Goal: Task Accomplishment & Management: Complete application form

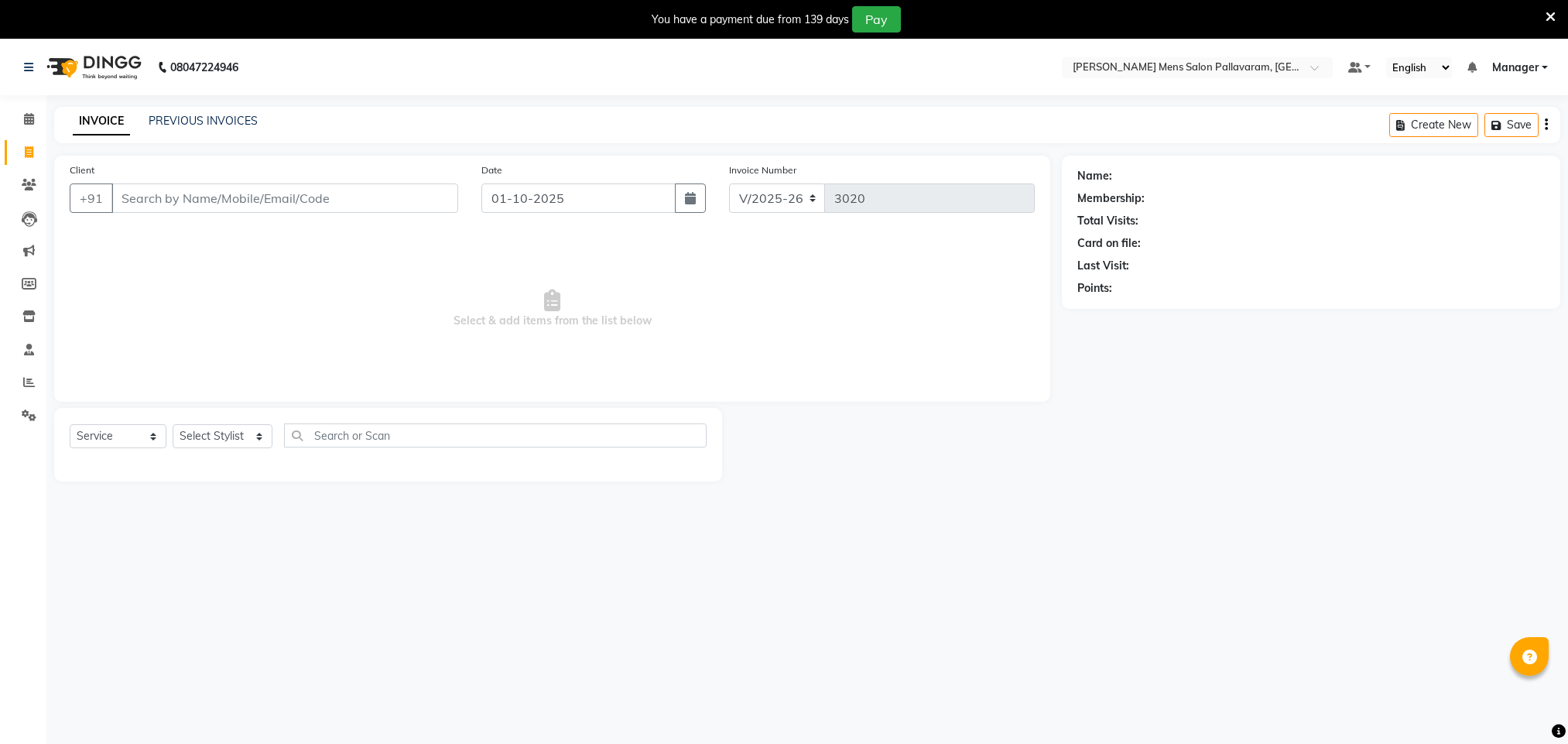
select select "8211"
select select "service"
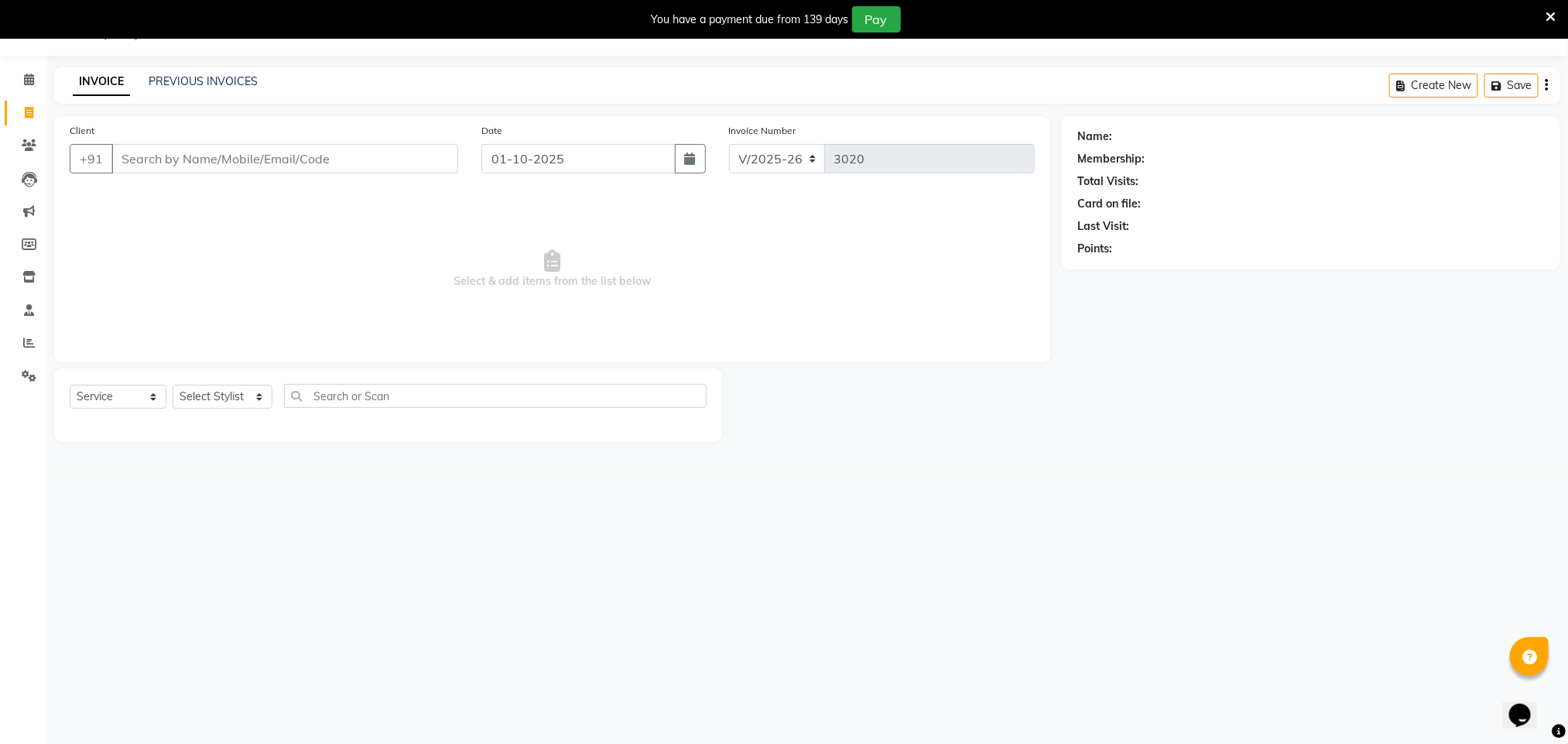
click at [153, 153] on input "Client" at bounding box center [284, 158] width 347 height 29
click at [204, 158] on input "Client" at bounding box center [284, 158] width 347 height 29
click at [34, 342] on icon at bounding box center [28, 342] width 11 height 11
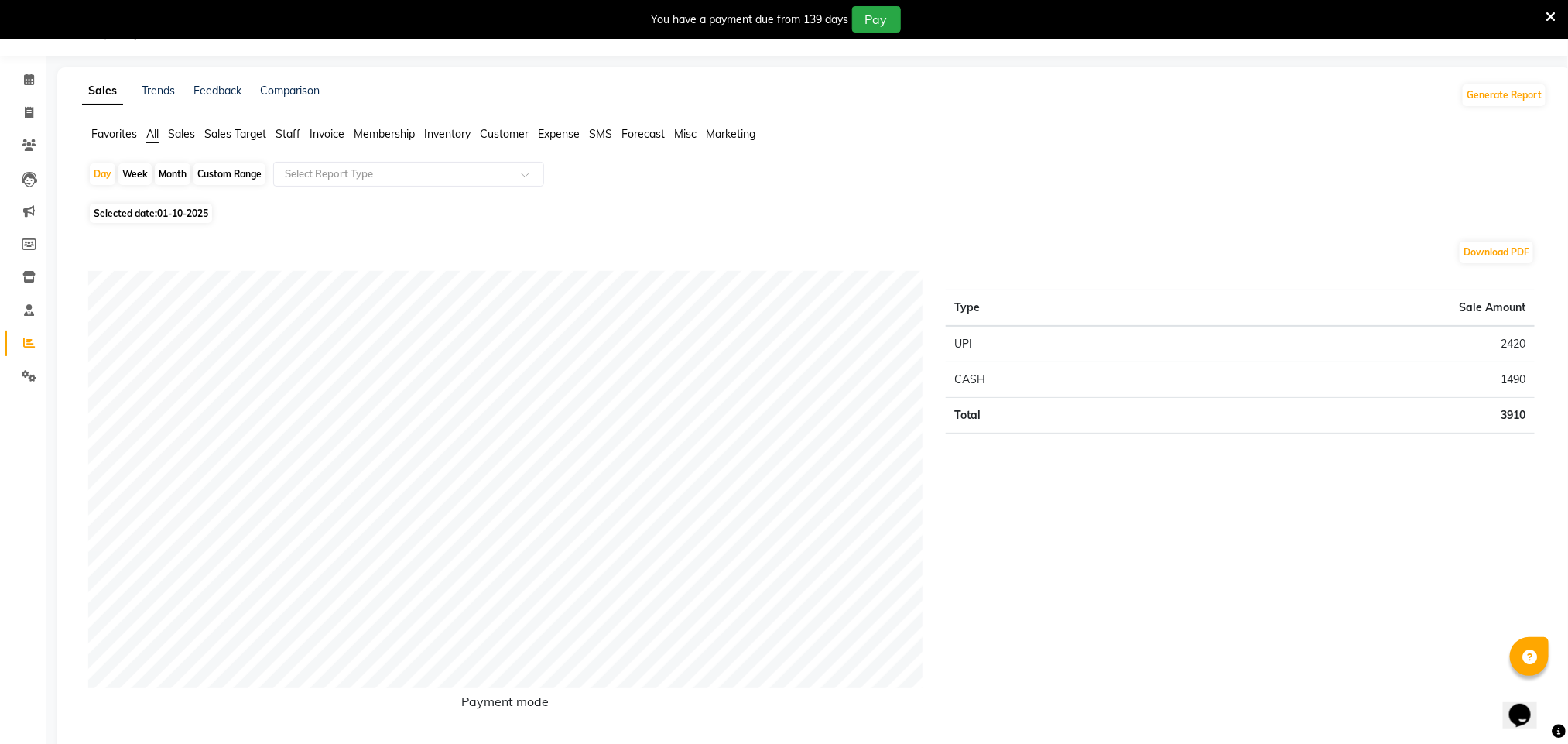
click at [19, 109] on span at bounding box center [28, 113] width 27 height 18
select select "service"
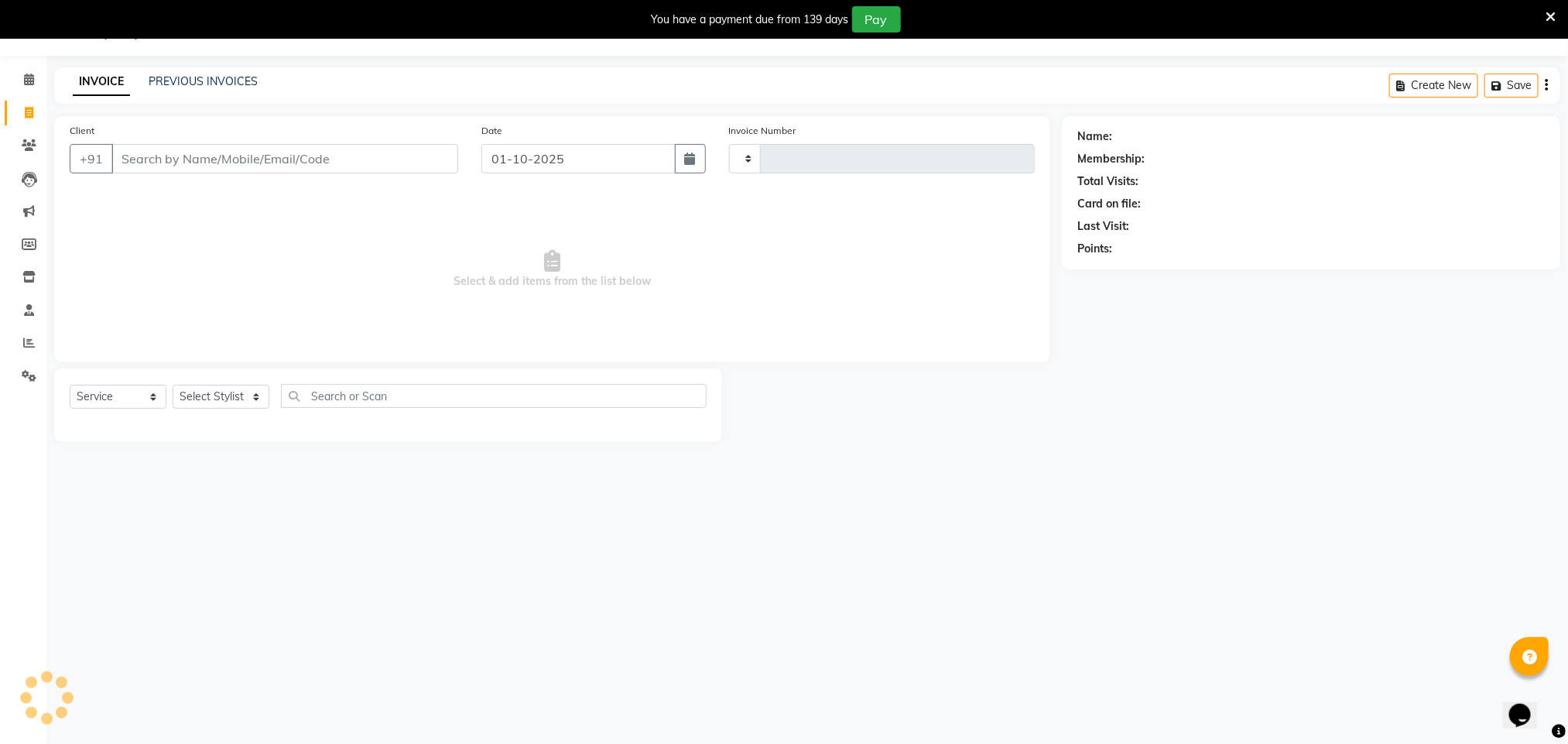
type input "3020"
select select "8211"
click at [160, 161] on input "Client" at bounding box center [284, 158] width 347 height 29
type input "9751080808"
click at [404, 163] on span "Add Client" at bounding box center [418, 158] width 61 height 16
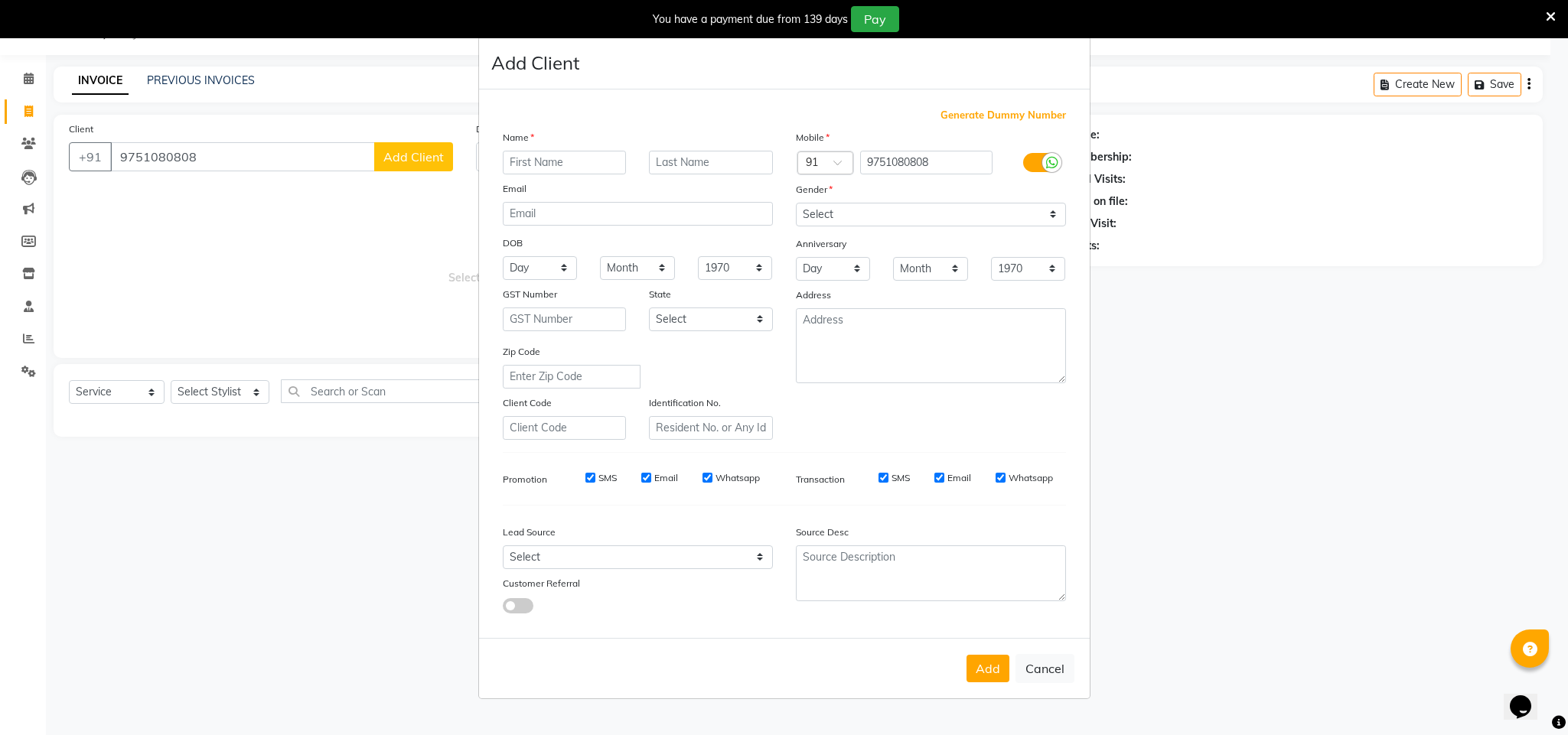
click at [540, 166] on input "text" at bounding box center [565, 162] width 124 height 24
click at [591, 159] on input "text" at bounding box center [565, 162] width 124 height 24
type input "raj kmar"
click at [843, 212] on select "Select [DEMOGRAPHIC_DATA] [DEMOGRAPHIC_DATA] Other Prefer Not To Say" at bounding box center [930, 214] width 270 height 24
select select "[DEMOGRAPHIC_DATA]"
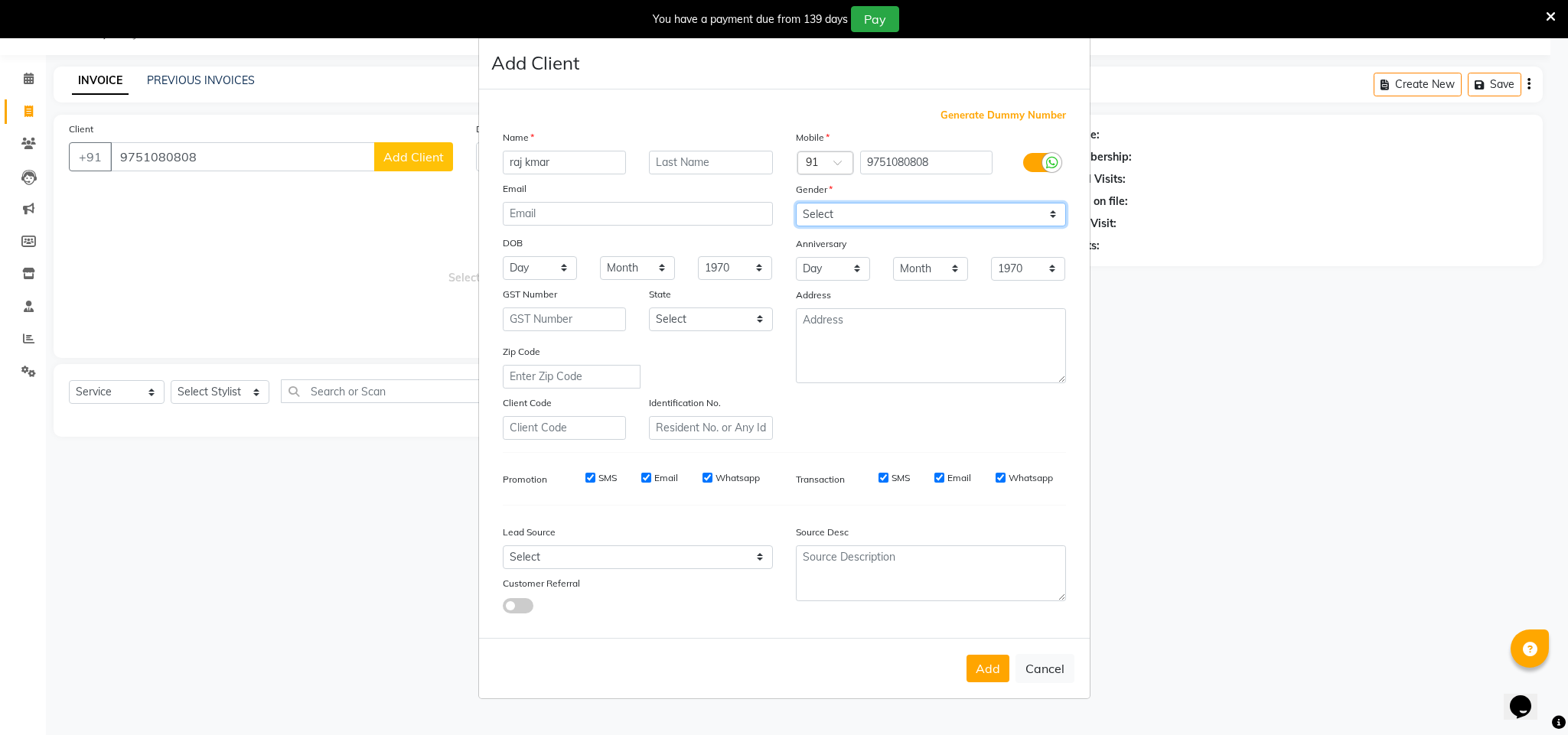
click at [796, 203] on select "Select [DEMOGRAPHIC_DATA] [DEMOGRAPHIC_DATA] Other Prefer Not To Say" at bounding box center [930, 214] width 270 height 24
click at [993, 670] on button "Add" at bounding box center [987, 668] width 43 height 27
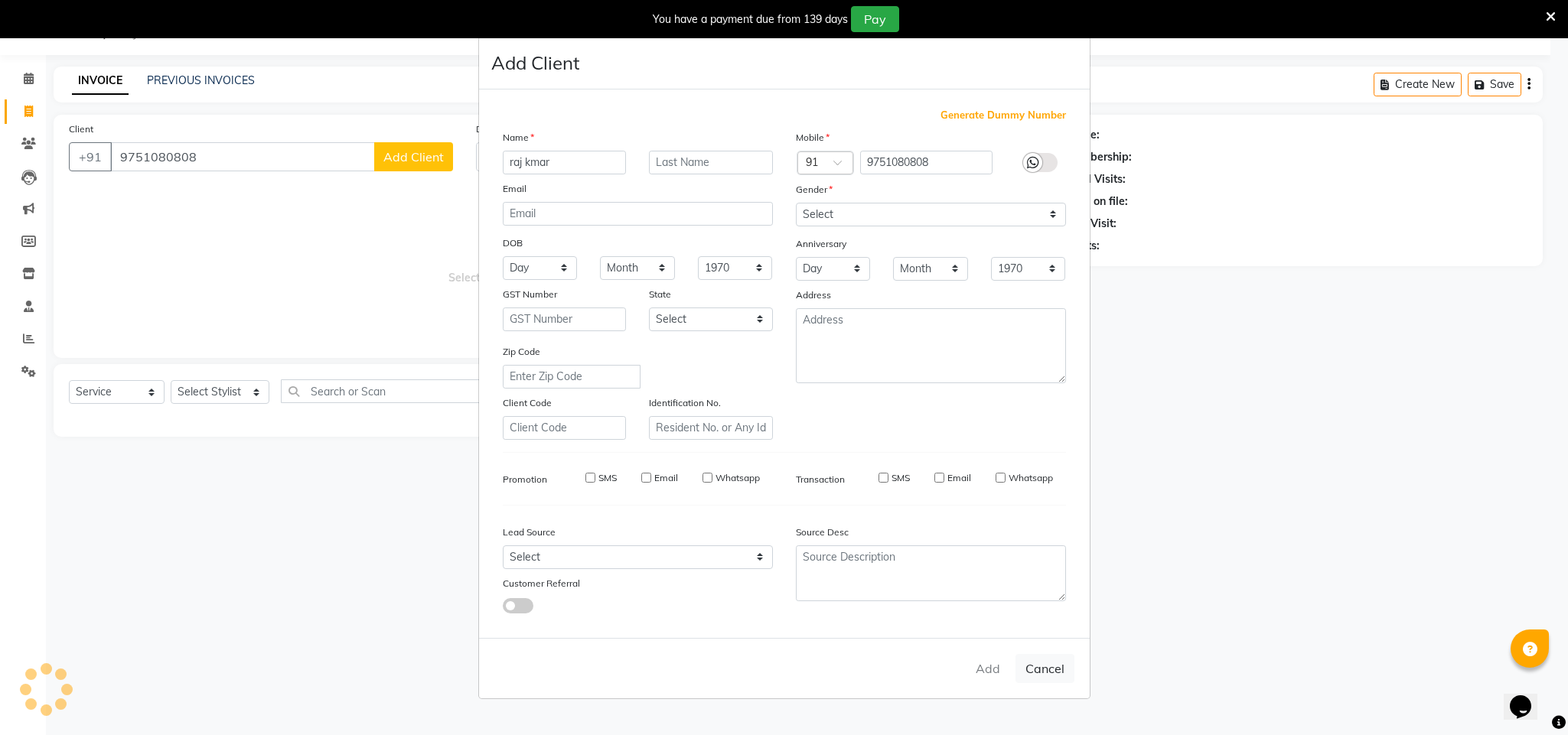
select select
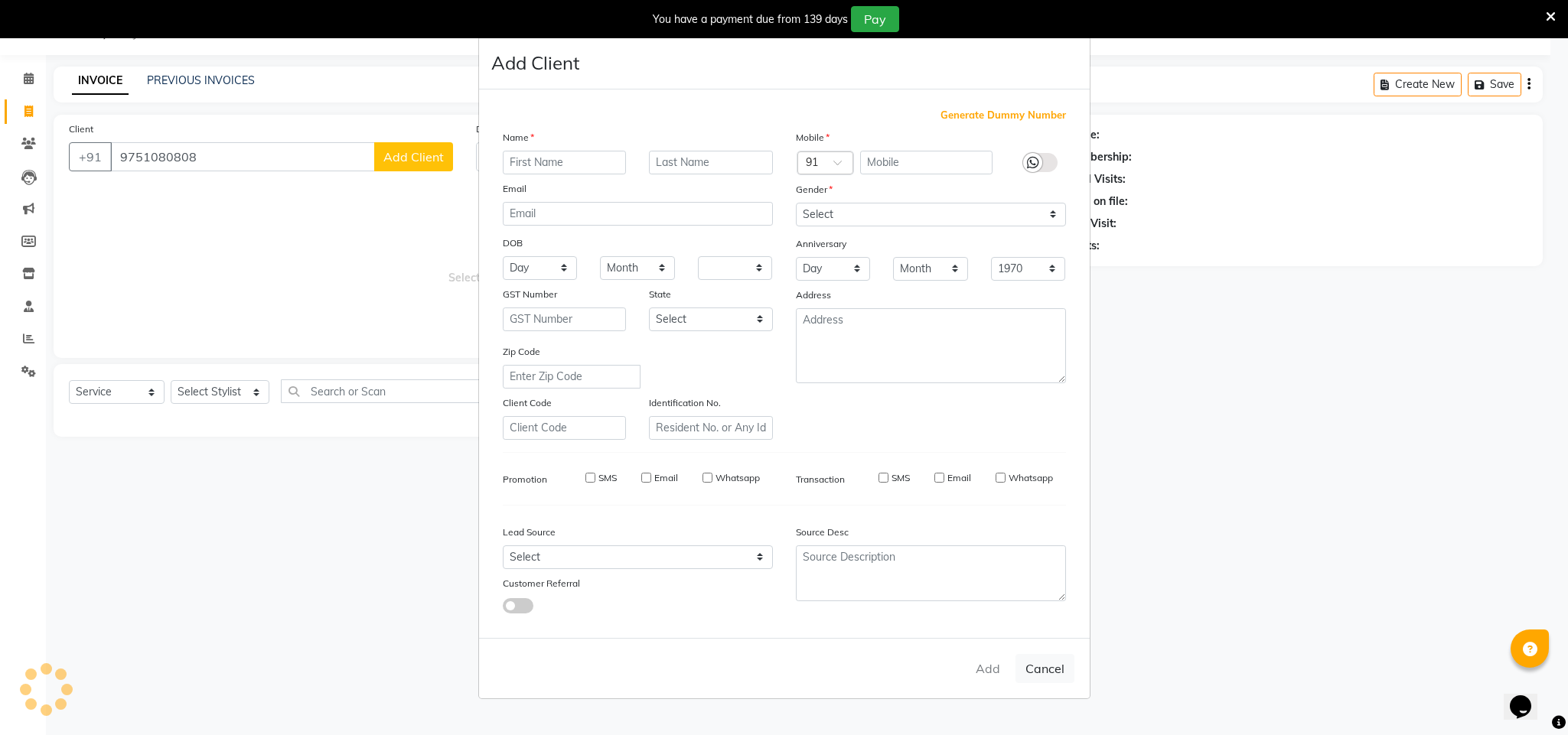
select select
checkbox input "false"
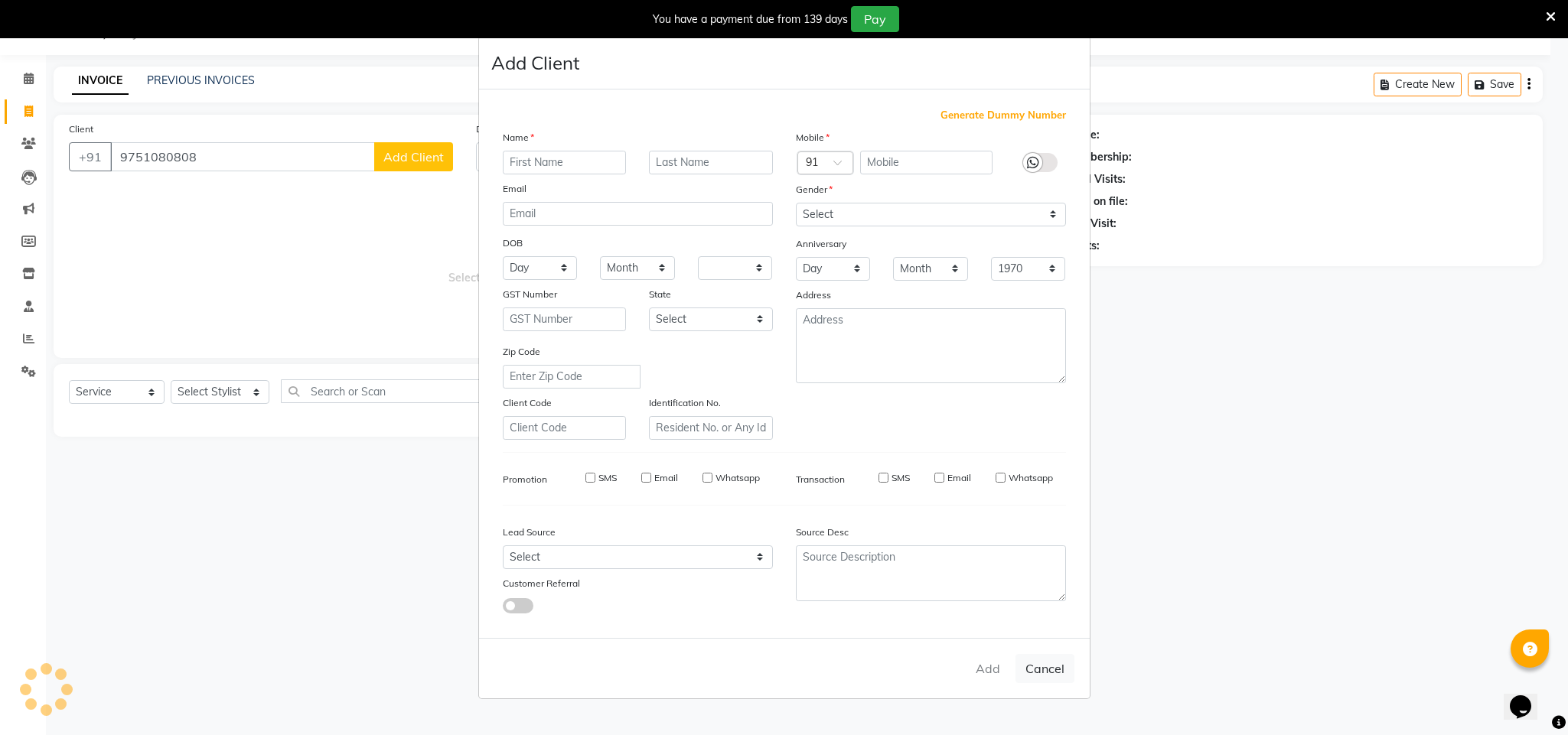
checkbox input "false"
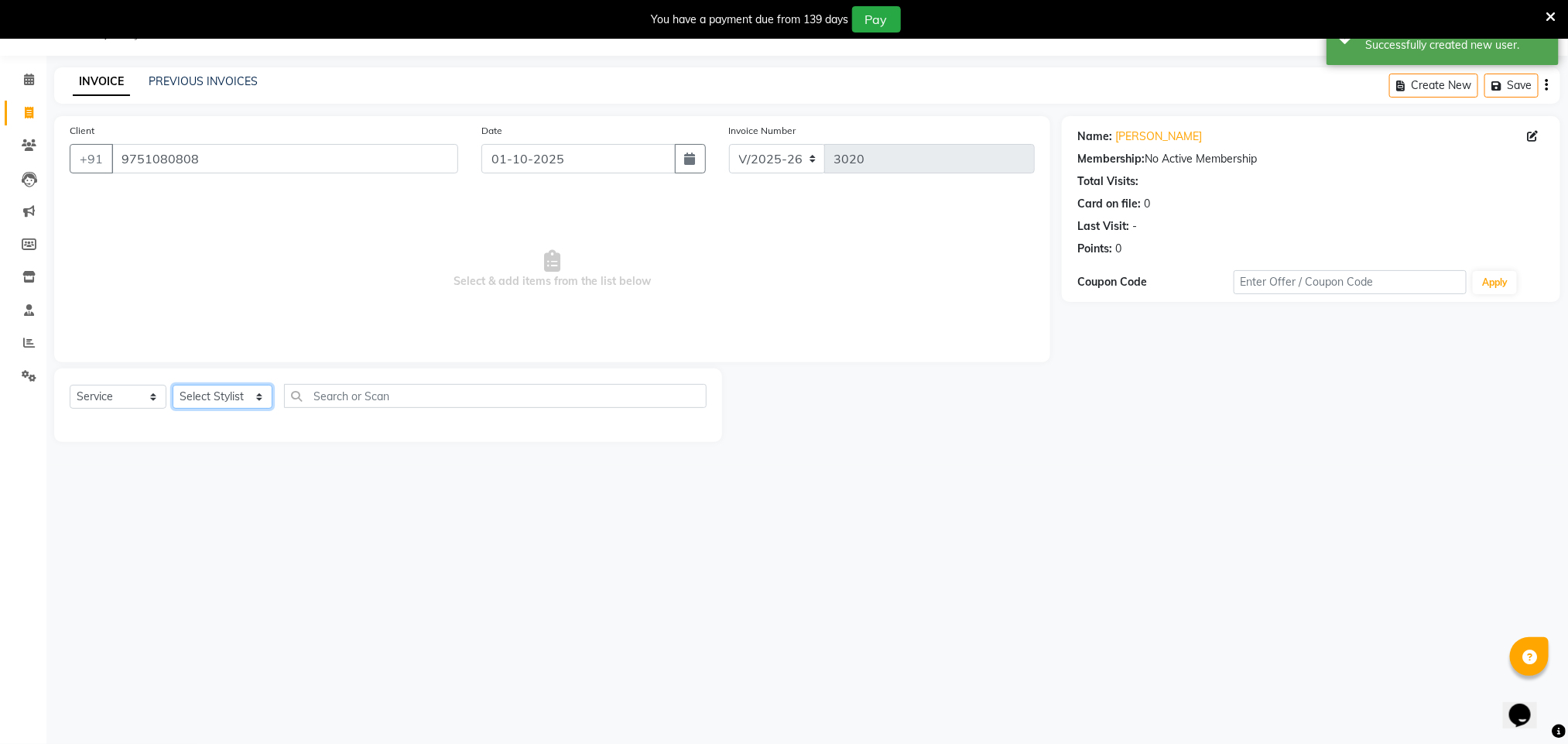
select select "89182"
click at [172, 386] on select "Select Stylist Manager [PERSON_NAME] [PERSON_NAME] [PERSON_NAME]" at bounding box center [222, 397] width 100 height 24
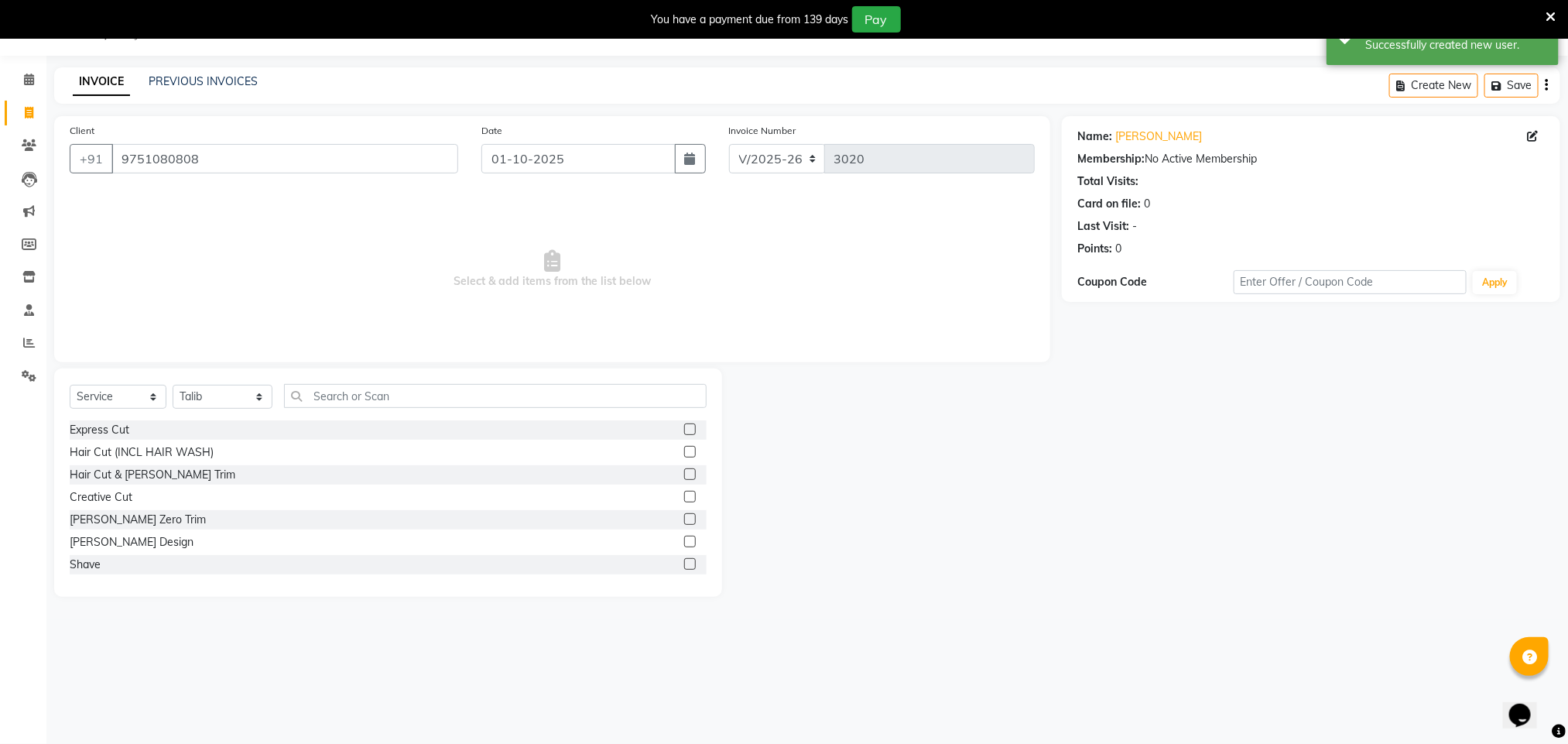
click at [685, 470] on label at bounding box center [690, 474] width 11 height 11
click at [685, 470] on input "checkbox" at bounding box center [690, 475] width 10 height 10
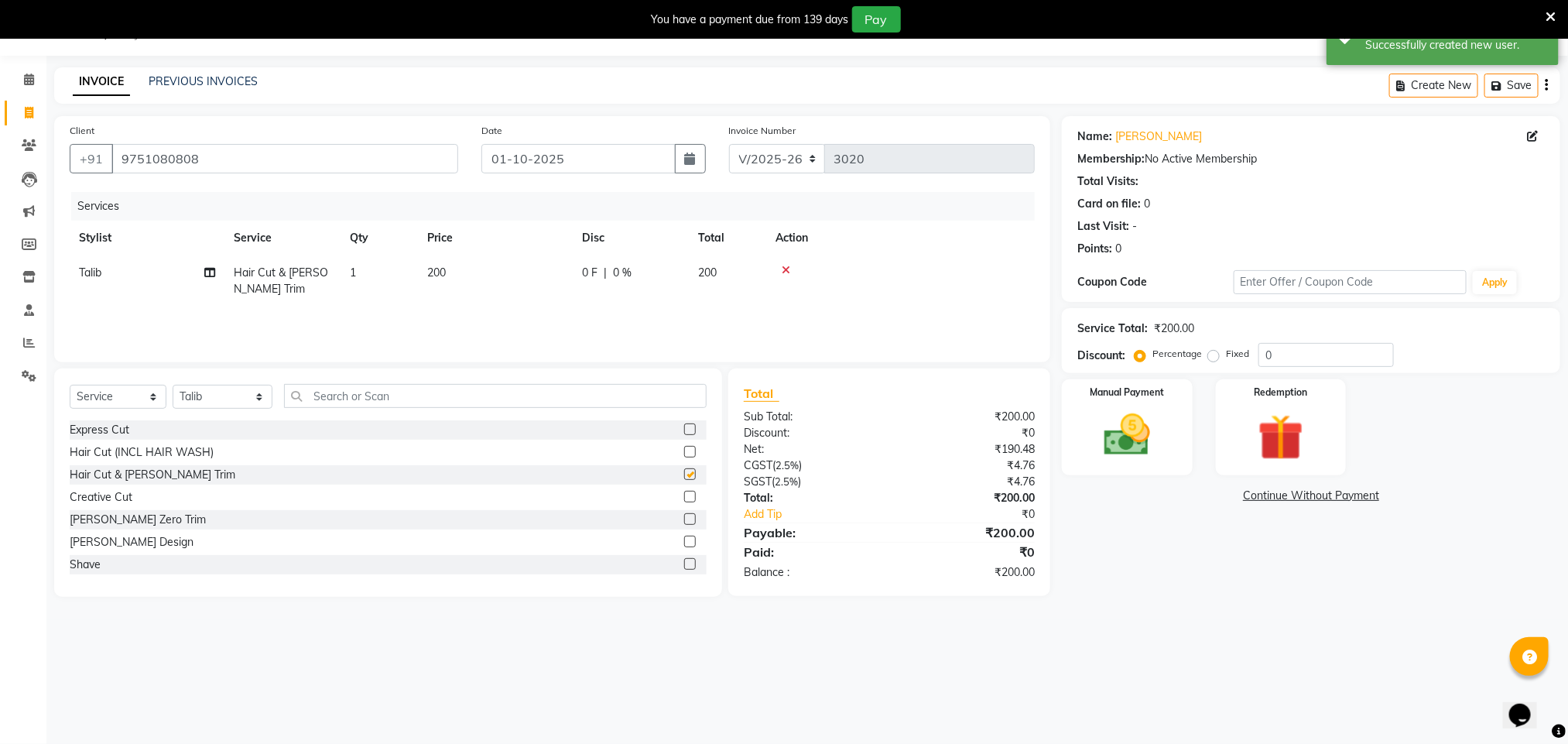
checkbox input "false"
click at [227, 395] on select "Select Stylist Manager [PERSON_NAME] [PERSON_NAME] [PERSON_NAME]" at bounding box center [222, 397] width 100 height 24
select select "78867"
click at [172, 386] on select "Select Stylist Manager [PERSON_NAME] [PERSON_NAME] [PERSON_NAME]" at bounding box center [222, 397] width 100 height 24
click at [685, 474] on label at bounding box center [690, 474] width 11 height 11
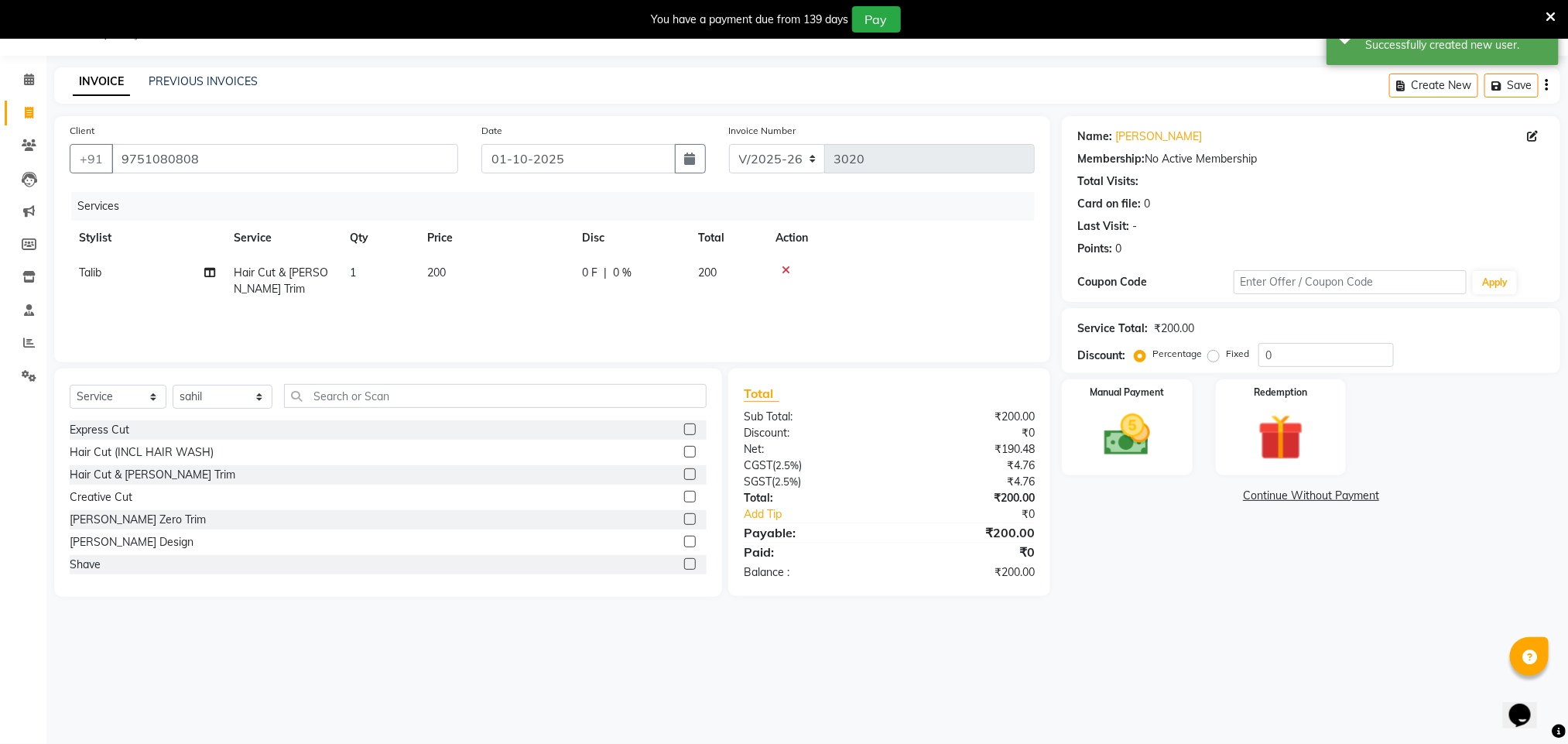
click at [685, 474] on input "checkbox" at bounding box center [690, 475] width 10 height 10
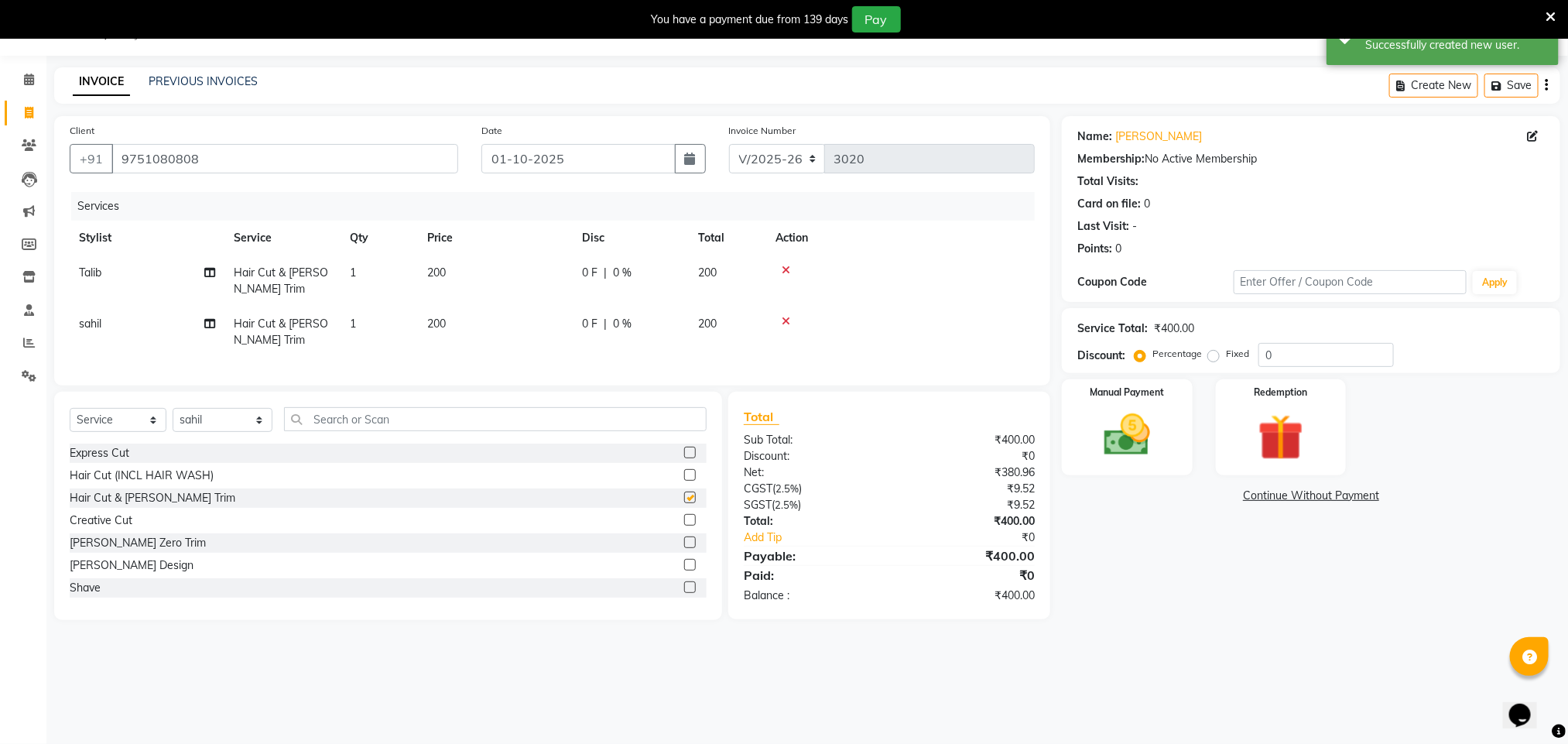
checkbox input "false"
click at [1126, 439] on img at bounding box center [1127, 436] width 77 height 55
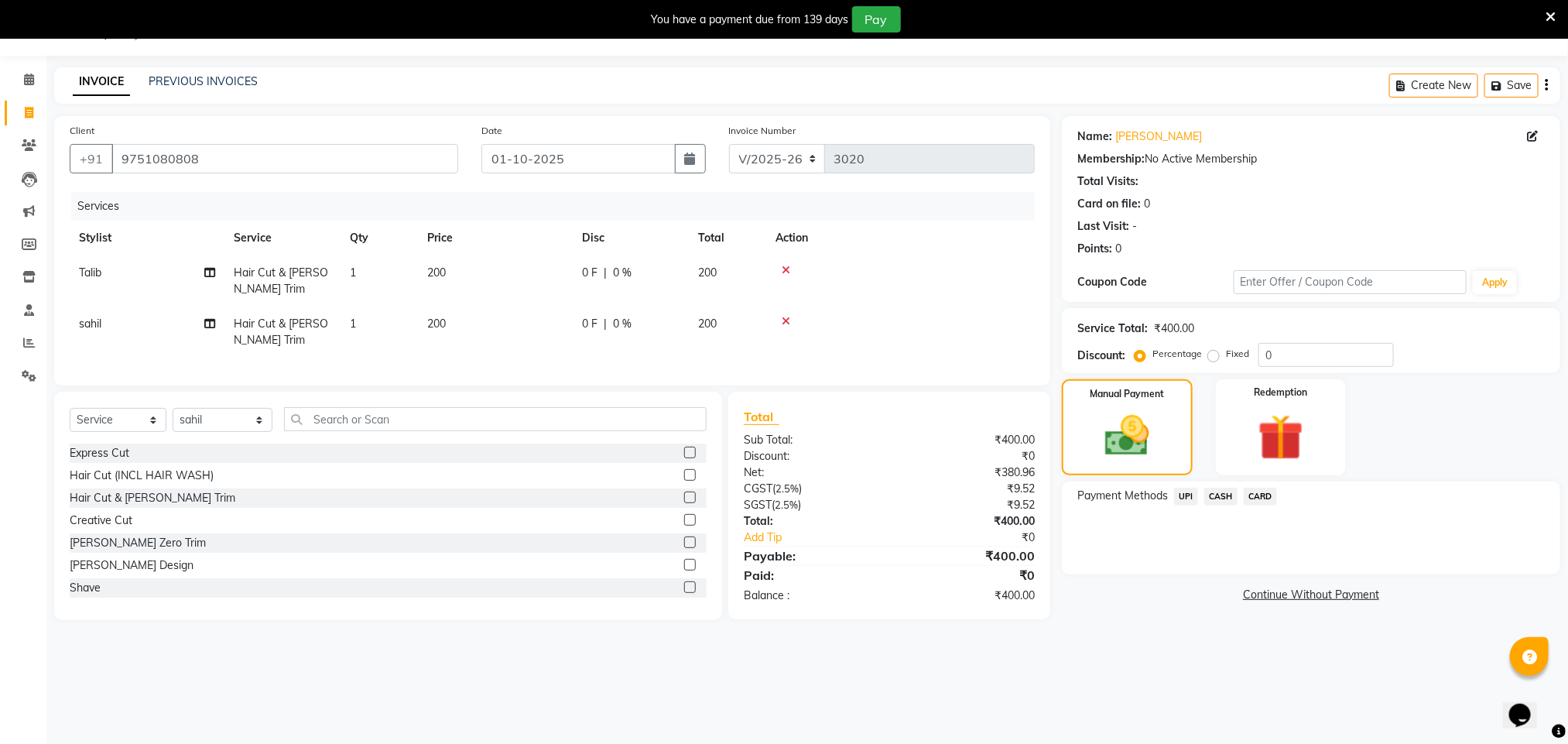
click at [1222, 494] on span "CASH" at bounding box center [1221, 496] width 34 height 18
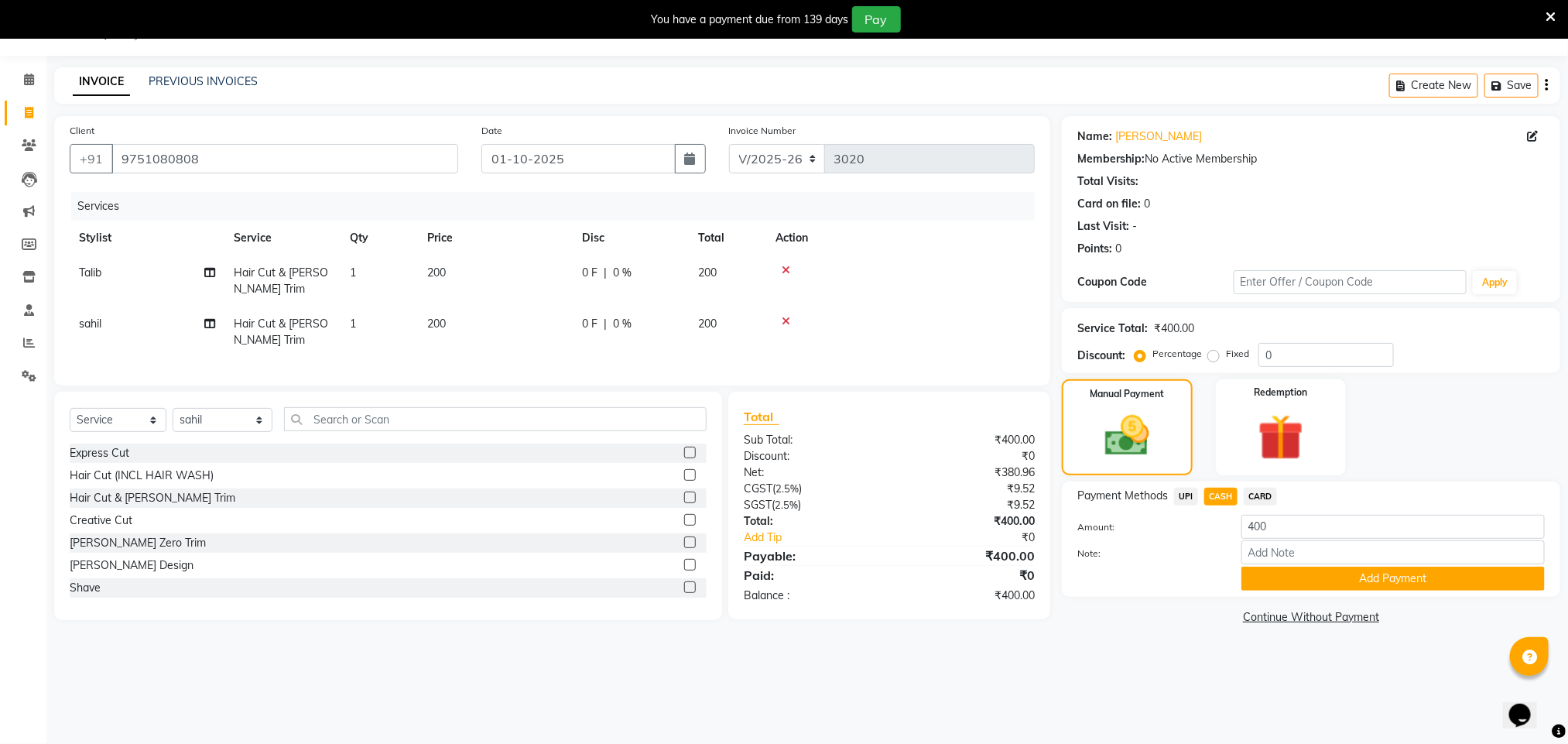
click at [1282, 577] on button "Add Payment" at bounding box center [1393, 579] width 303 height 24
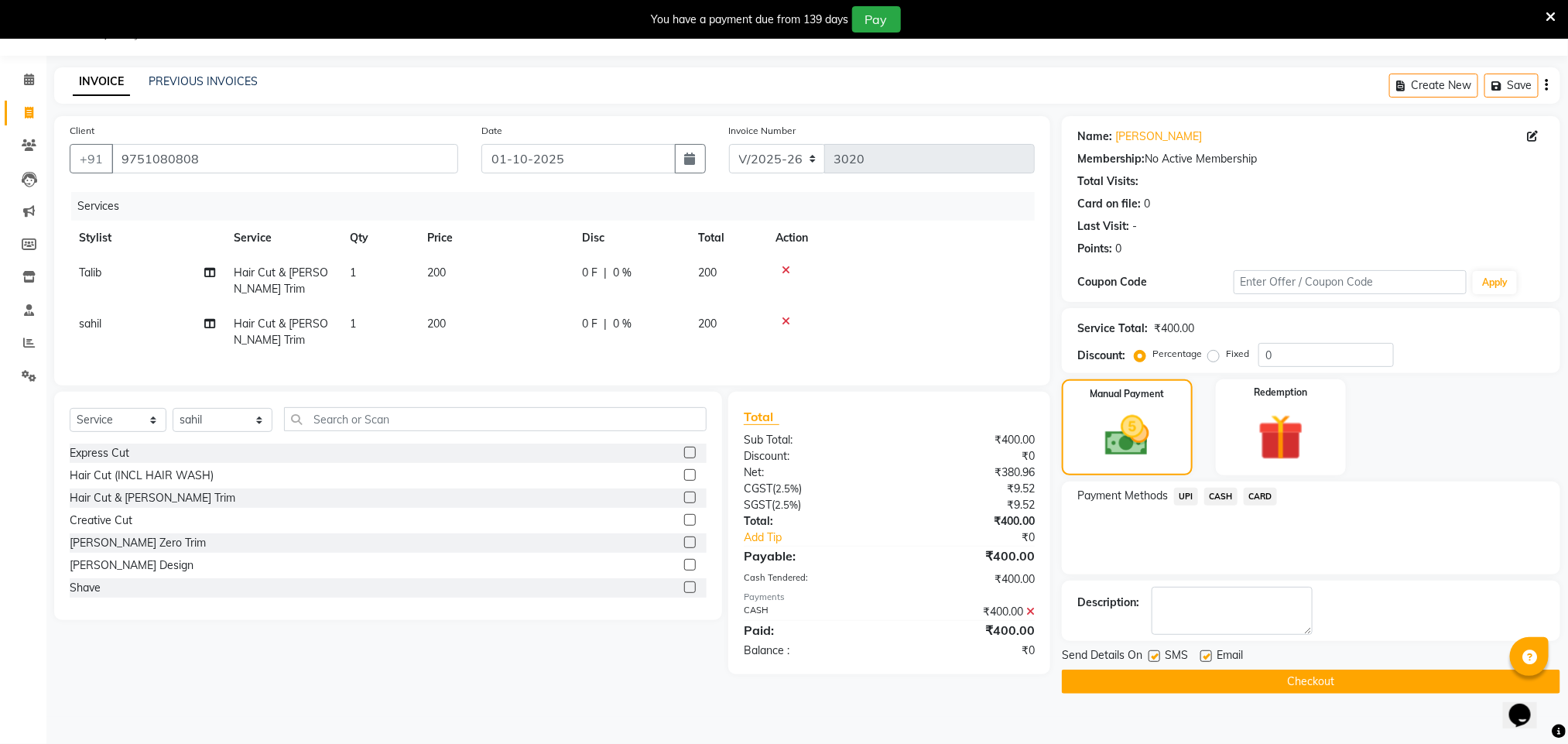
click at [1289, 676] on button "Checkout" at bounding box center [1311, 681] width 499 height 24
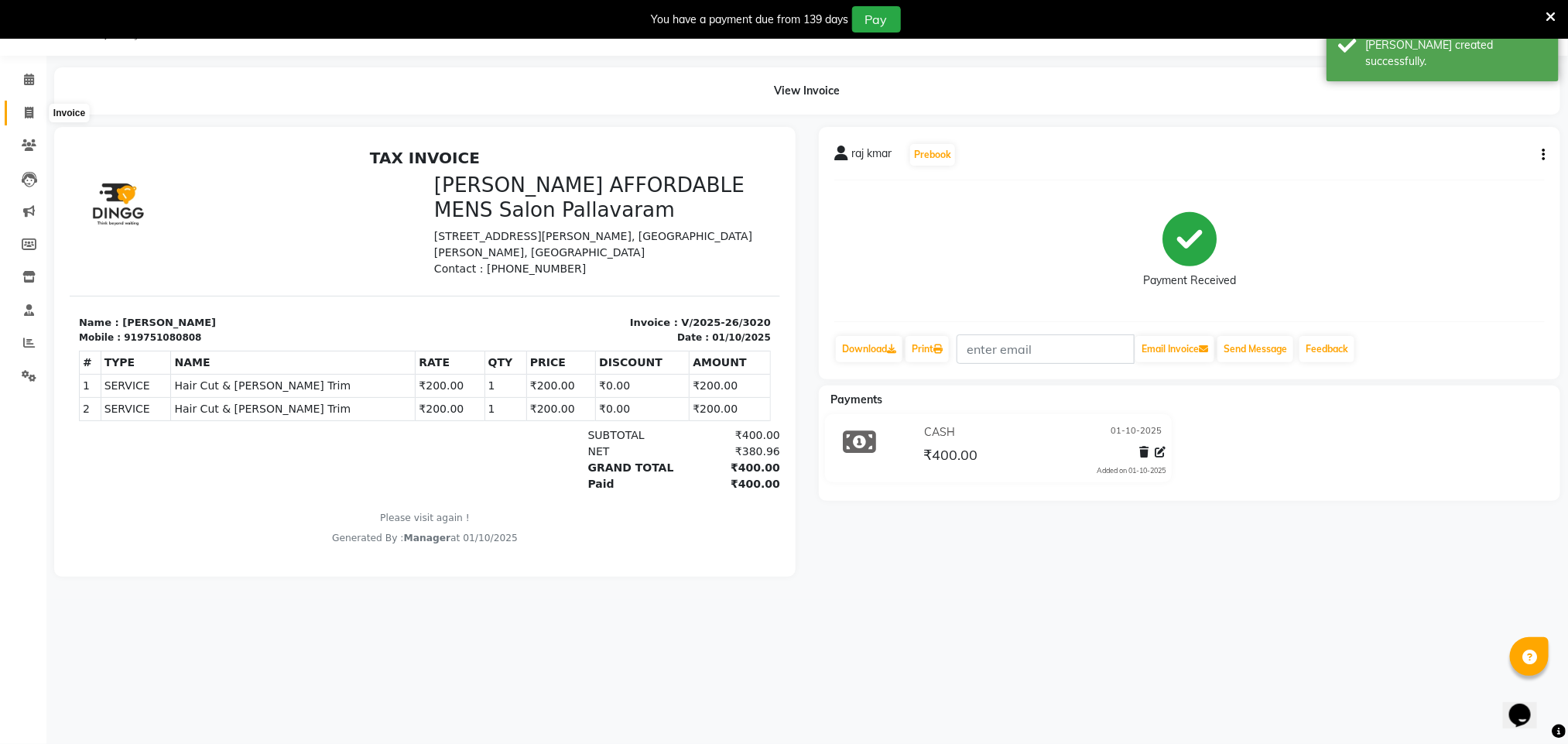
drag, startPoint x: 33, startPoint y: 114, endPoint x: 19, endPoint y: 205, distance: 92.1
click at [31, 114] on icon at bounding box center [29, 112] width 9 height 11
select select "service"
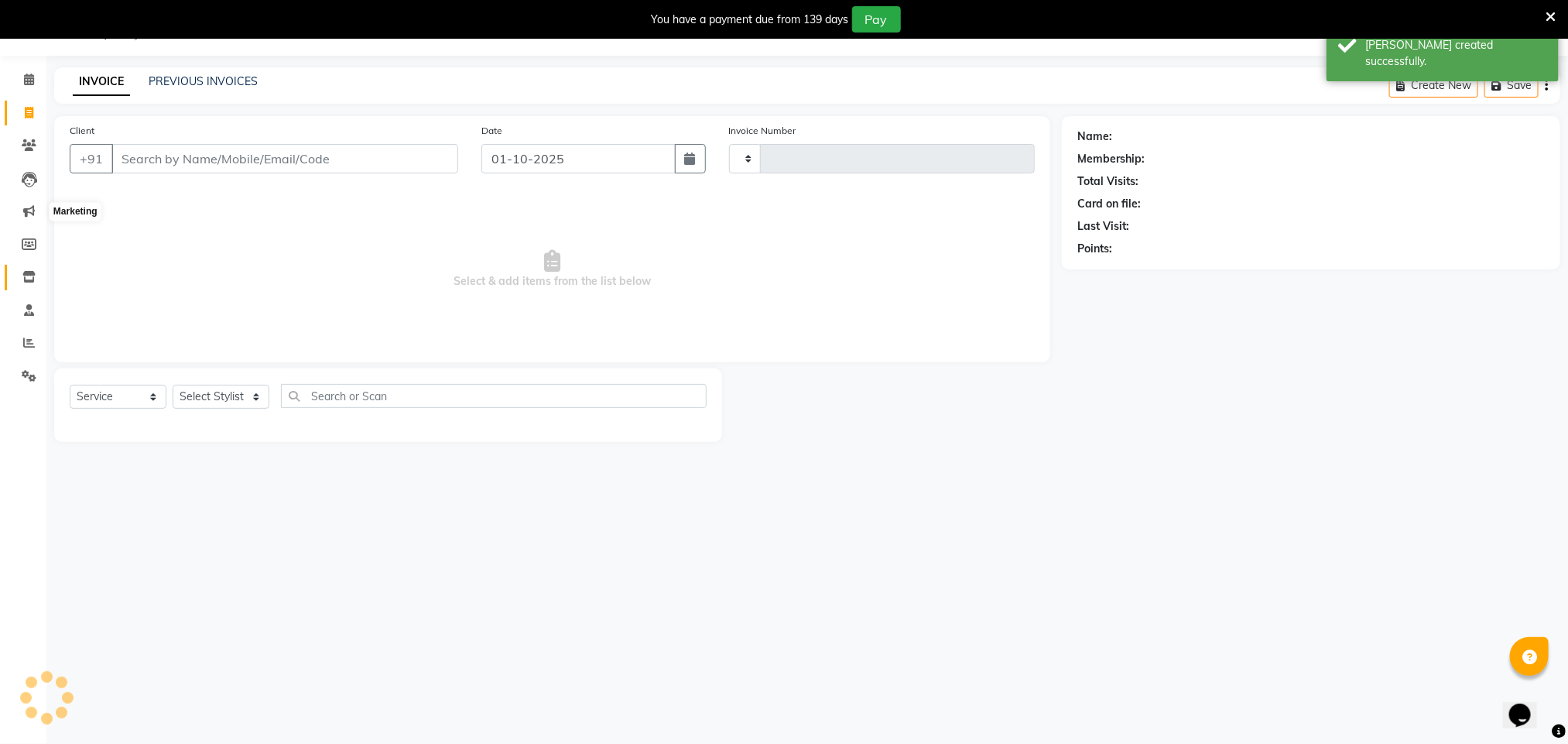
type input "3021"
select select "8211"
click at [21, 344] on span at bounding box center [28, 343] width 27 height 18
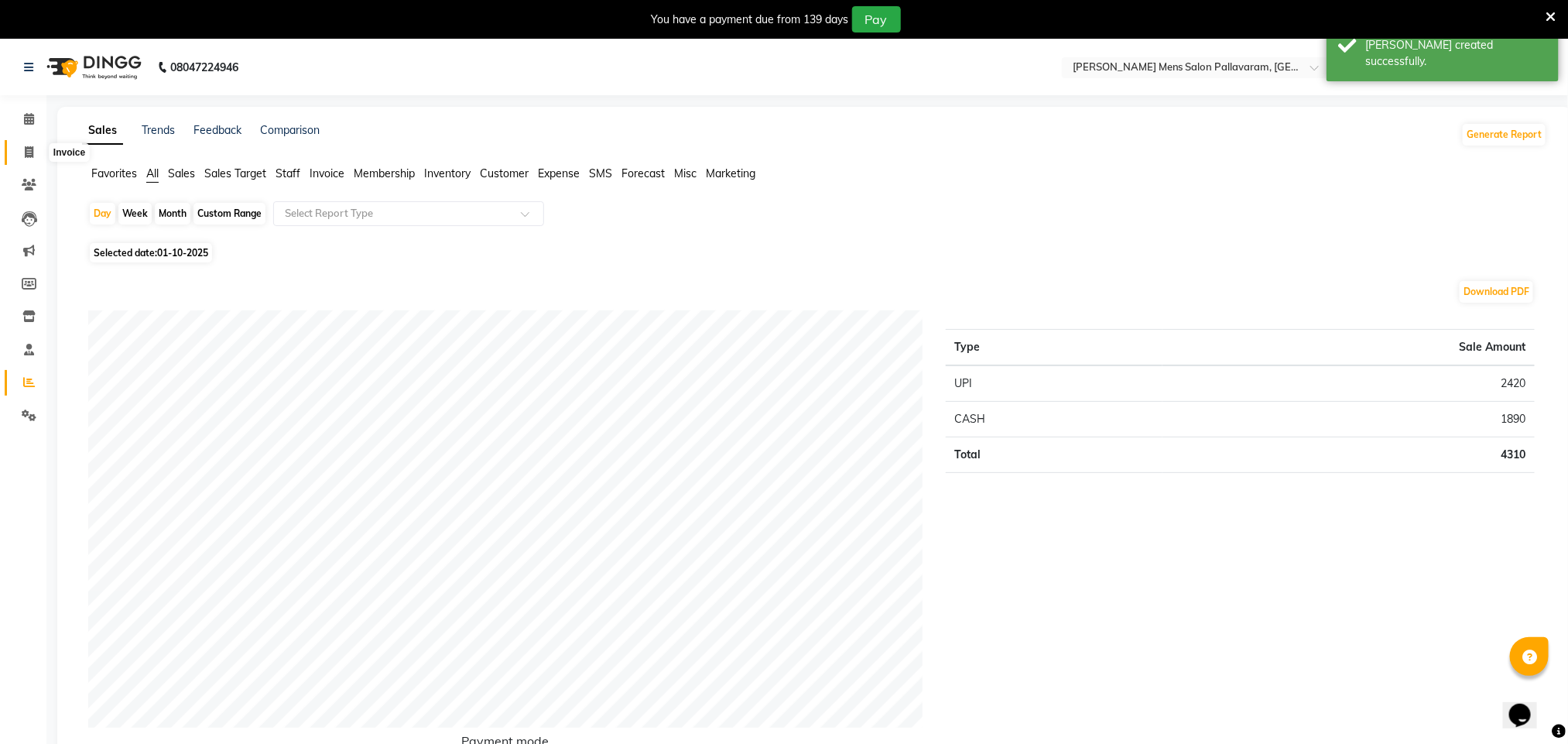
click at [31, 151] on icon at bounding box center [29, 152] width 9 height 11
select select "service"
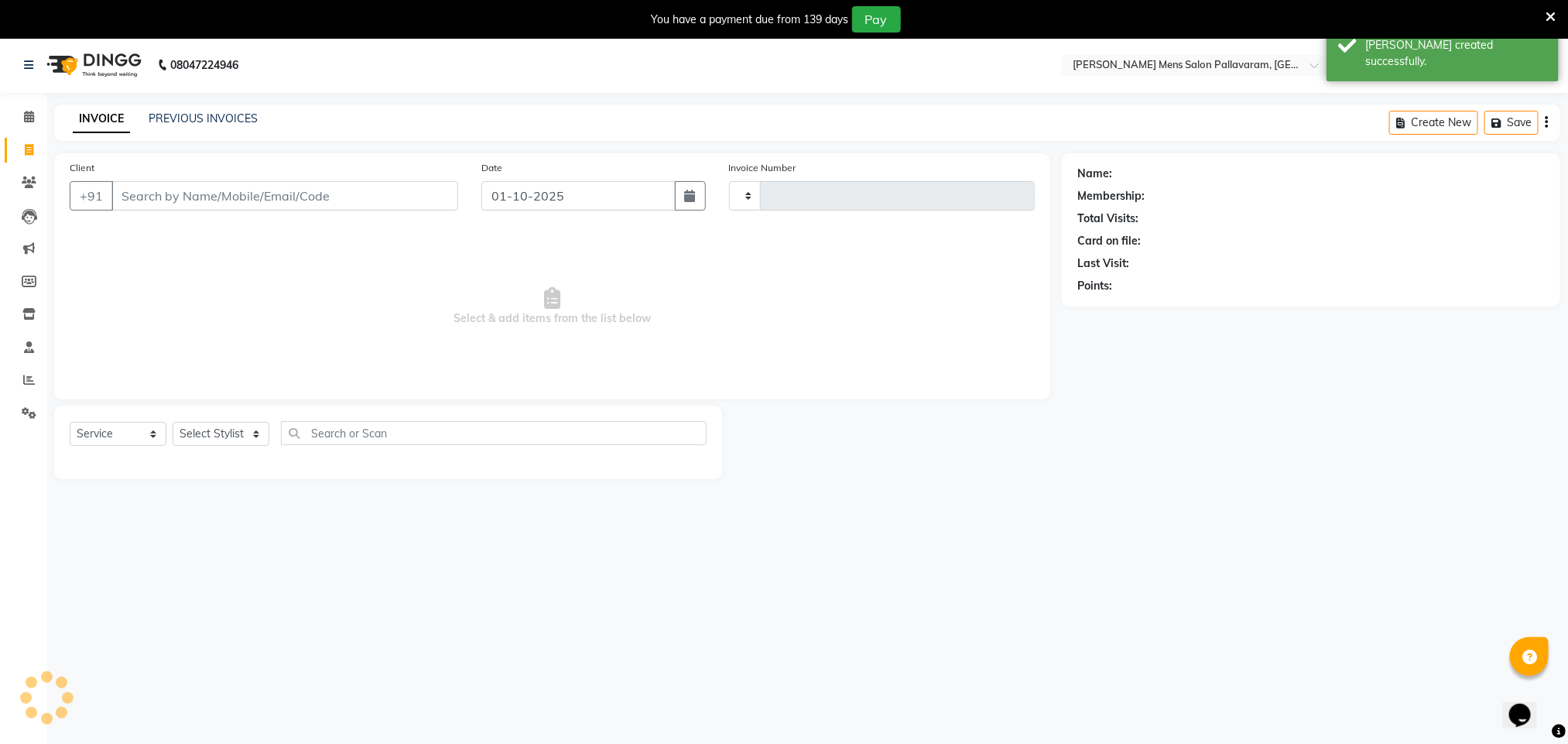
type input "3021"
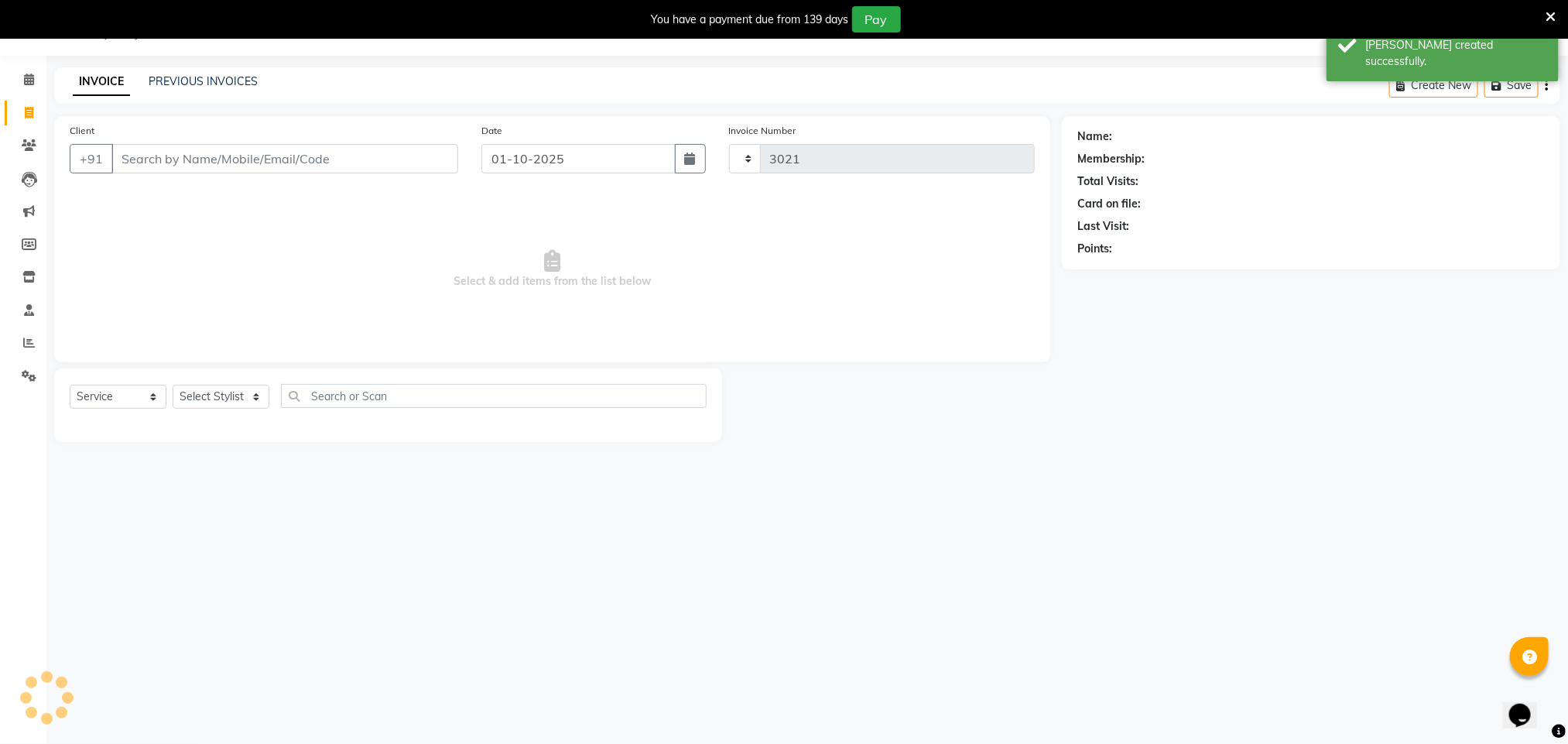
select select "8211"
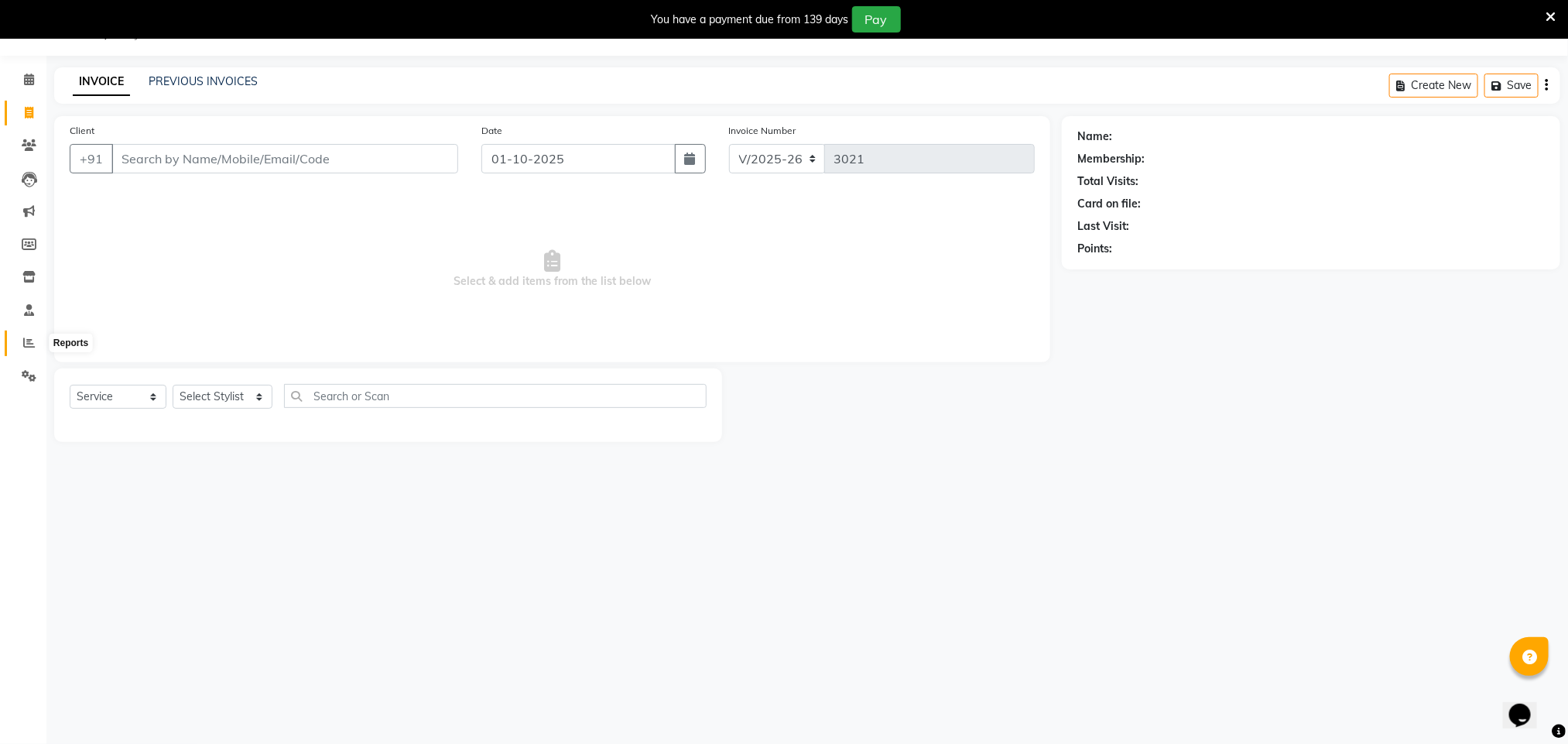
click at [30, 339] on icon at bounding box center [28, 342] width 11 height 11
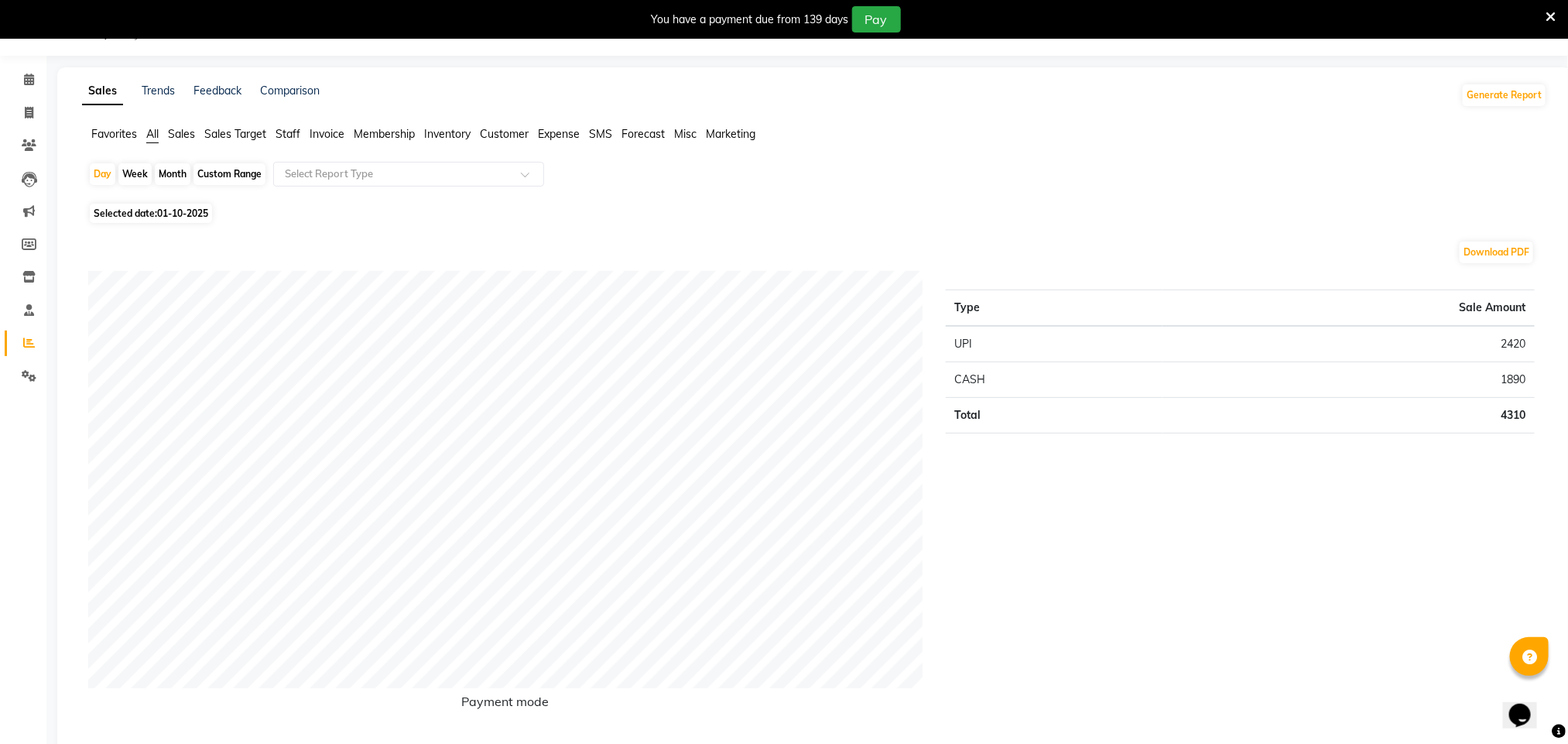
click at [33, 341] on icon at bounding box center [28, 342] width 11 height 11
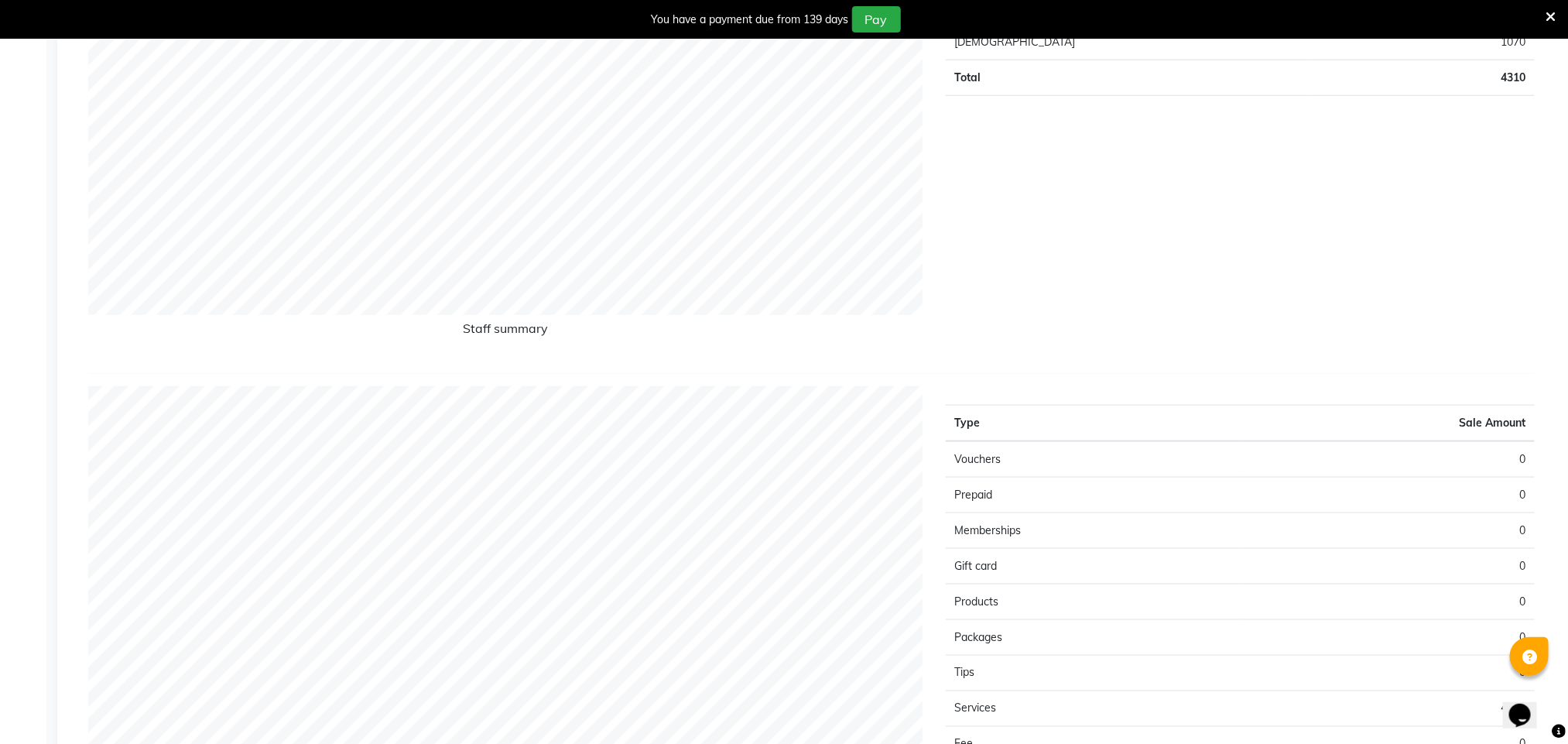
scroll to position [906, 0]
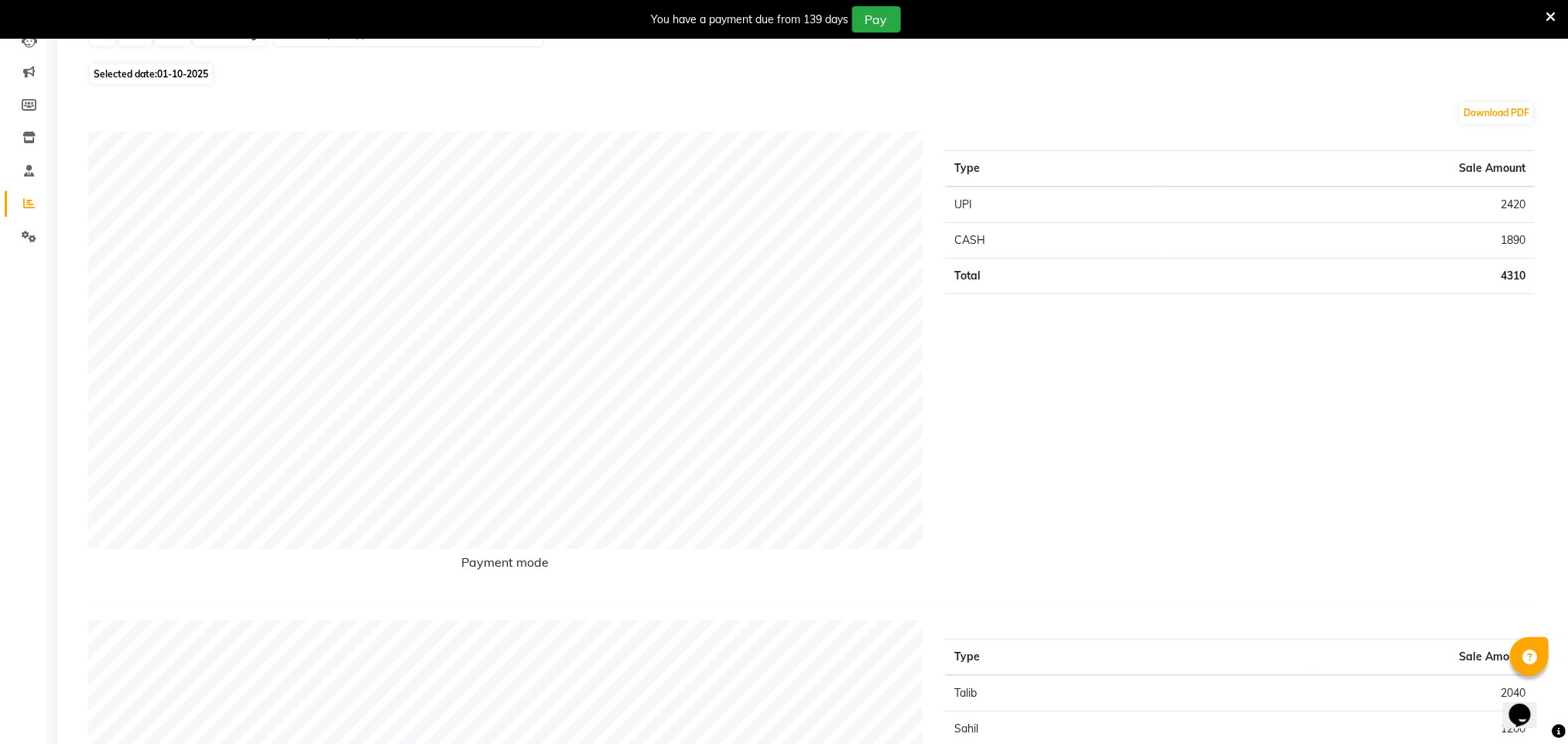
select select "service"
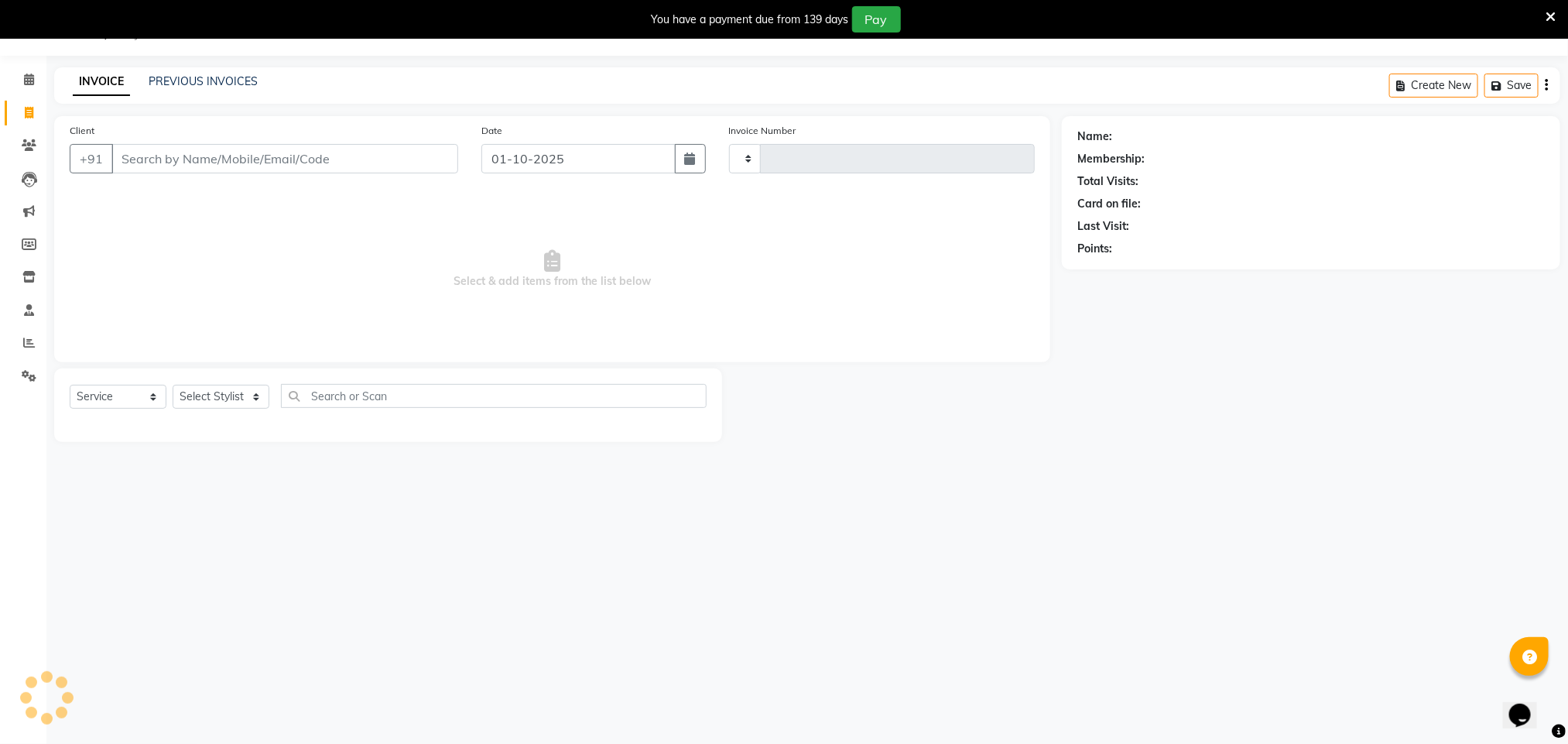
scroll to position [40, 0]
type input "3021"
select select "8211"
click at [27, 346] on icon at bounding box center [28, 342] width 11 height 11
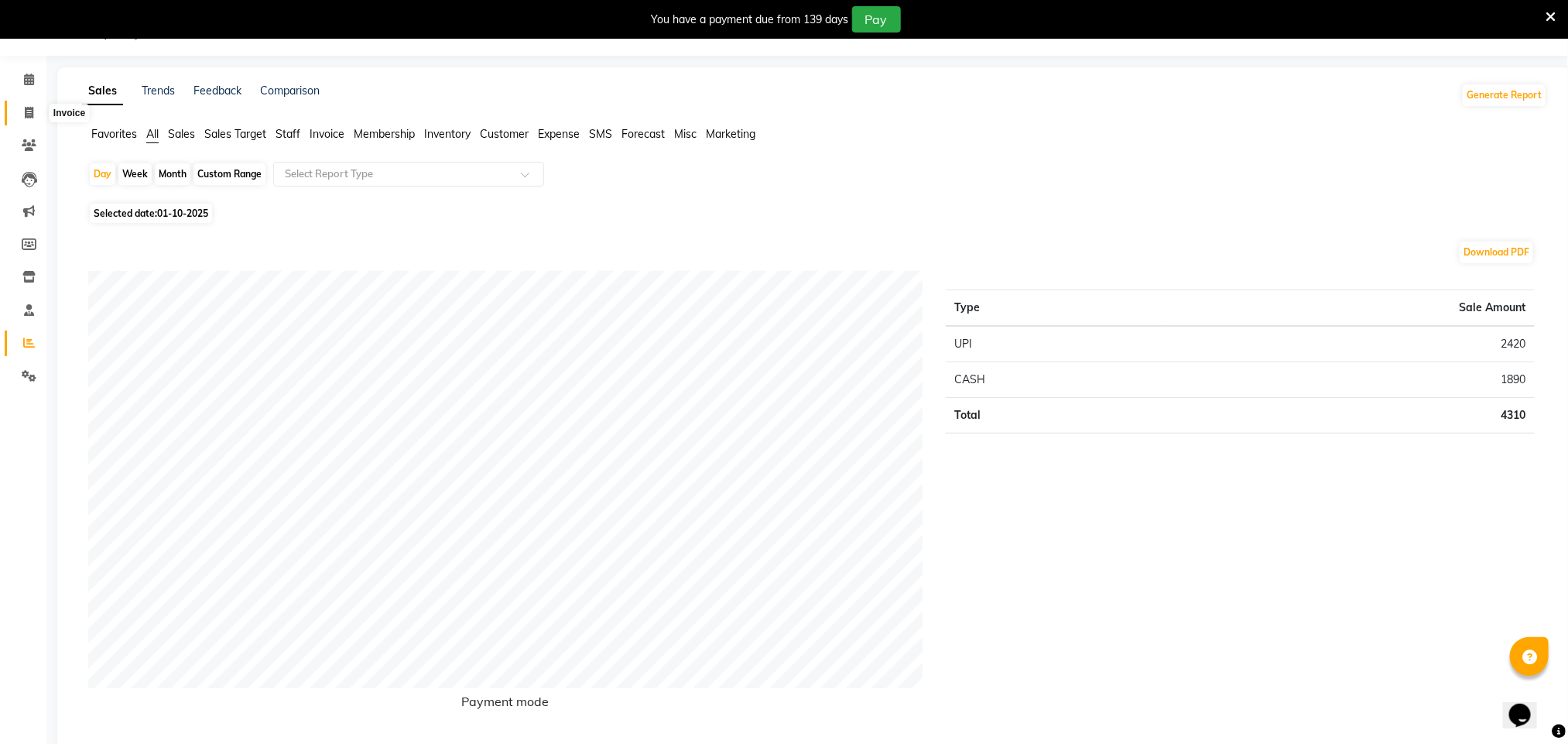
click at [23, 107] on span at bounding box center [28, 113] width 27 height 18
select select "service"
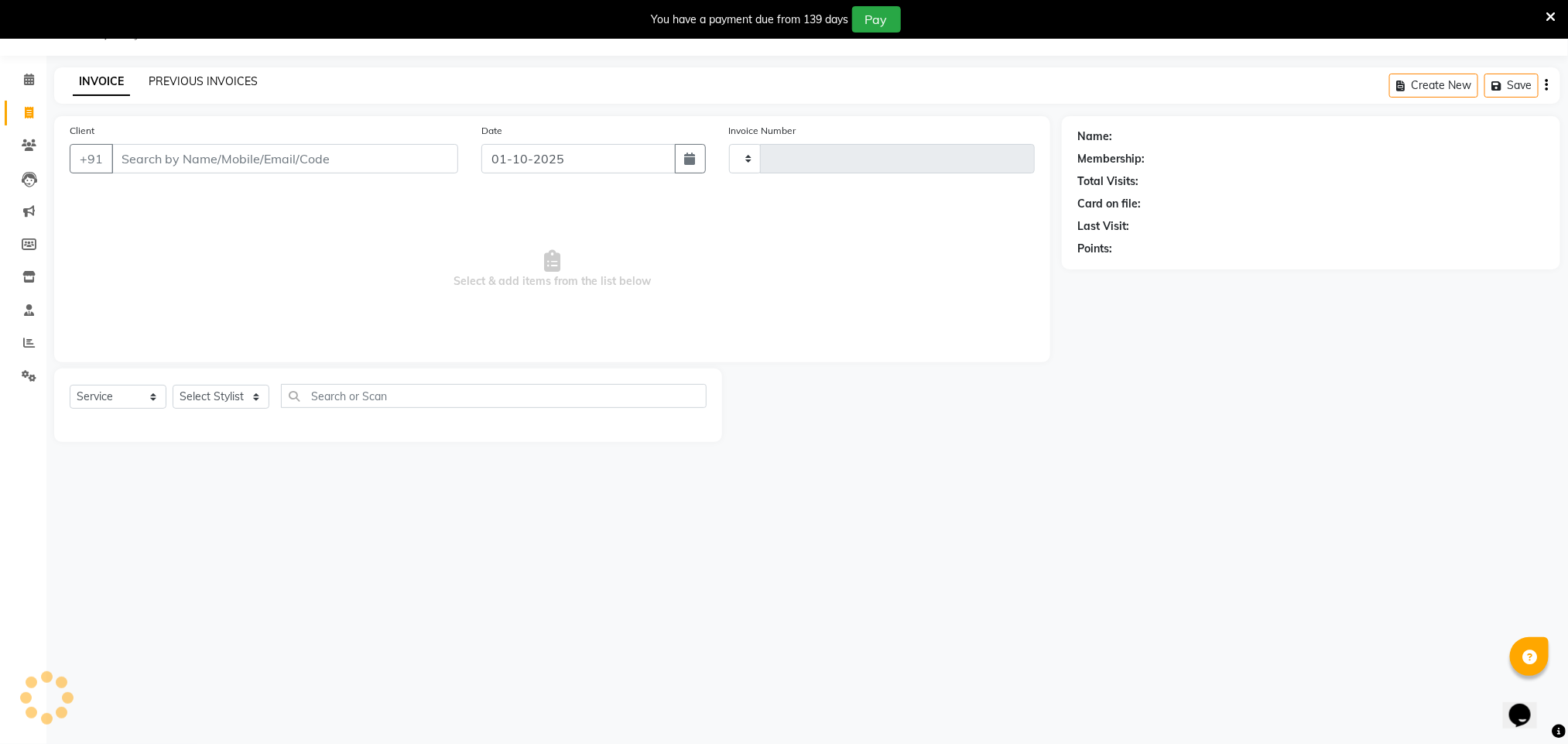
type input "3021"
select select "8211"
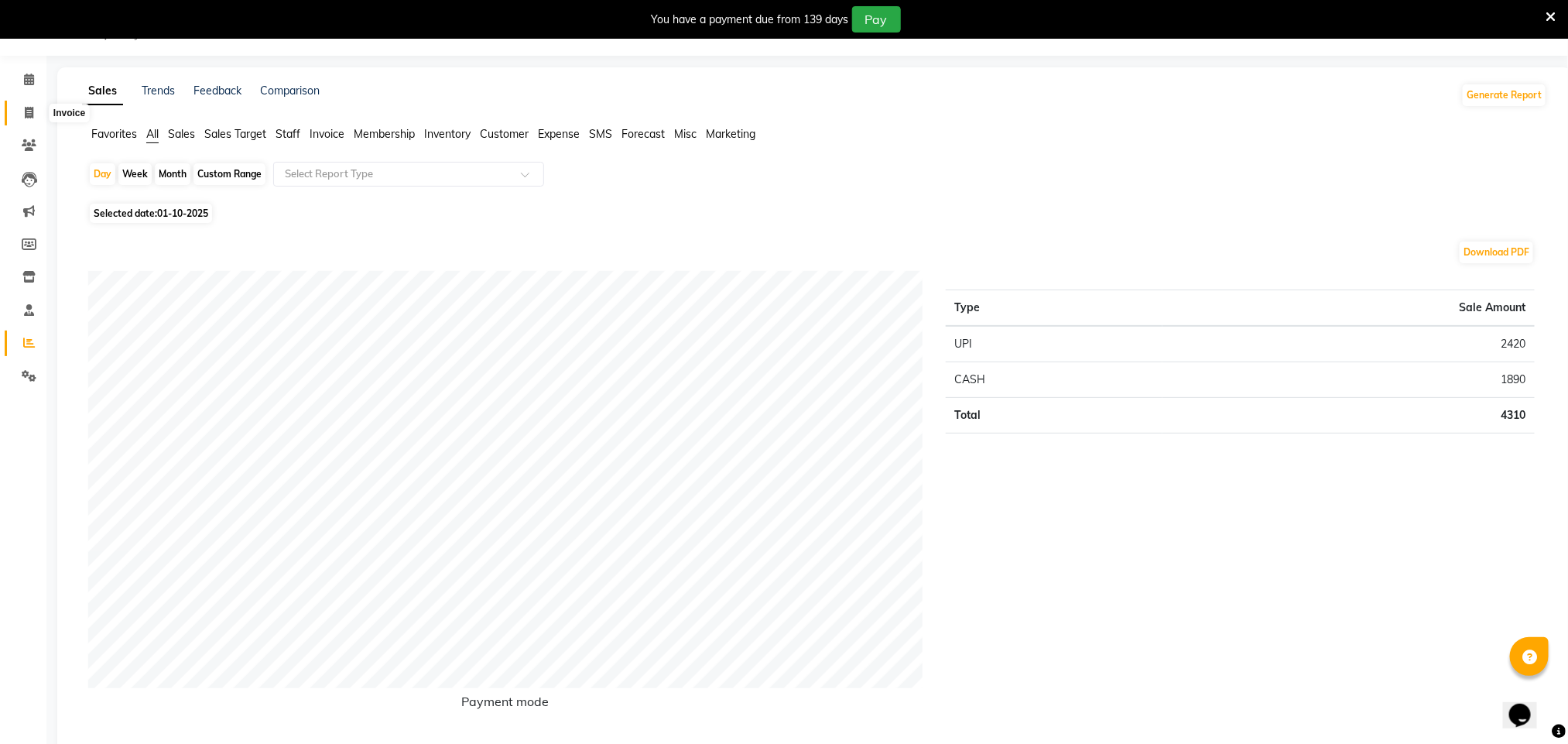
select select "8211"
select select "service"
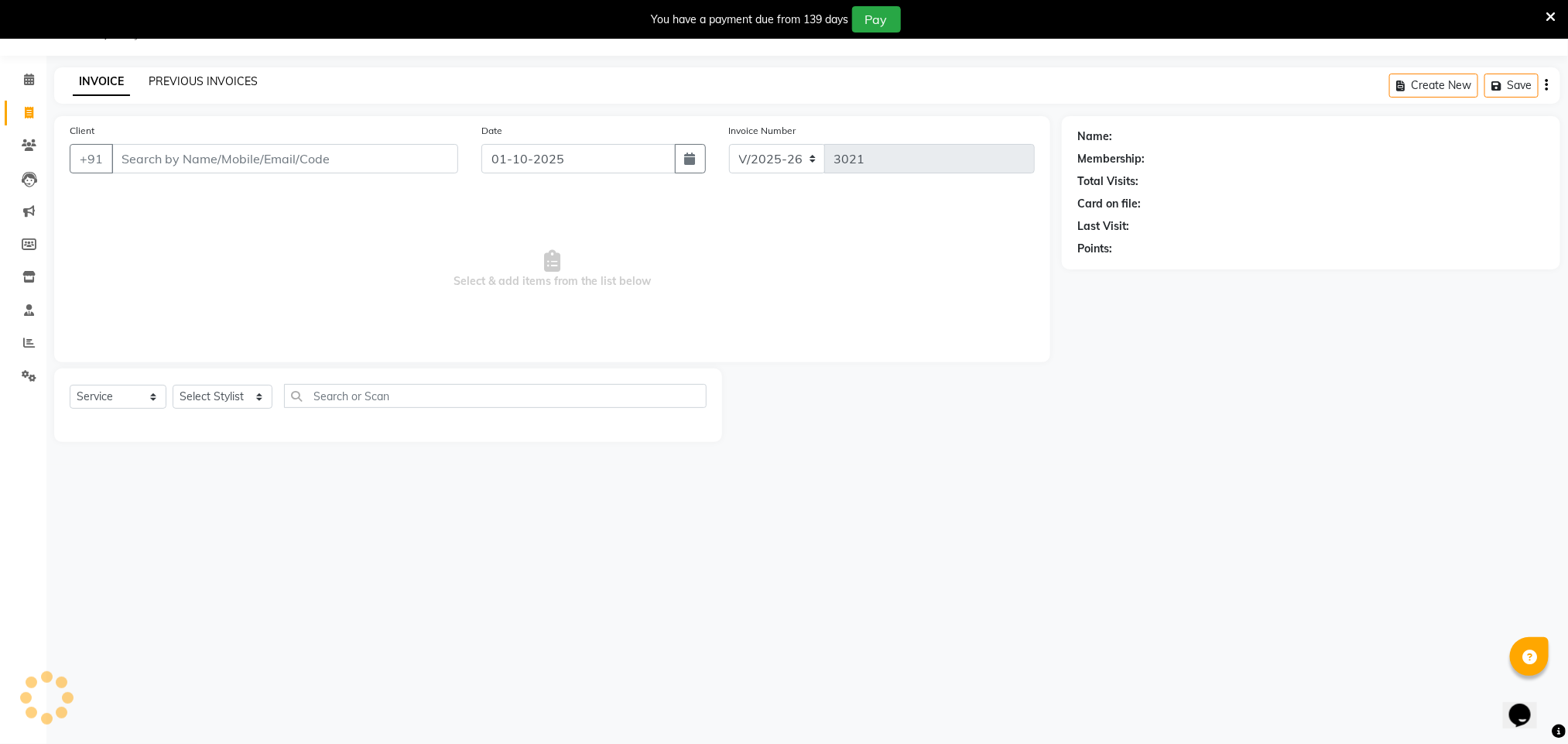
click at [190, 79] on link "PREVIOUS INVOICES" at bounding box center [203, 81] width 109 height 14
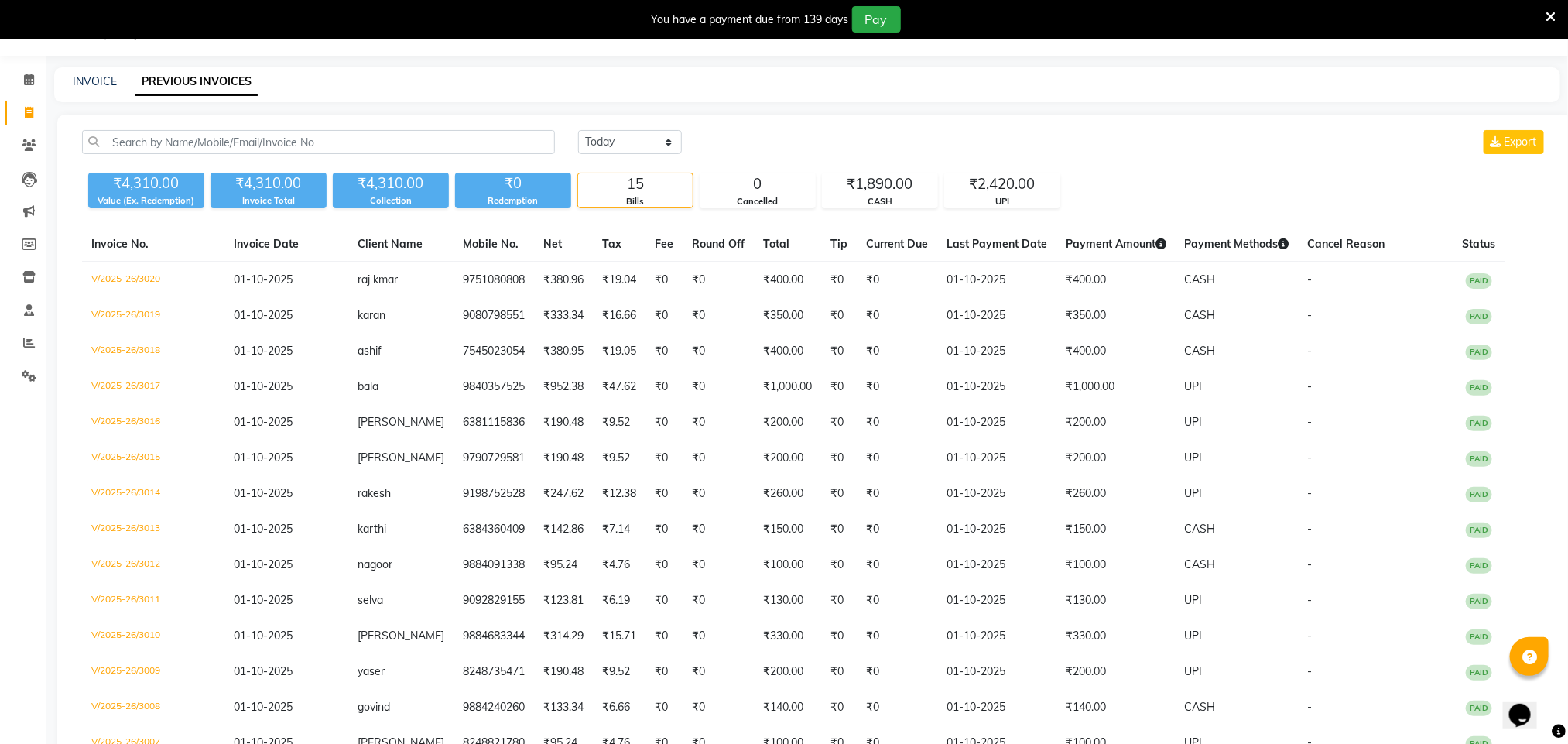
select select "service"
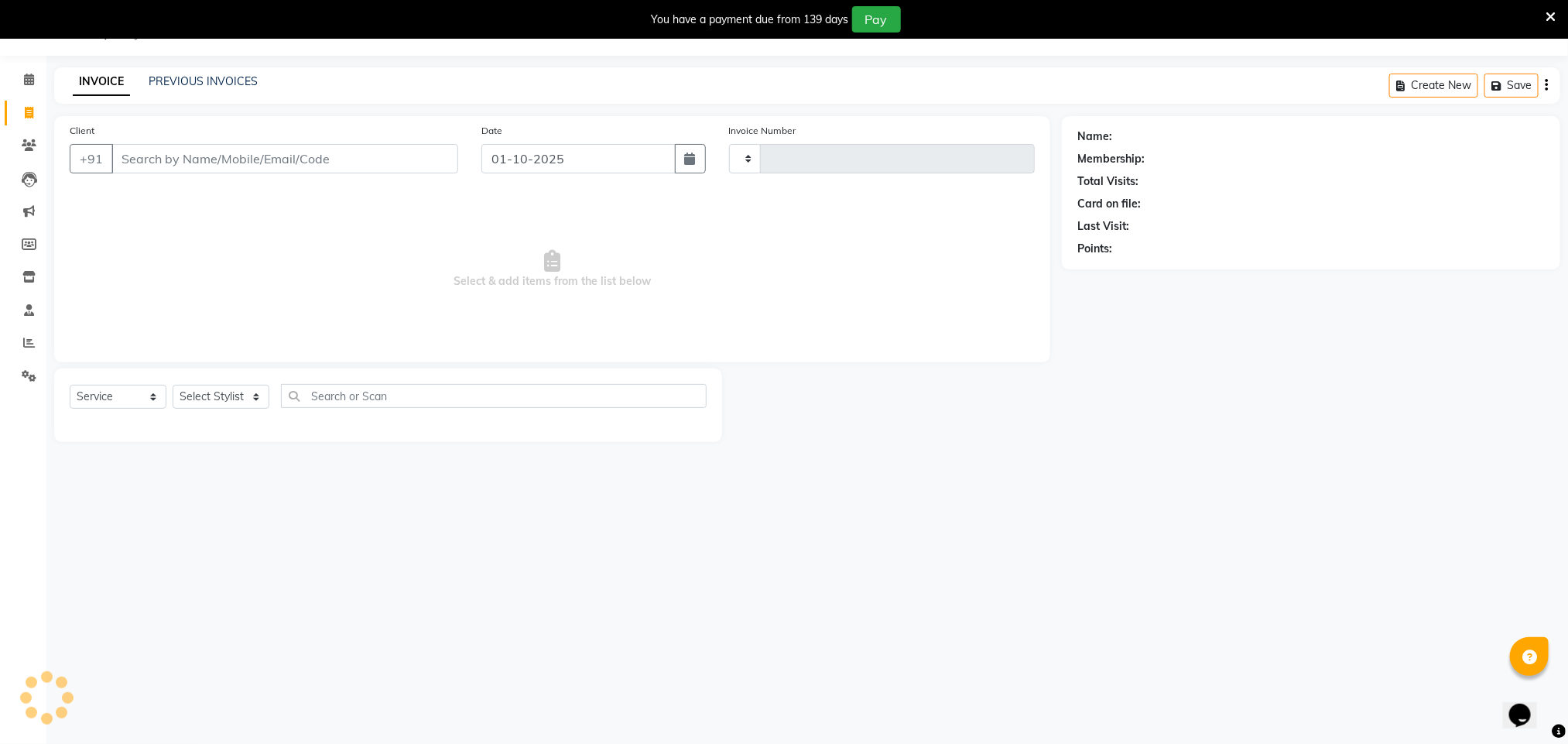
type input "3021"
select select "8211"
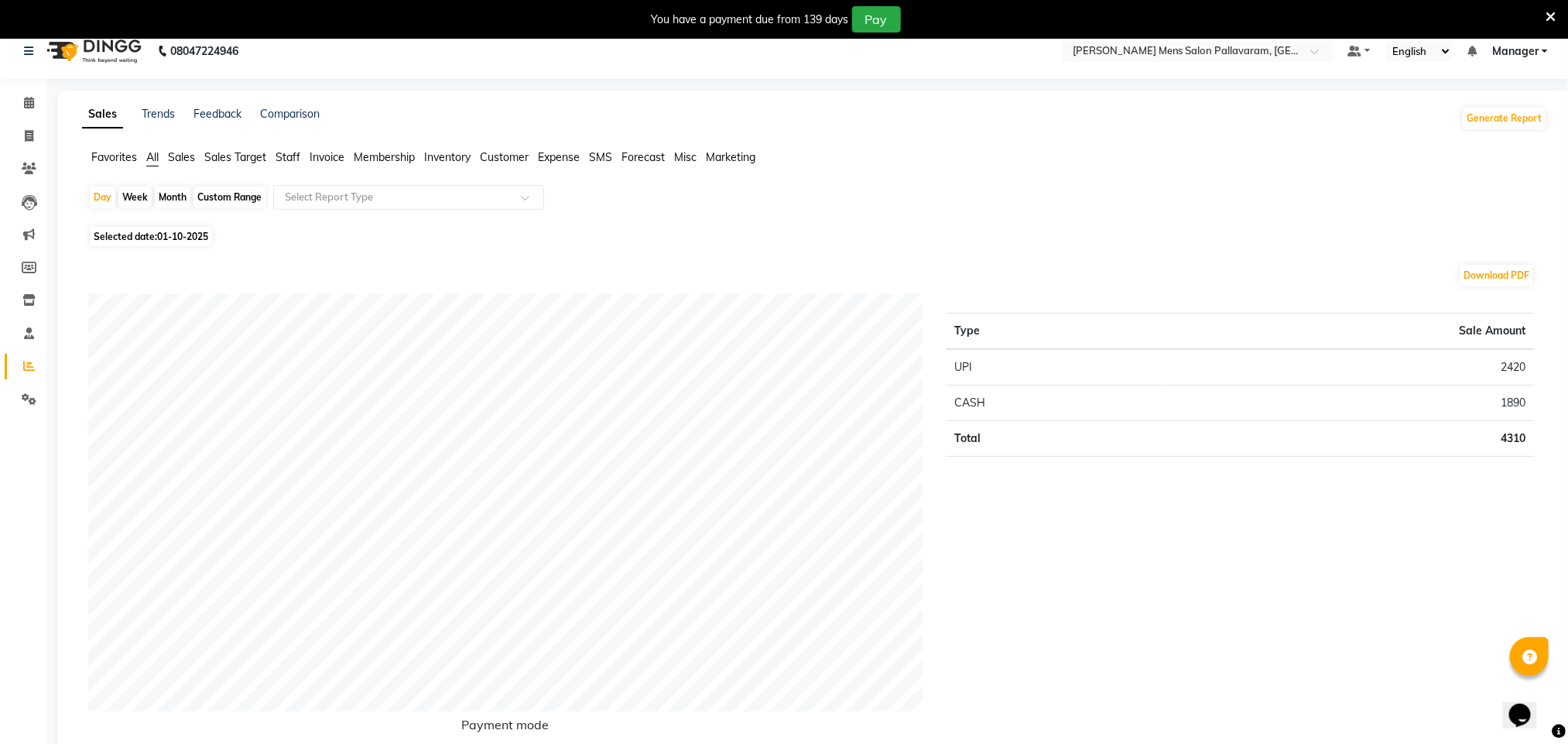
select select "8211"
select select "service"
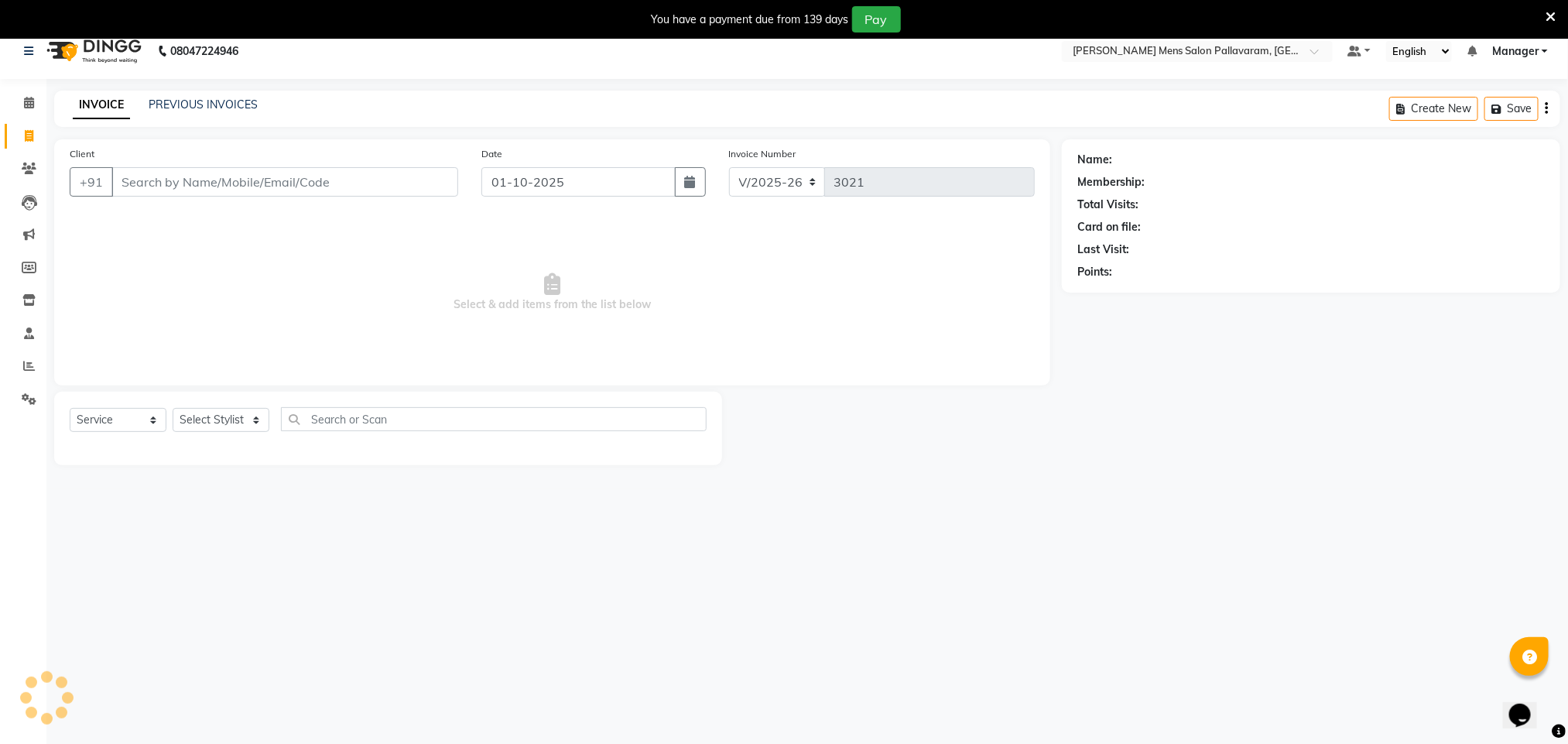
scroll to position [40, 0]
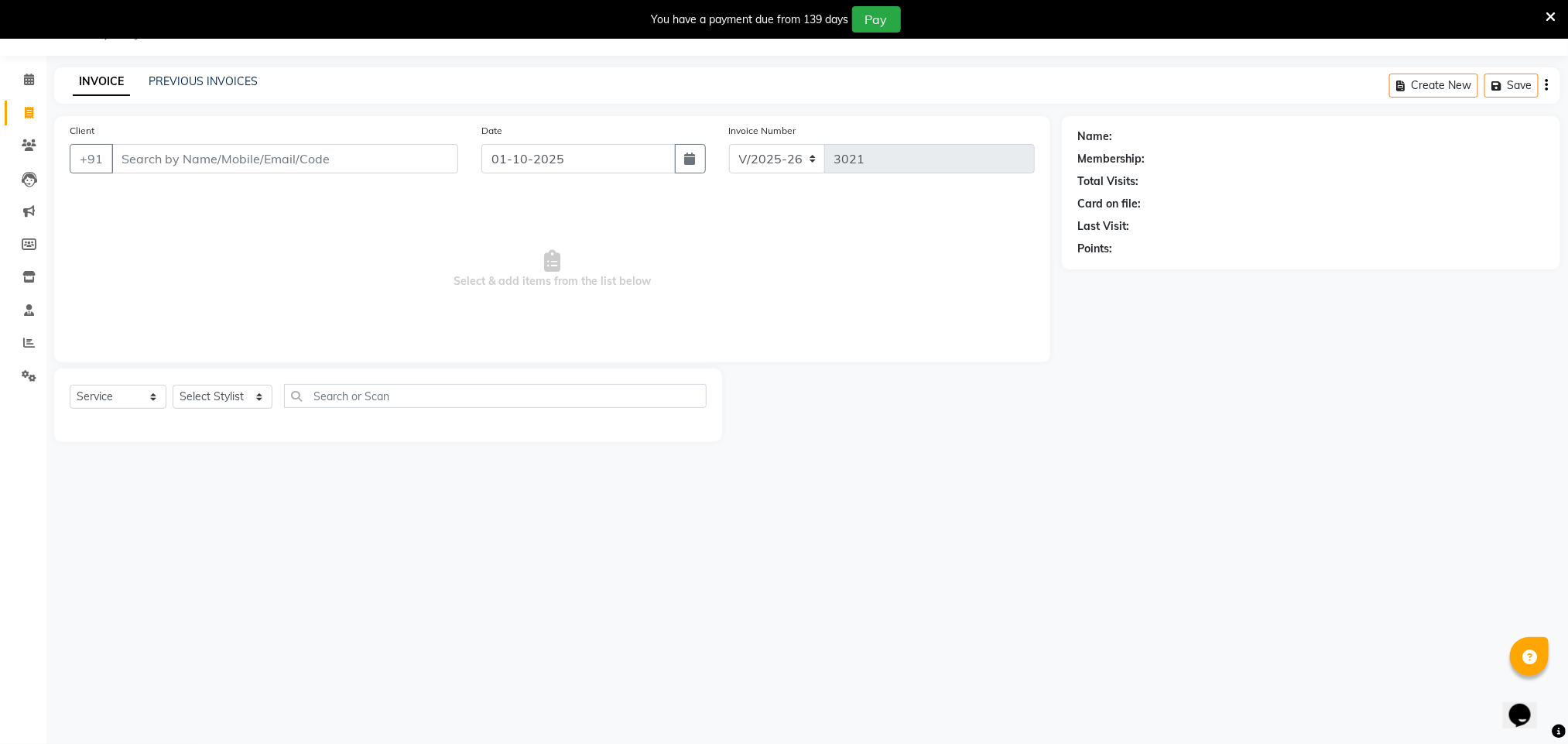
drag, startPoint x: 581, startPoint y: 7, endPoint x: 453, endPoint y: 501, distance: 510.3
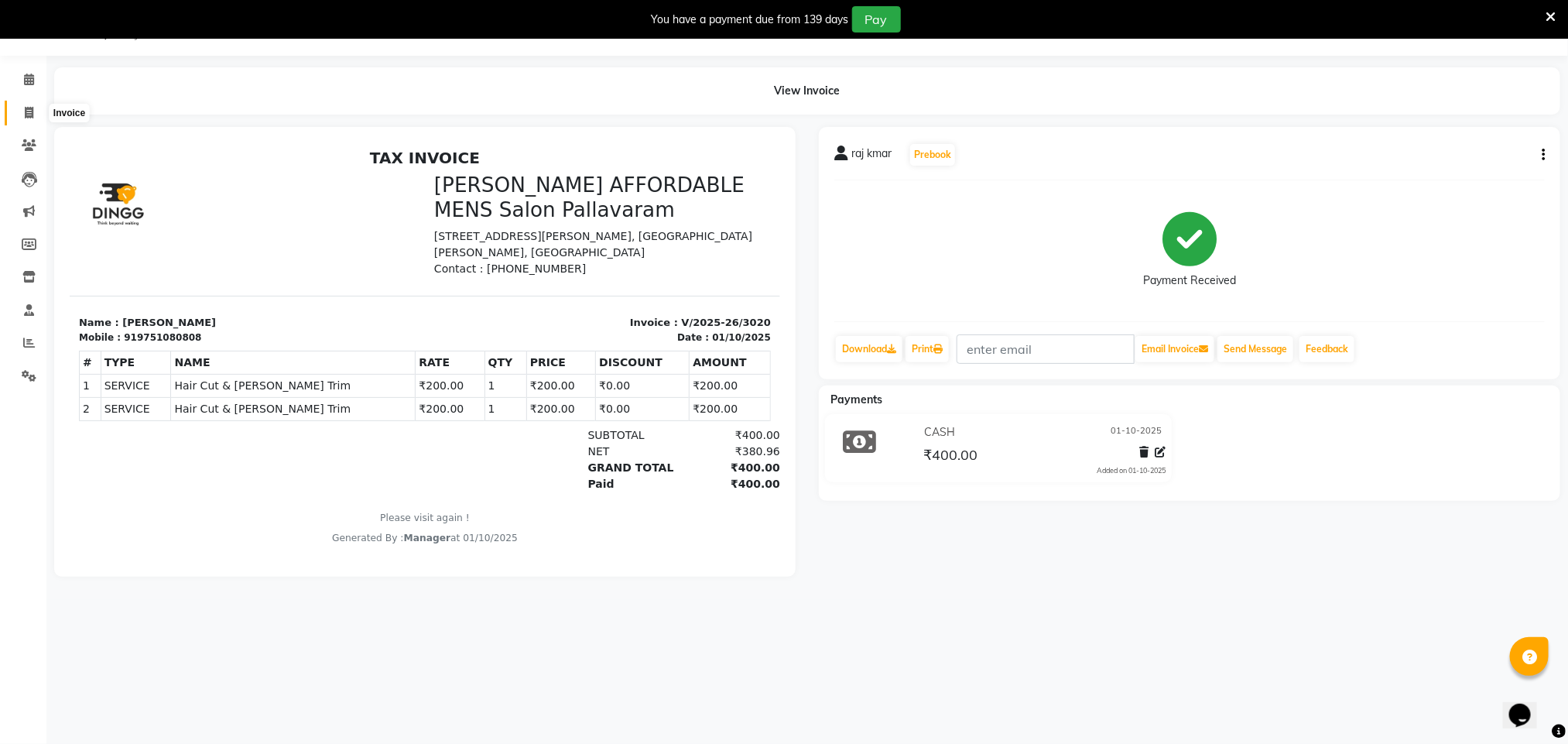
select select "service"
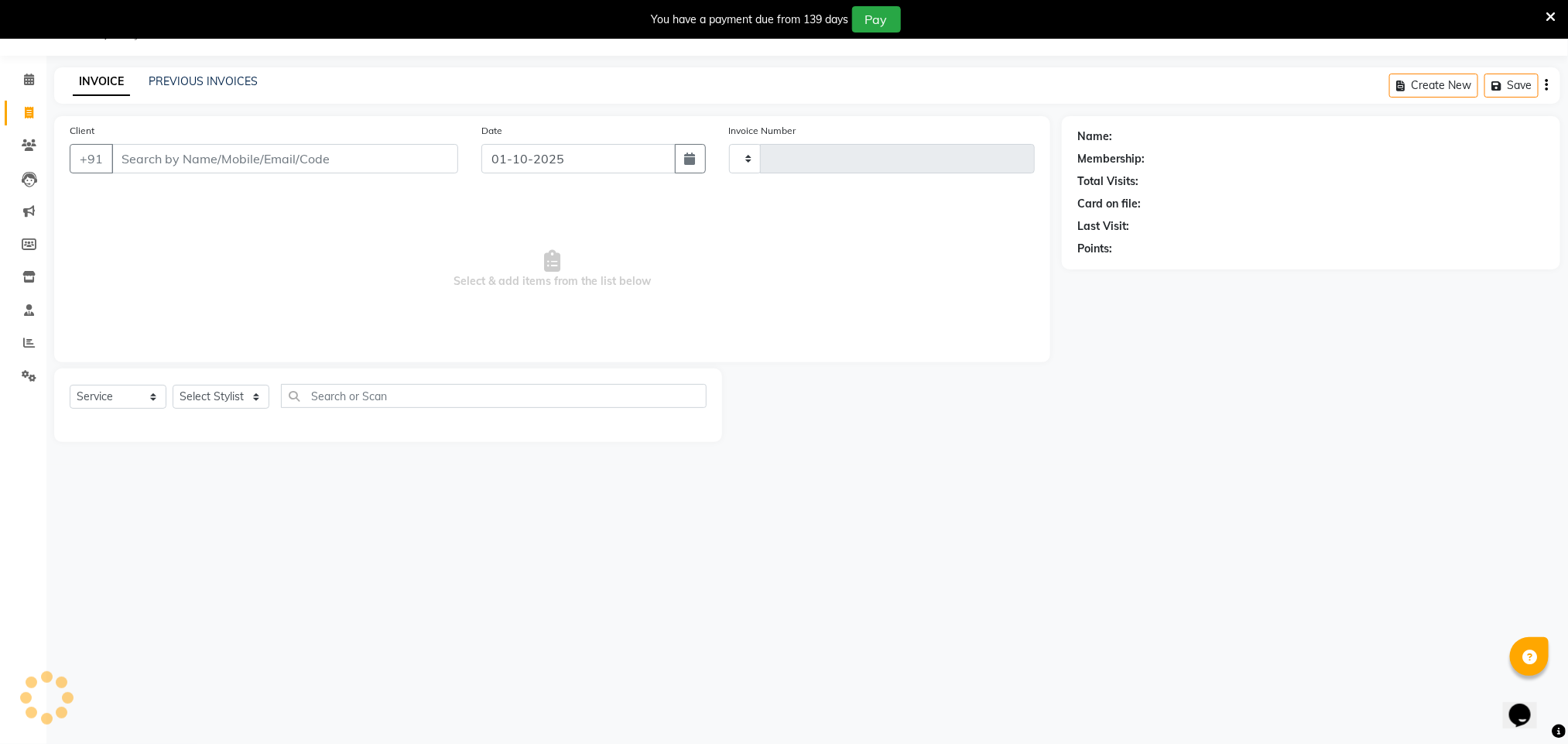
type input "3021"
select select "8211"
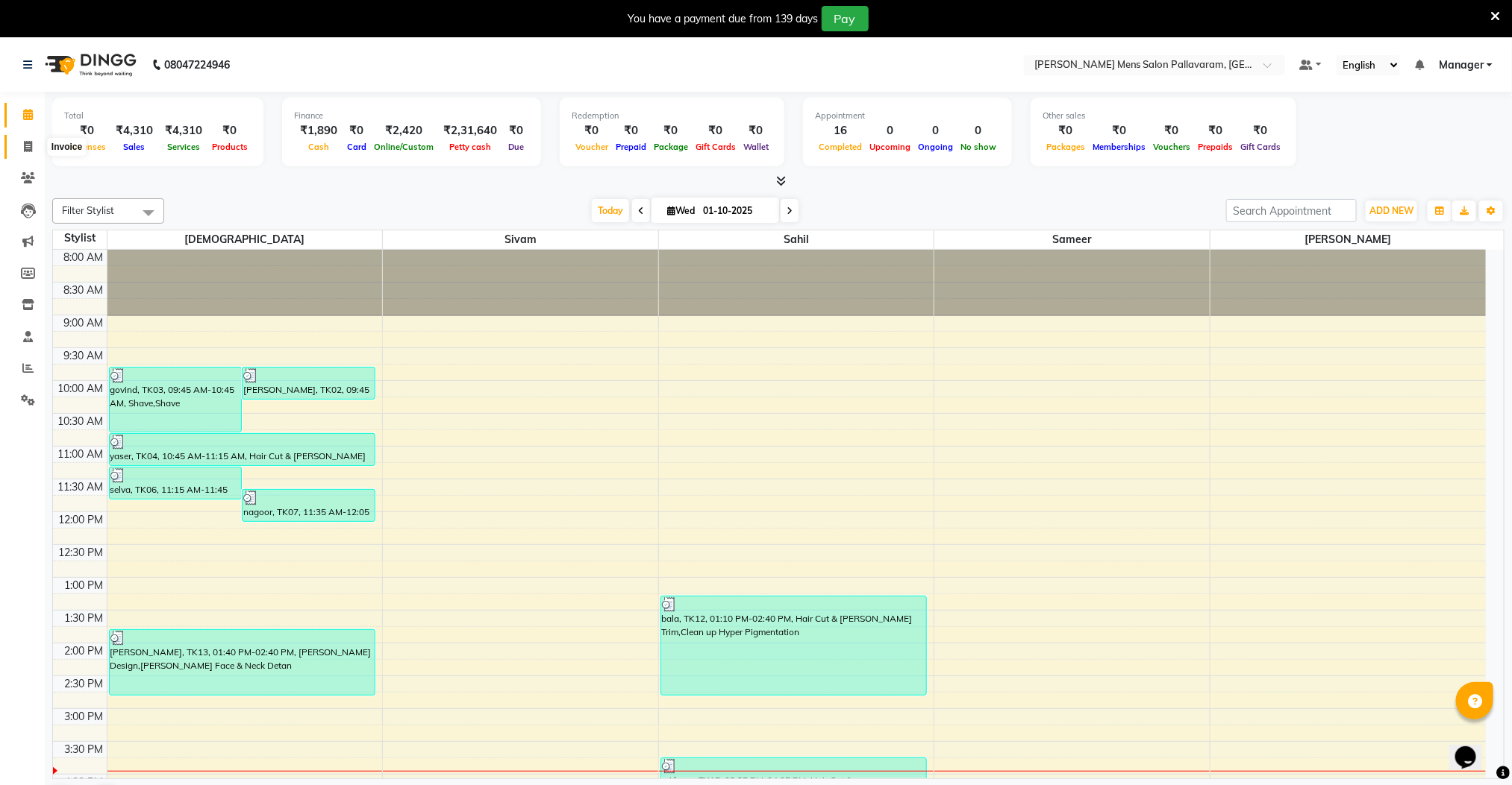
click at [32, 146] on span at bounding box center [27, 147] width 26 height 17
select select "service"
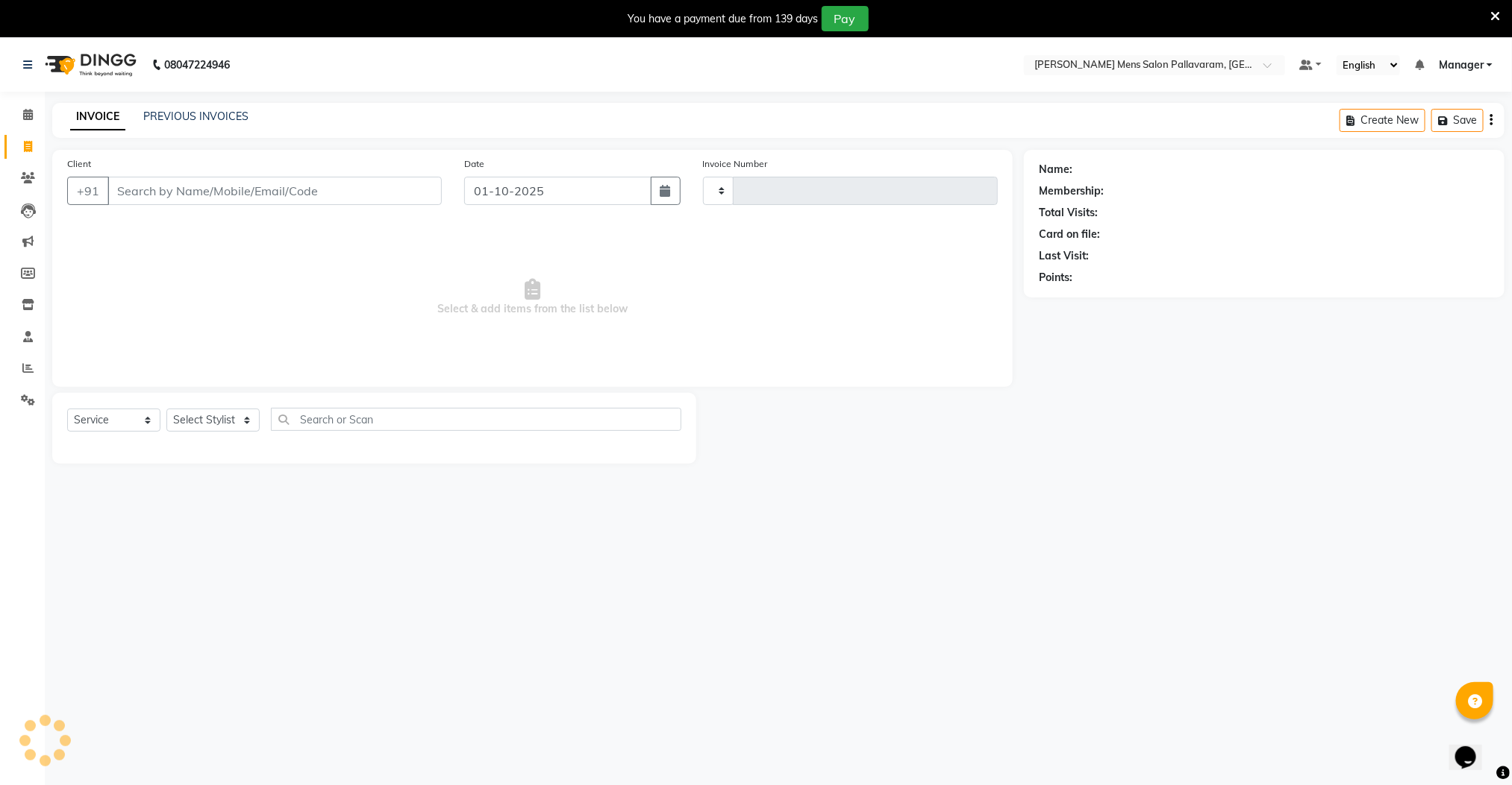
type input "3021"
select select "8211"
click at [141, 193] on input "Client" at bounding box center [274, 191] width 335 height 28
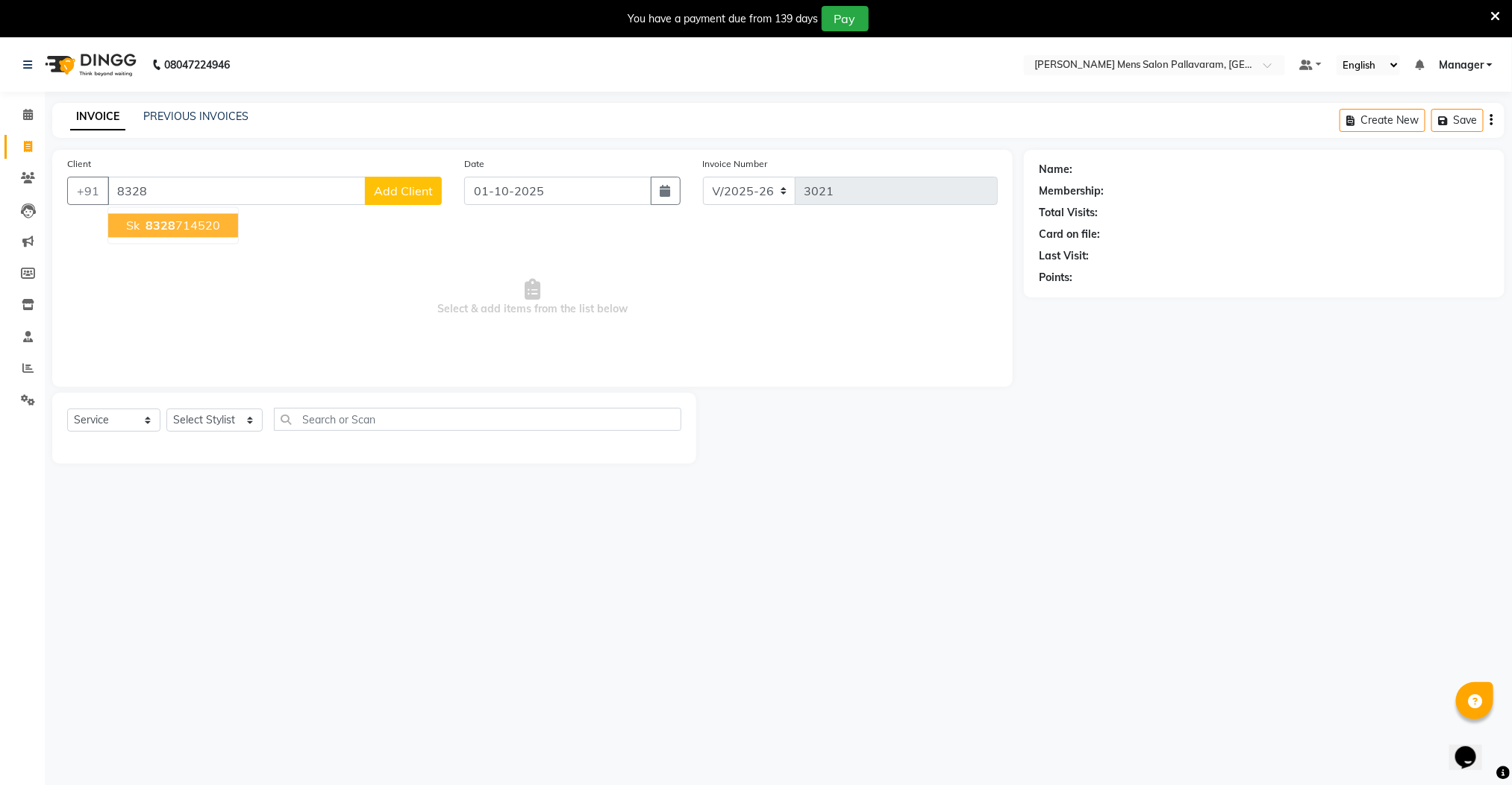
click at [197, 227] on ngb-highlight "8328 714520" at bounding box center [181, 226] width 77 height 15
type input "8328714520"
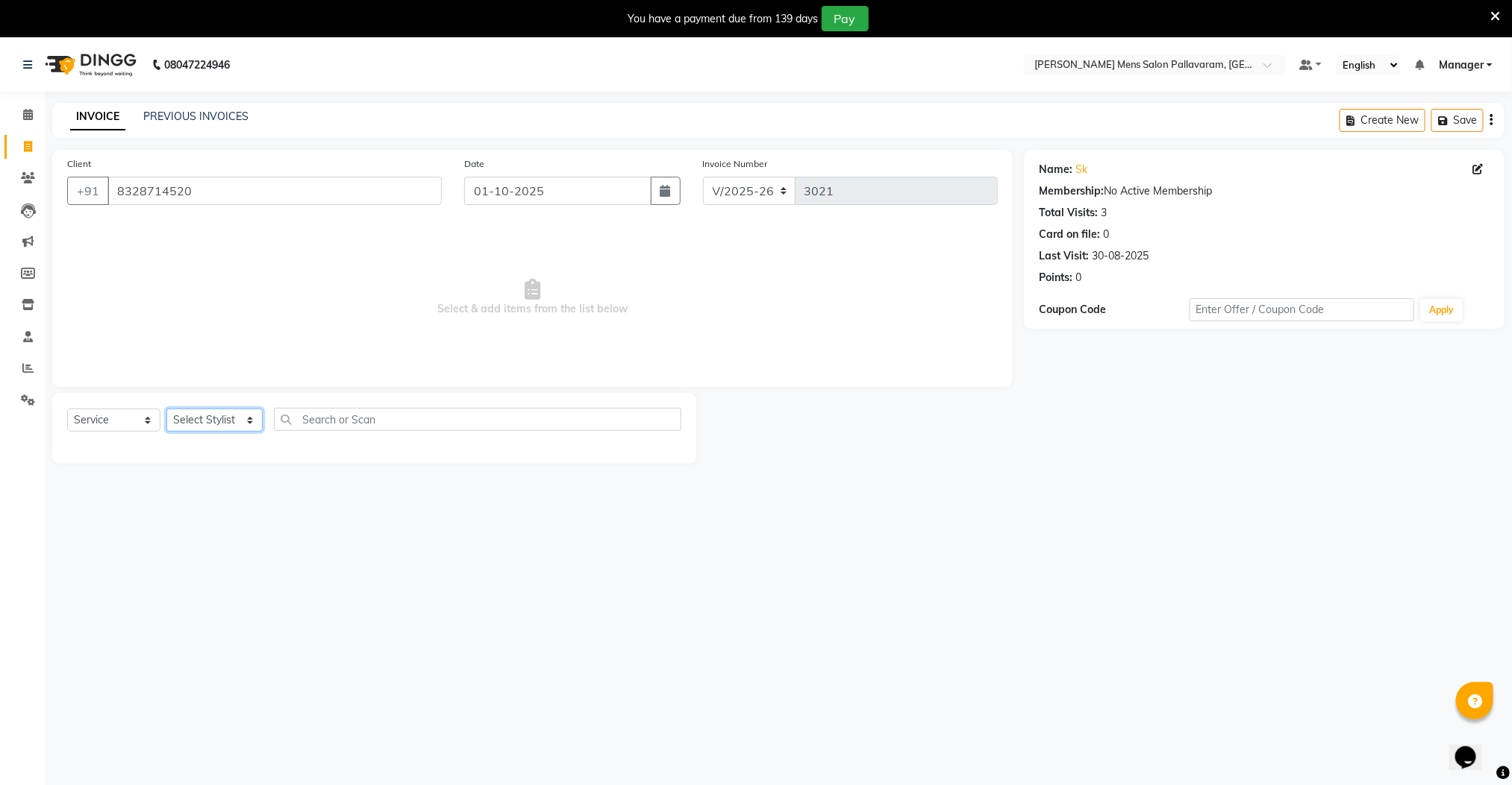
click at [200, 412] on select "Select Stylist Manager [PERSON_NAME] [PERSON_NAME] [PERSON_NAME]" at bounding box center [214, 421] width 96 height 23
select select "89182"
click at [166, 409] on select "Select Stylist Manager [PERSON_NAME] [PERSON_NAME] [PERSON_NAME]" at bounding box center [214, 421] width 96 height 23
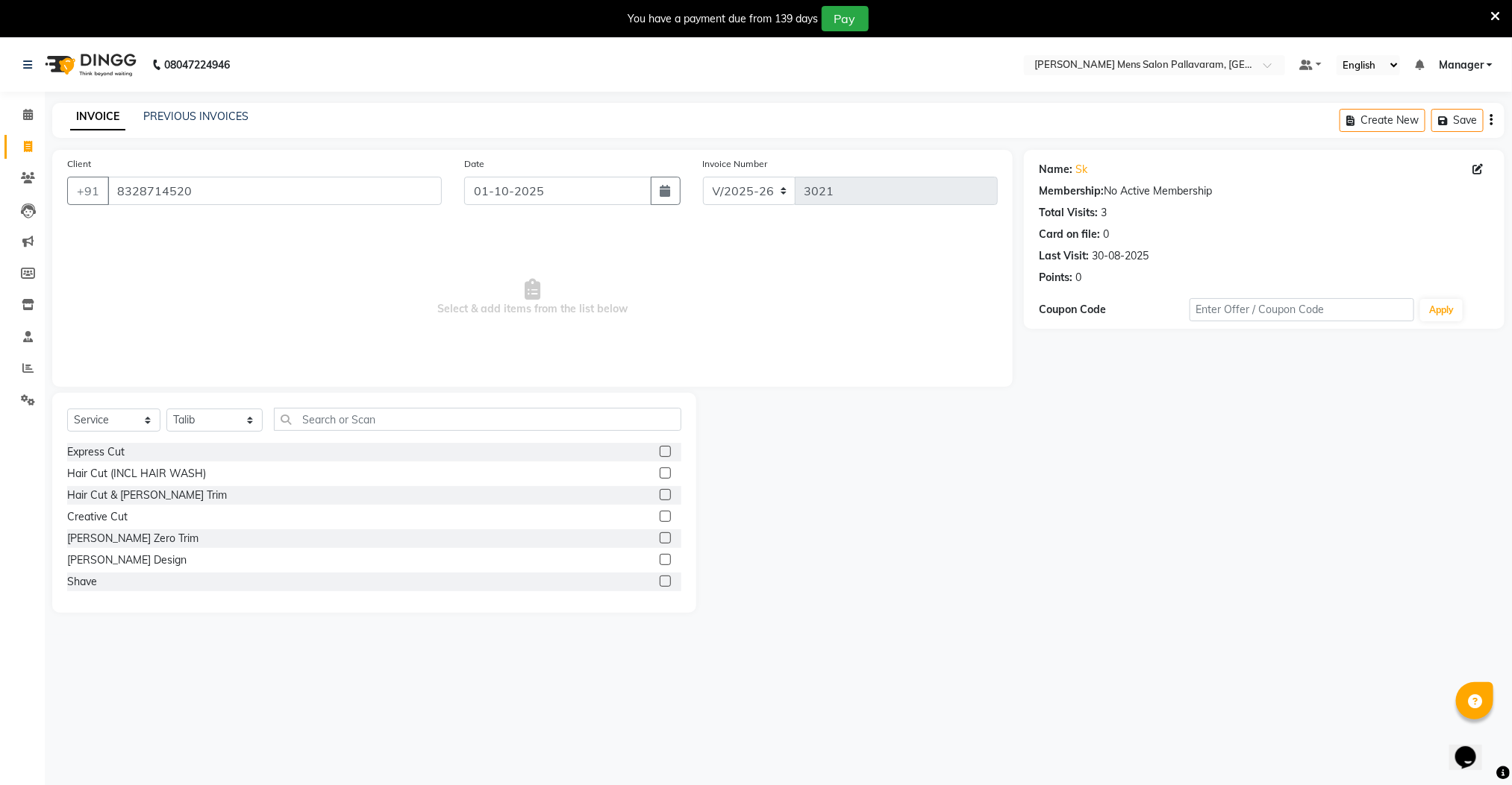
click at [660, 453] on label at bounding box center [665, 451] width 11 height 11
click at [660, 453] on input "checkbox" at bounding box center [665, 452] width 10 height 10
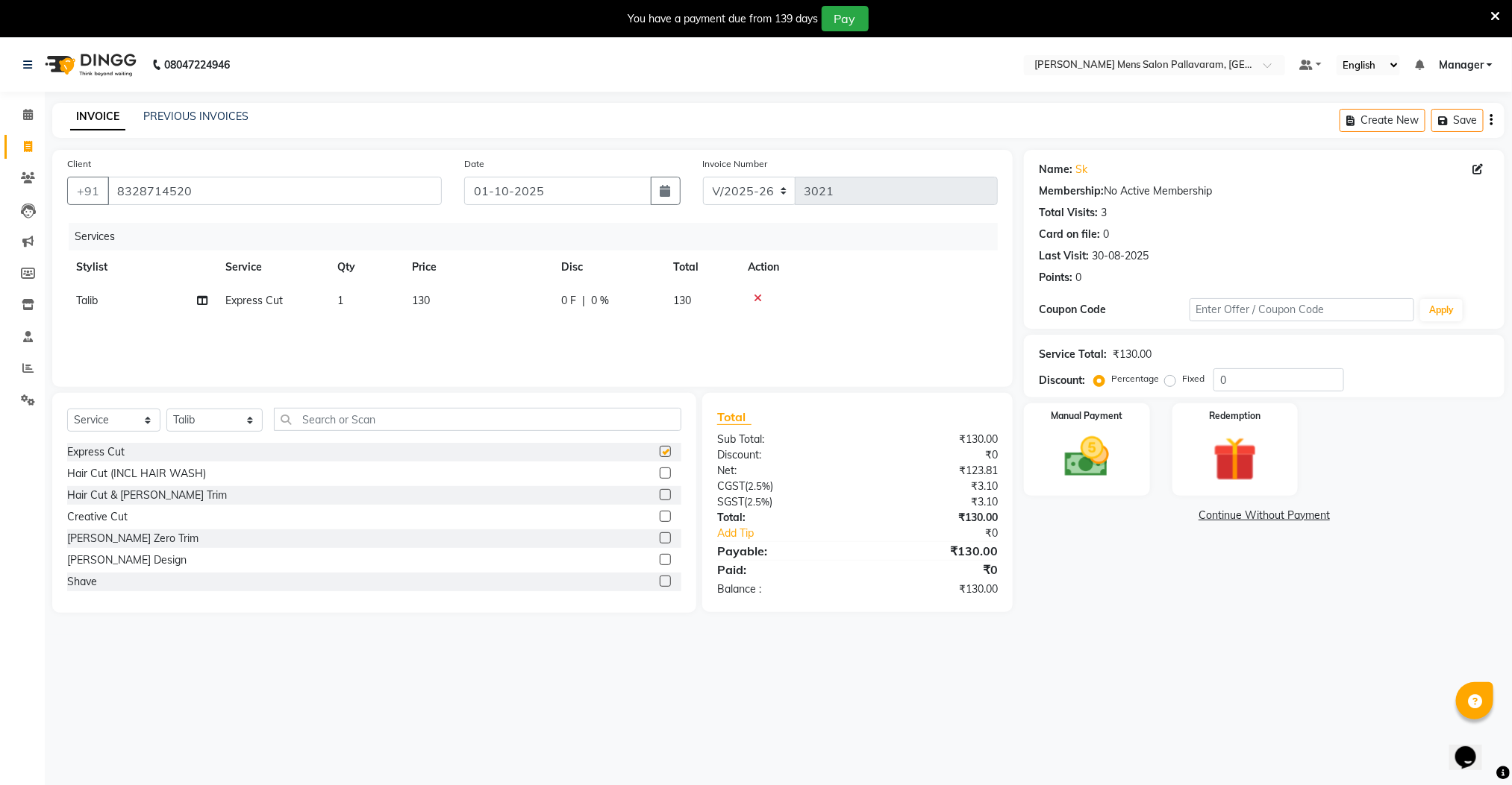
checkbox input "false"
click at [219, 419] on select "Select Stylist Manager [PERSON_NAME] [PERSON_NAME] [PERSON_NAME]" at bounding box center [214, 421] width 96 height 23
select select "78867"
click at [166, 409] on select "Select Stylist Manager [PERSON_NAME] [PERSON_NAME] [PERSON_NAME]" at bounding box center [214, 421] width 96 height 23
drag, startPoint x: 650, startPoint y: 559, endPoint x: 645, endPoint y: 539, distance: 20.6
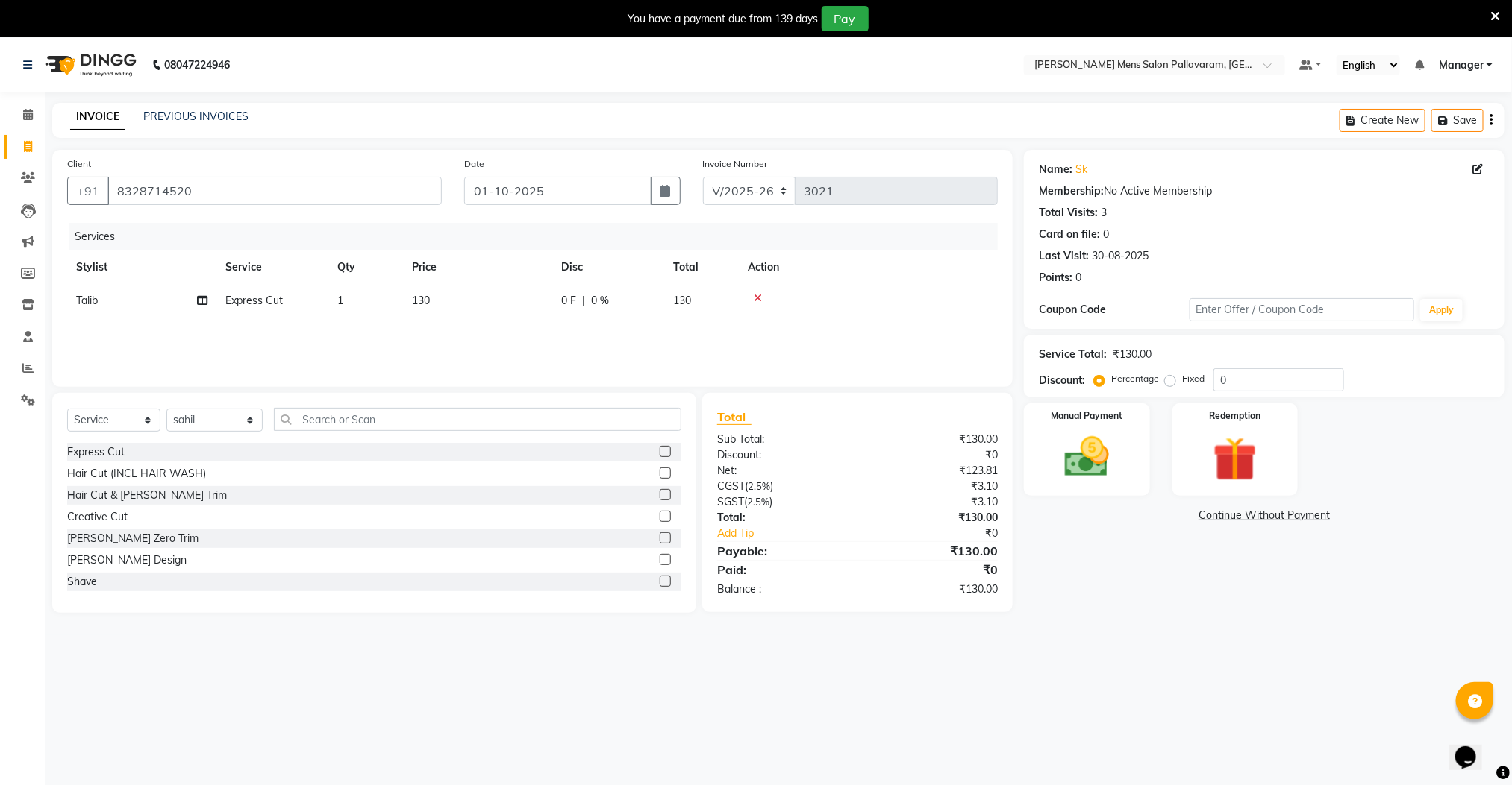
click at [660, 556] on label at bounding box center [665, 559] width 11 height 11
click at [660, 556] on input "checkbox" at bounding box center [665, 561] width 10 height 10
checkbox input "false"
click at [1099, 471] on img at bounding box center [1087, 458] width 75 height 53
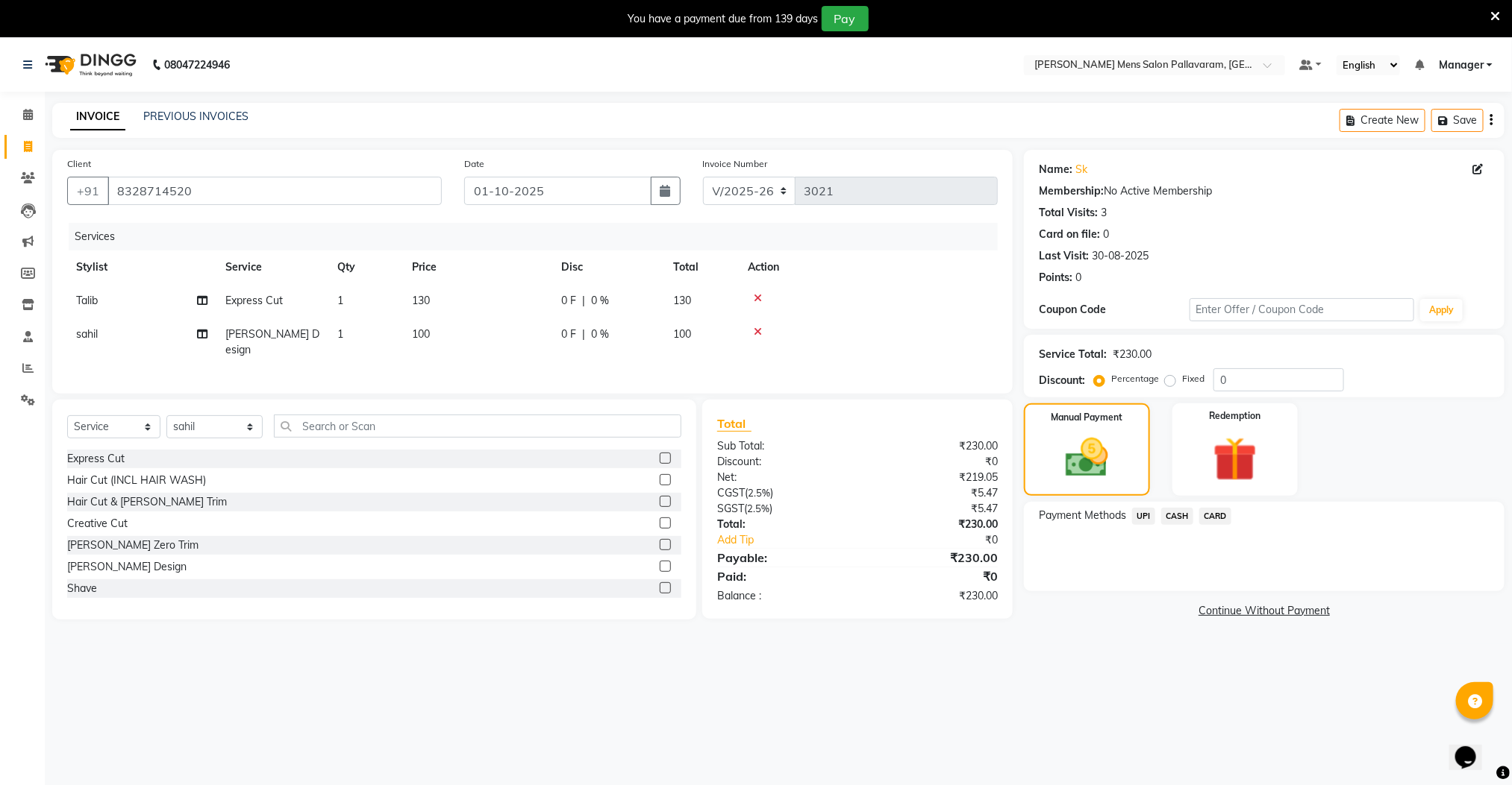
click at [1176, 518] on span "CASH" at bounding box center [1177, 516] width 32 height 17
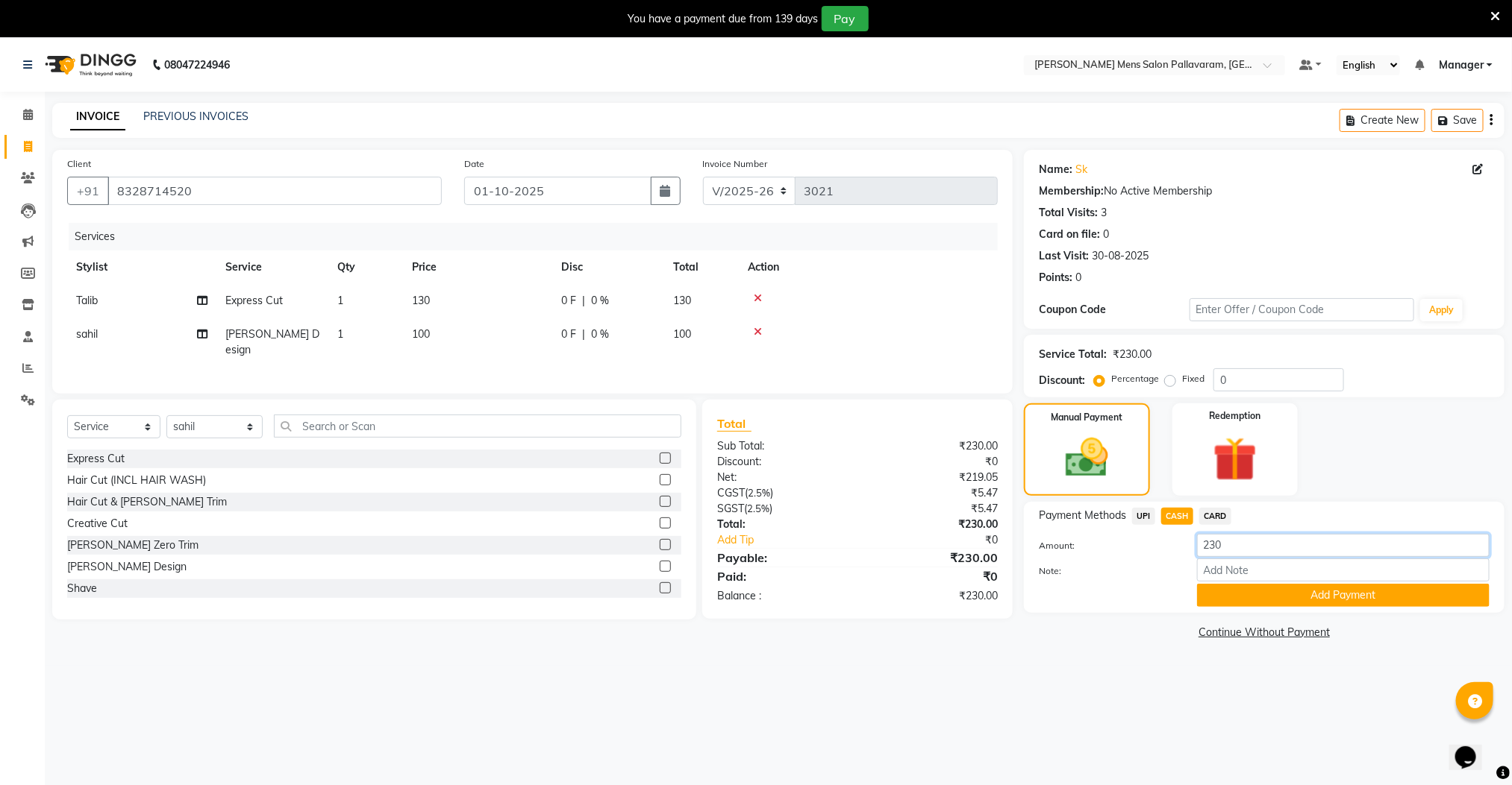
drag, startPoint x: 1257, startPoint y: 542, endPoint x: 1147, endPoint y: 549, distance: 110.2
click at [1147, 549] on div "Amount: 230" at bounding box center [1265, 547] width 473 height 26
type input "100"
click at [1280, 601] on button "Add Payment" at bounding box center [1343, 596] width 292 height 23
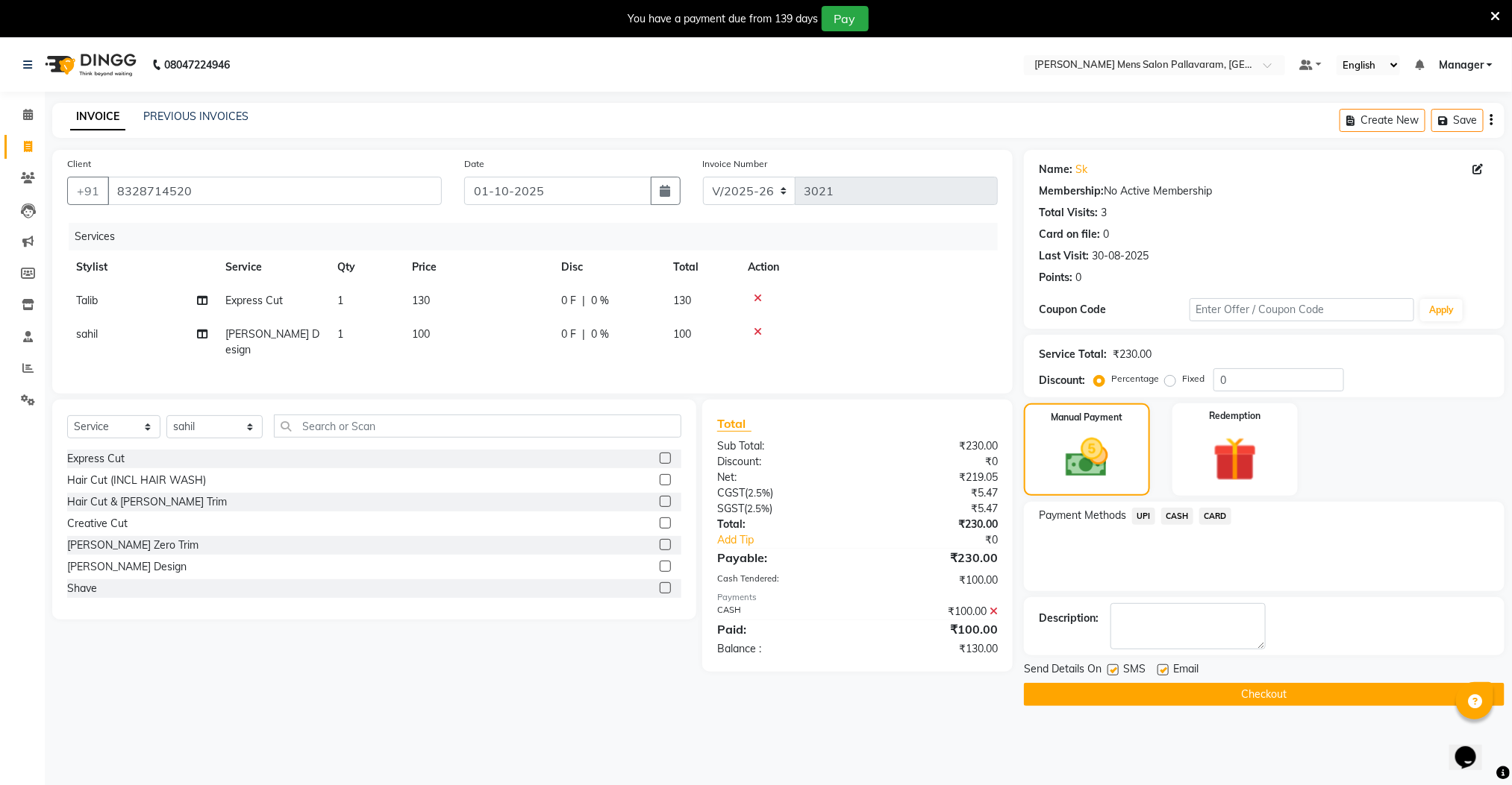
click at [1139, 517] on span "UPI" at bounding box center [1143, 516] width 23 height 17
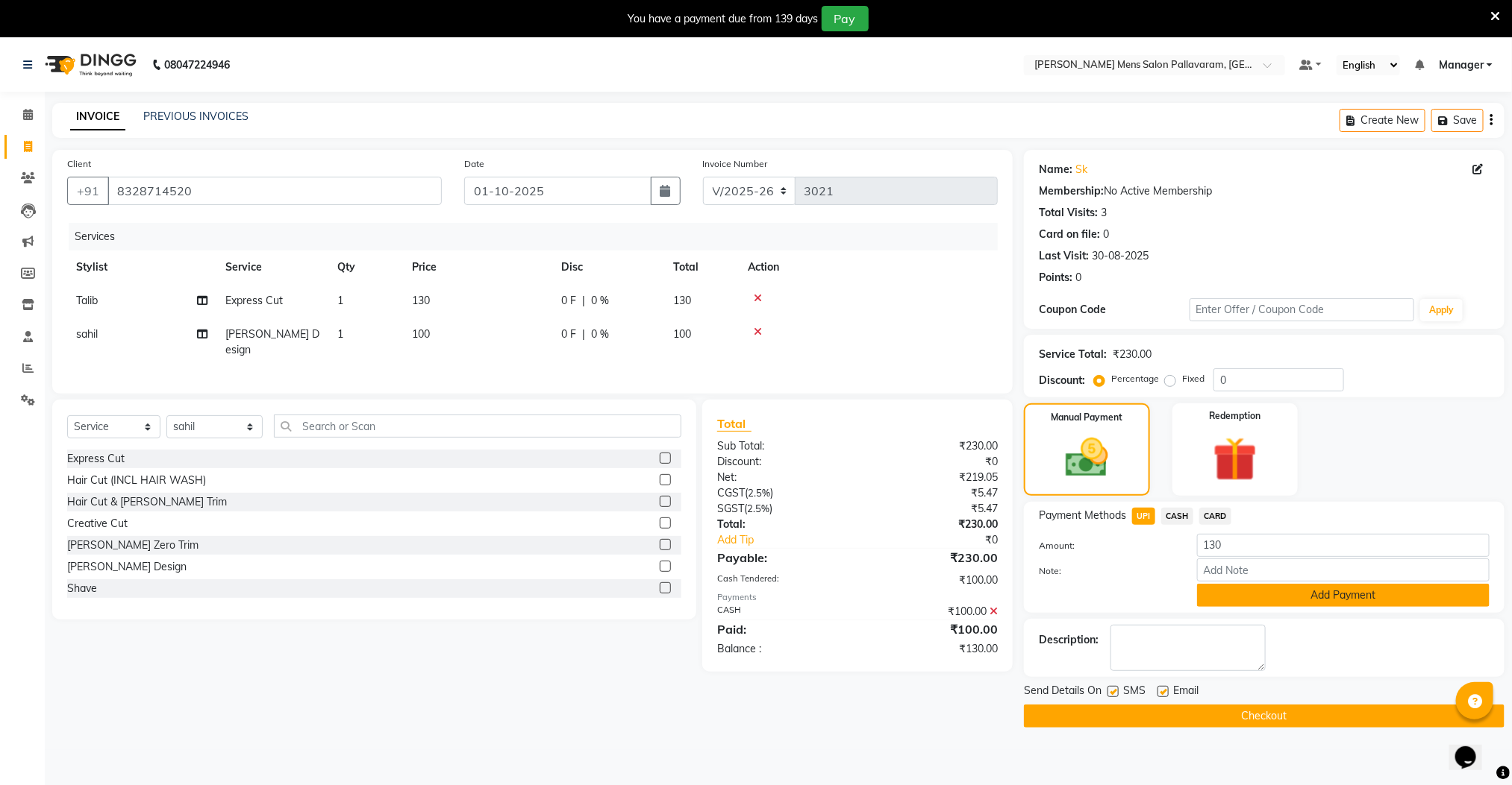
click at [1238, 601] on button "Add Payment" at bounding box center [1343, 596] width 292 height 23
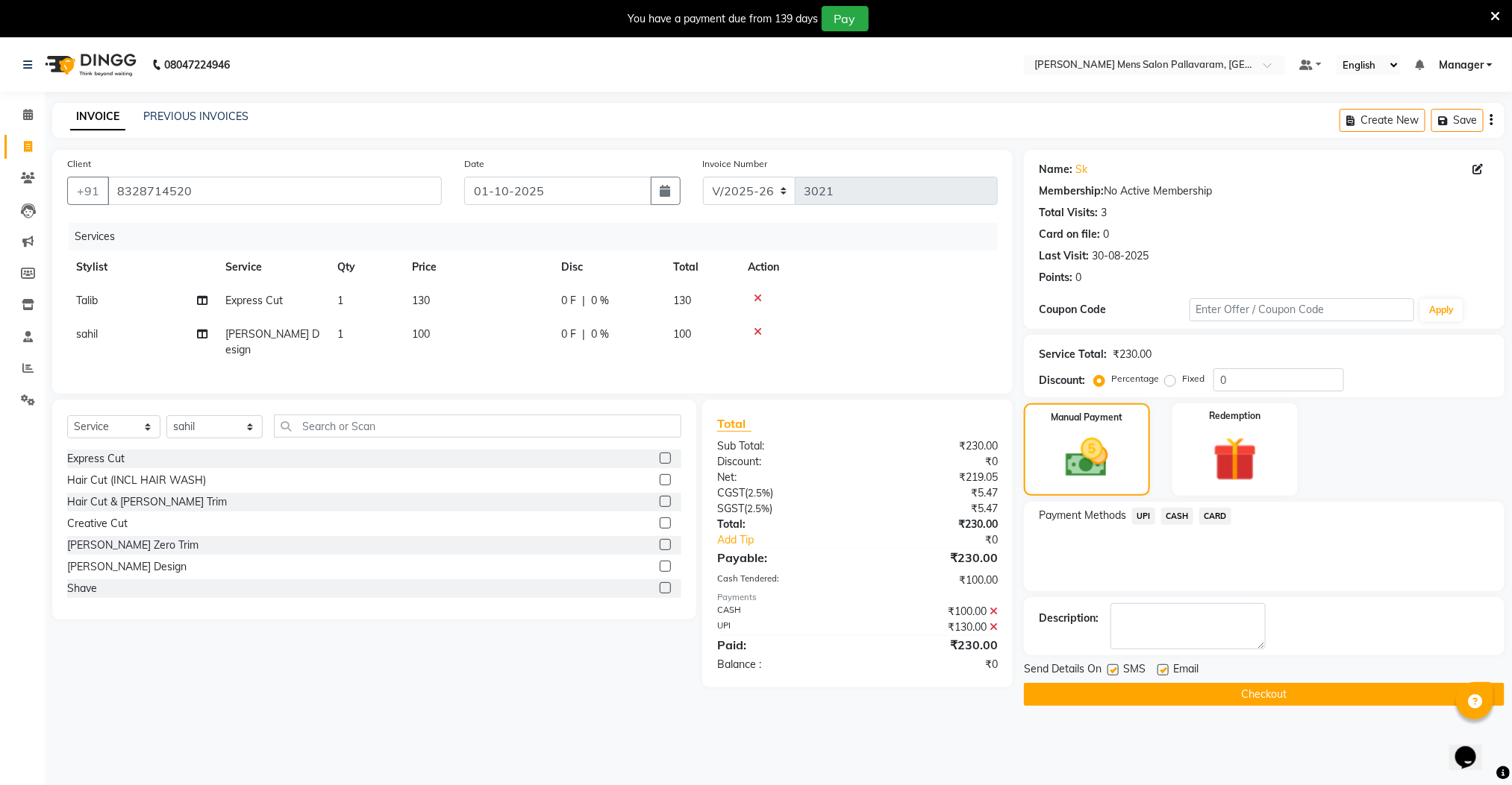
click at [1236, 692] on button "Checkout" at bounding box center [1264, 695] width 481 height 23
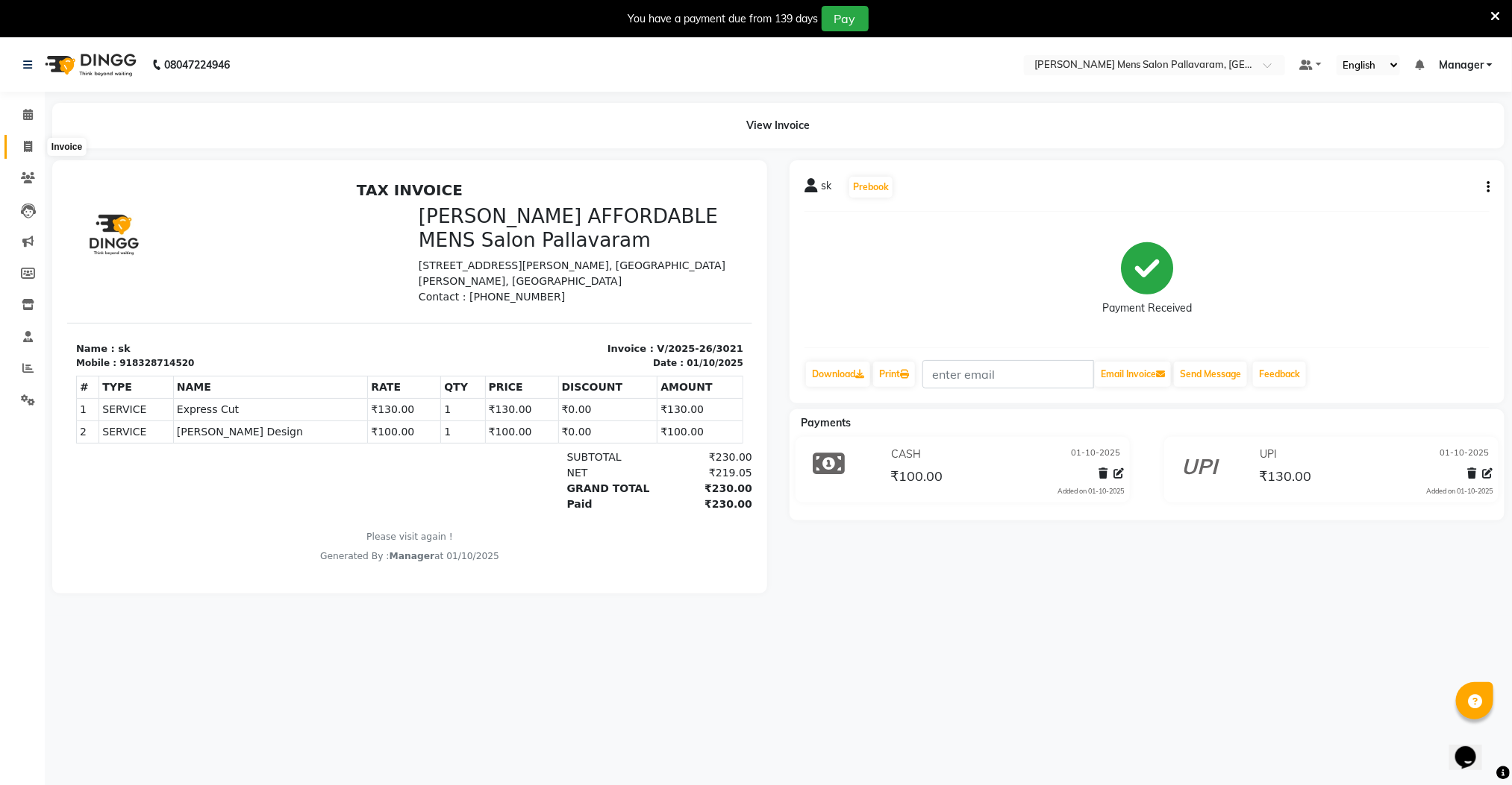
click at [26, 142] on icon at bounding box center [28, 146] width 8 height 11
select select "service"
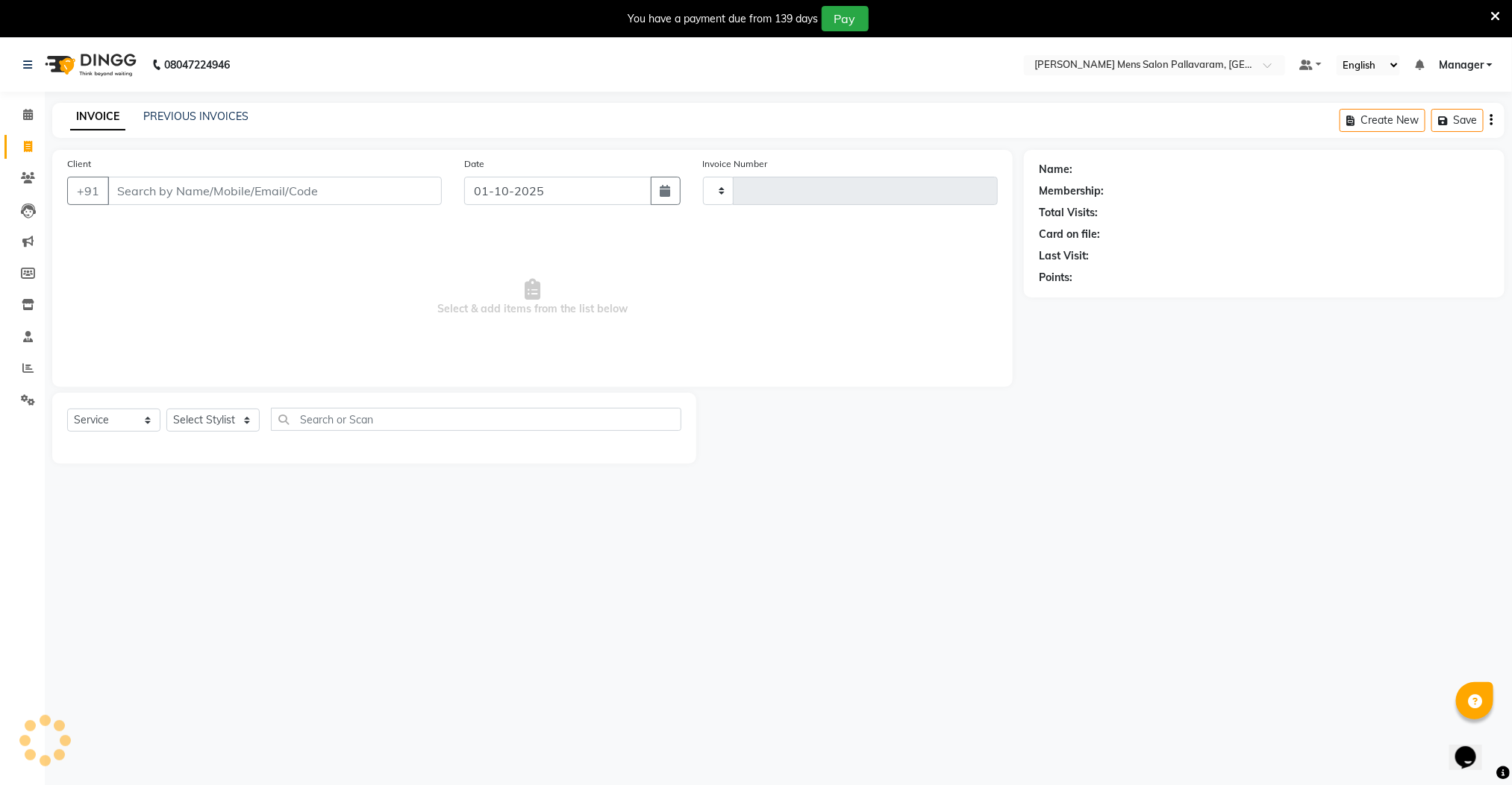
type input "3022"
select select "8211"
click at [27, 367] on icon at bounding box center [27, 368] width 11 height 11
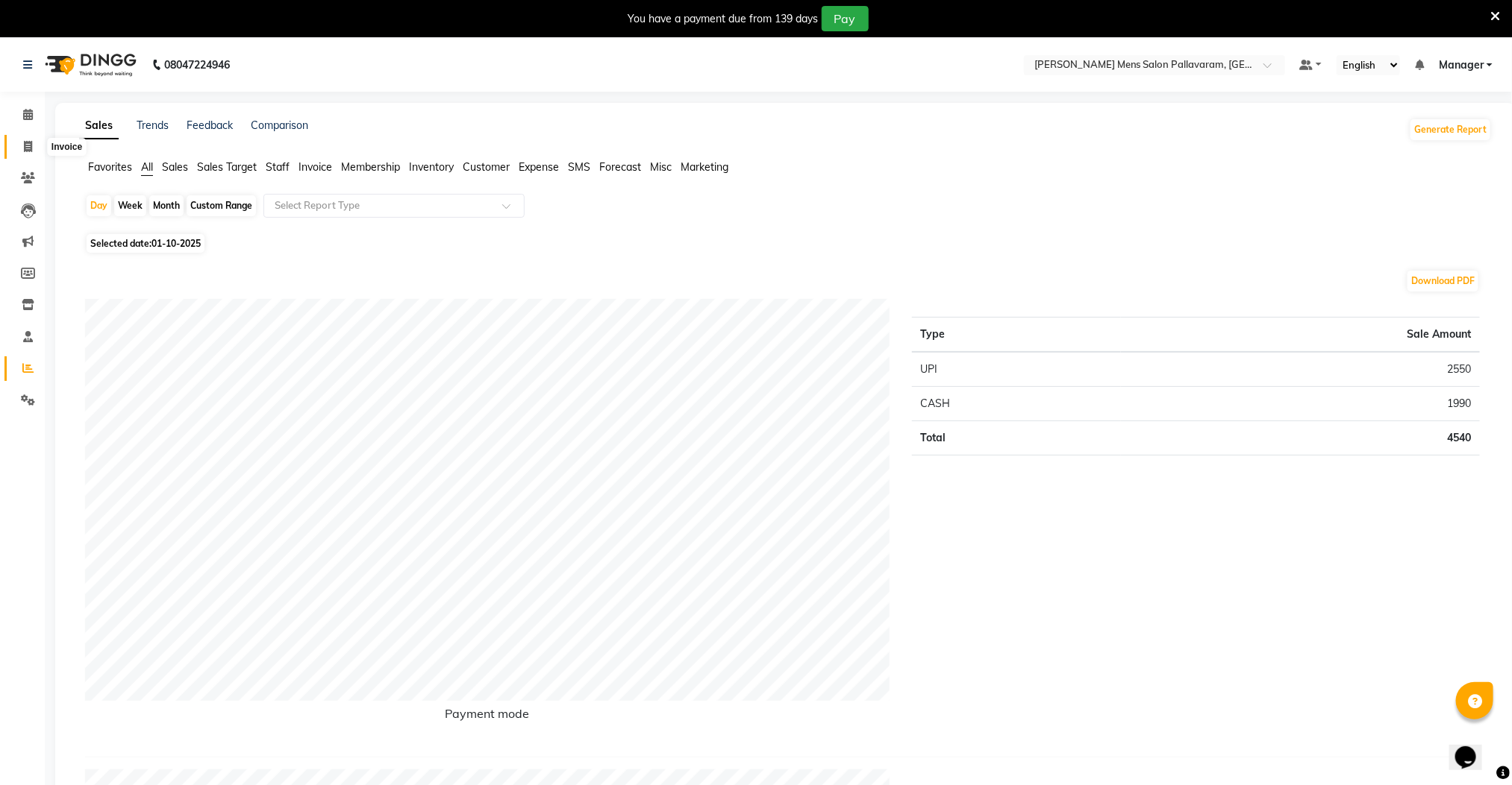
click at [24, 142] on icon at bounding box center [28, 146] width 8 height 11
select select "service"
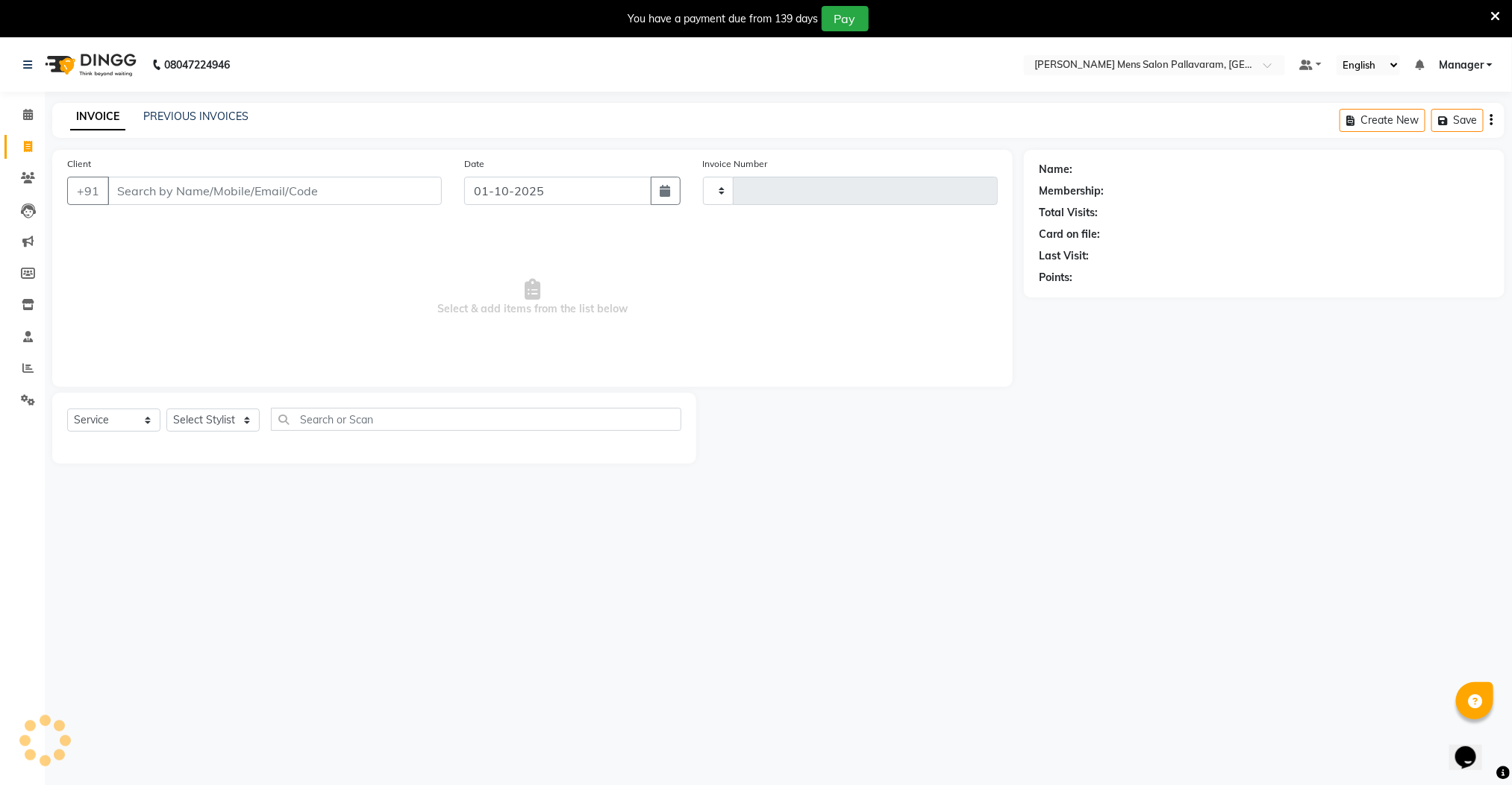
scroll to position [38, 0]
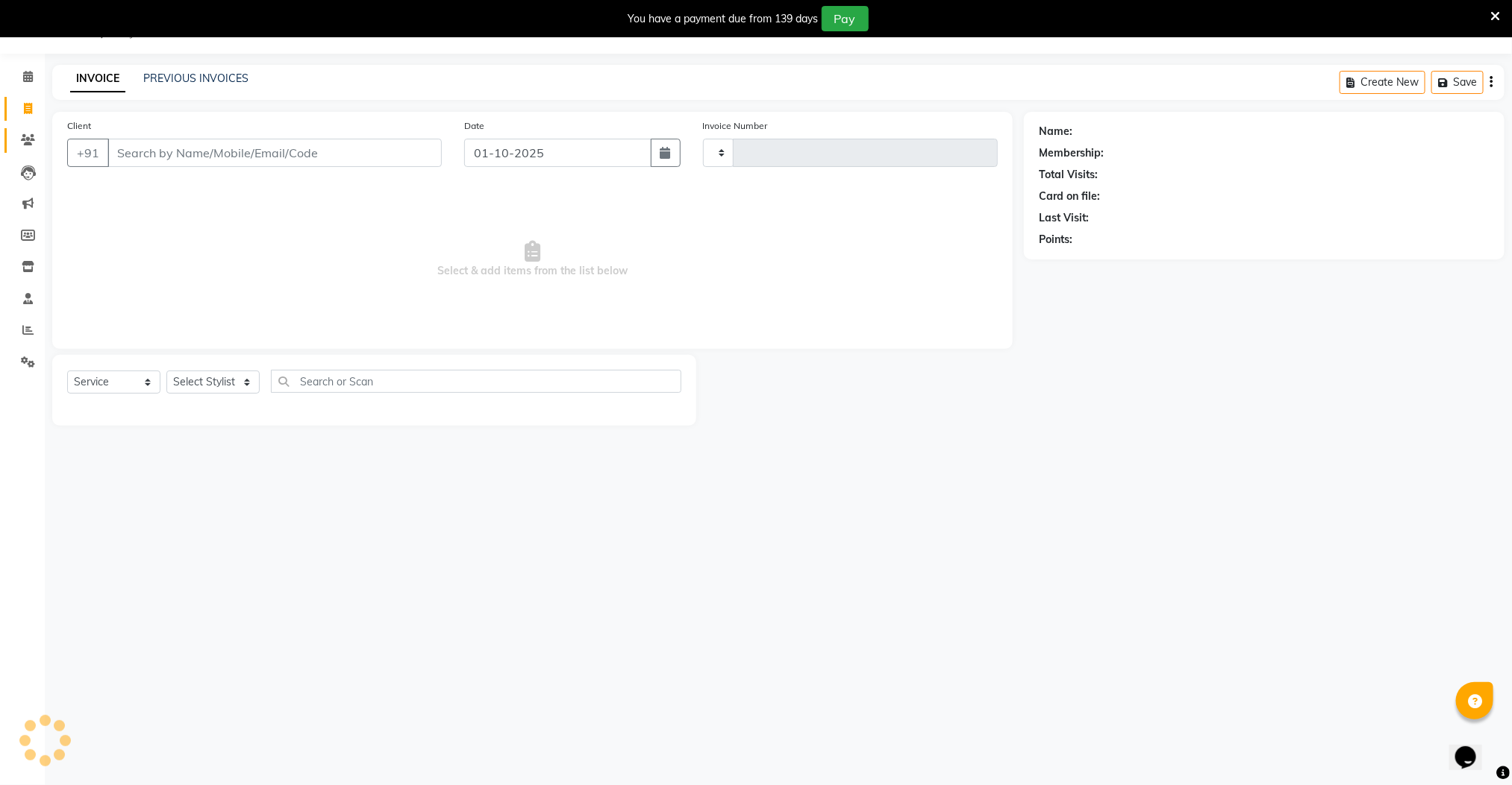
type input "3022"
select select "8211"
click at [27, 328] on icon at bounding box center [27, 329] width 11 height 11
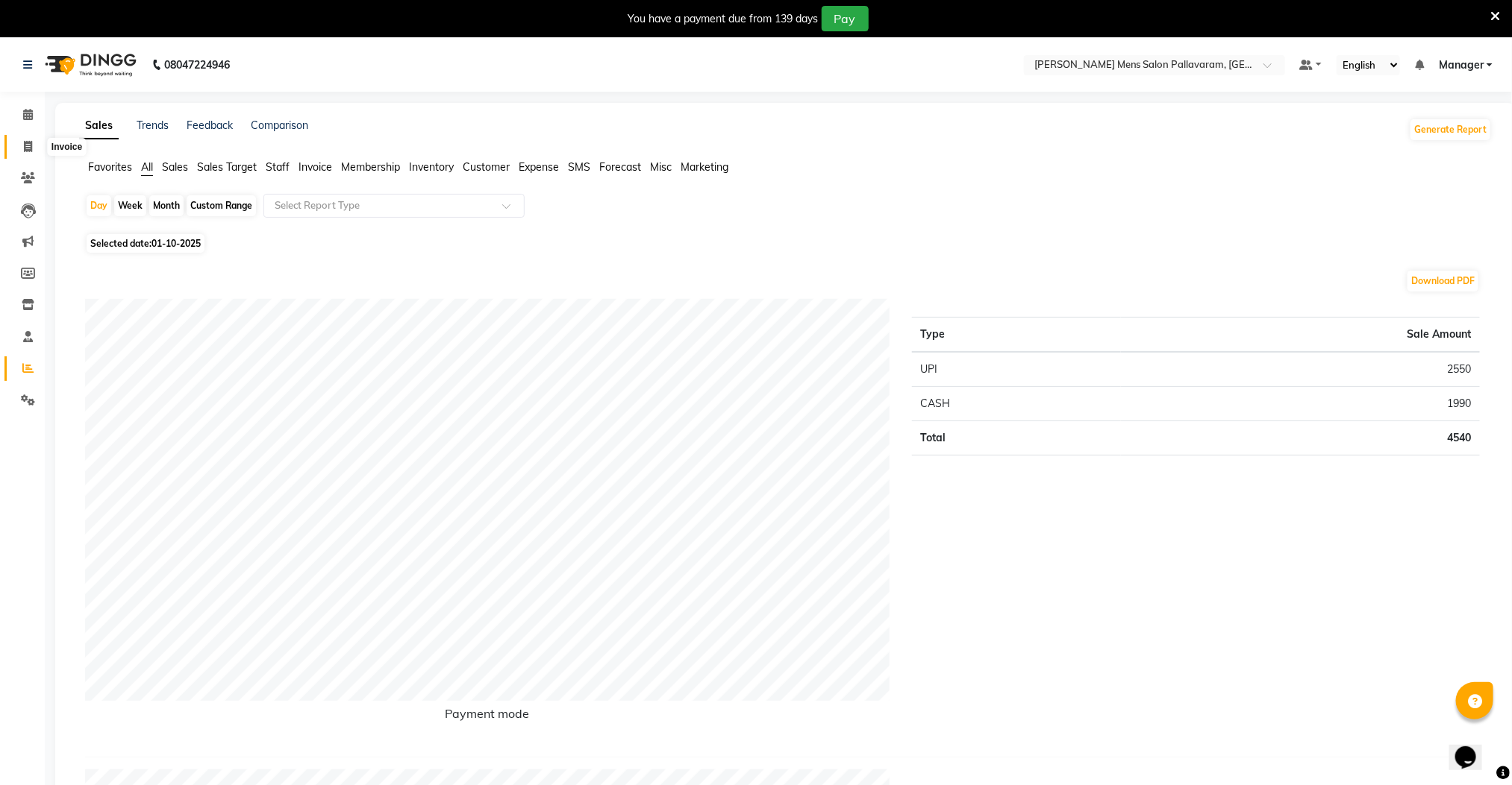
click at [18, 144] on span at bounding box center [27, 147] width 26 height 17
select select "service"
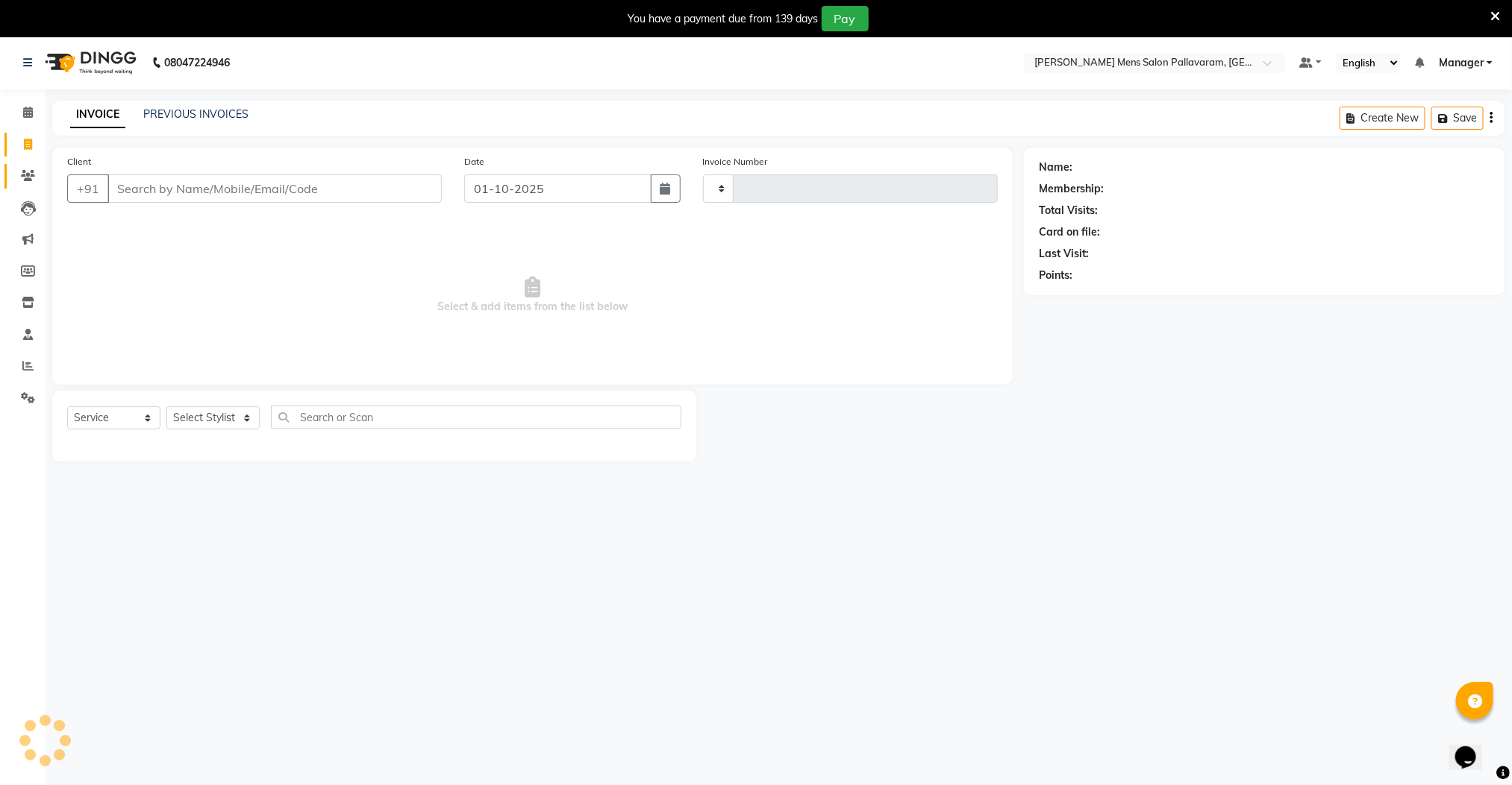
type input "3022"
select select "8211"
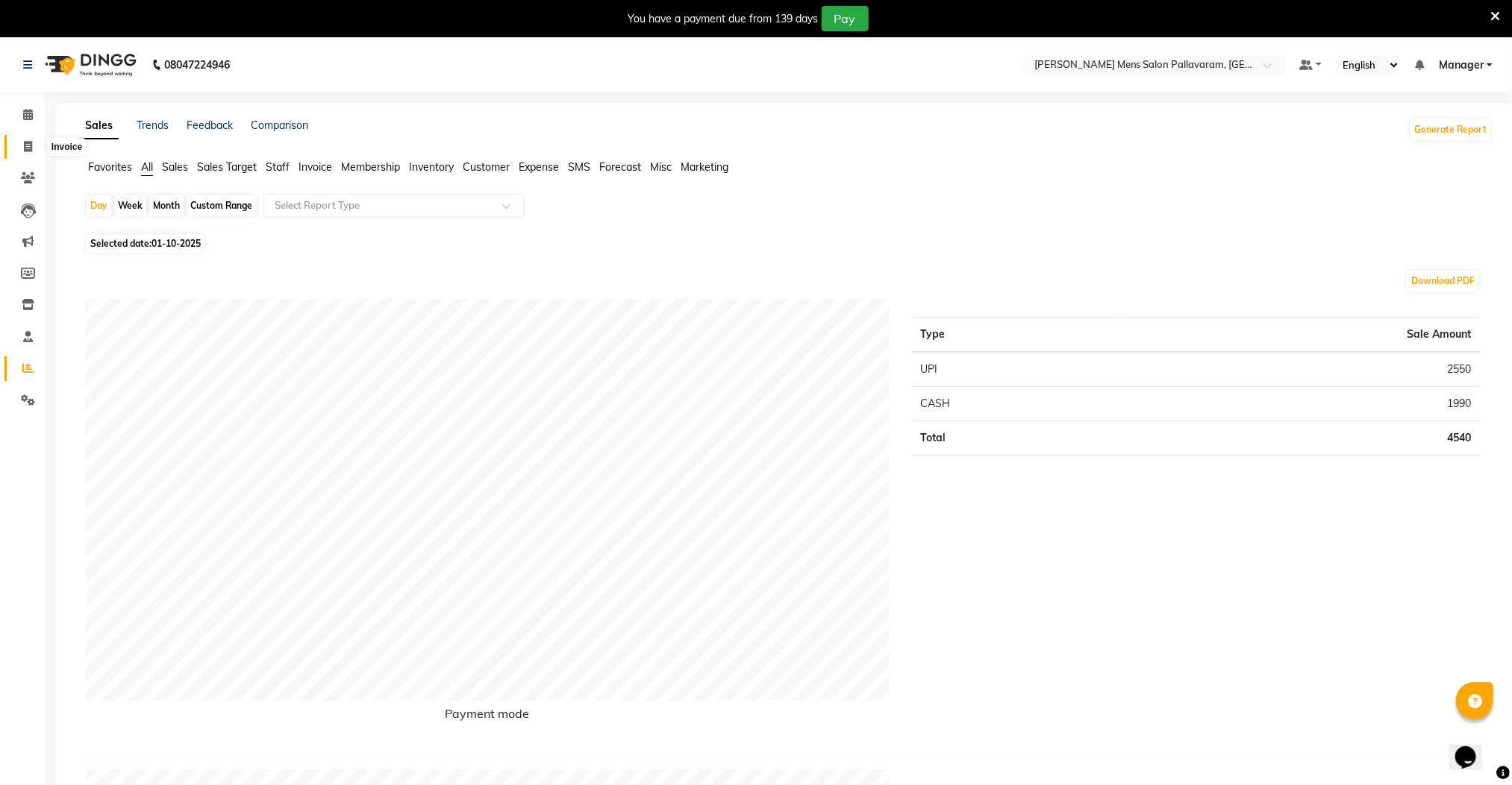
click at [25, 144] on icon at bounding box center [28, 146] width 8 height 11
select select "service"
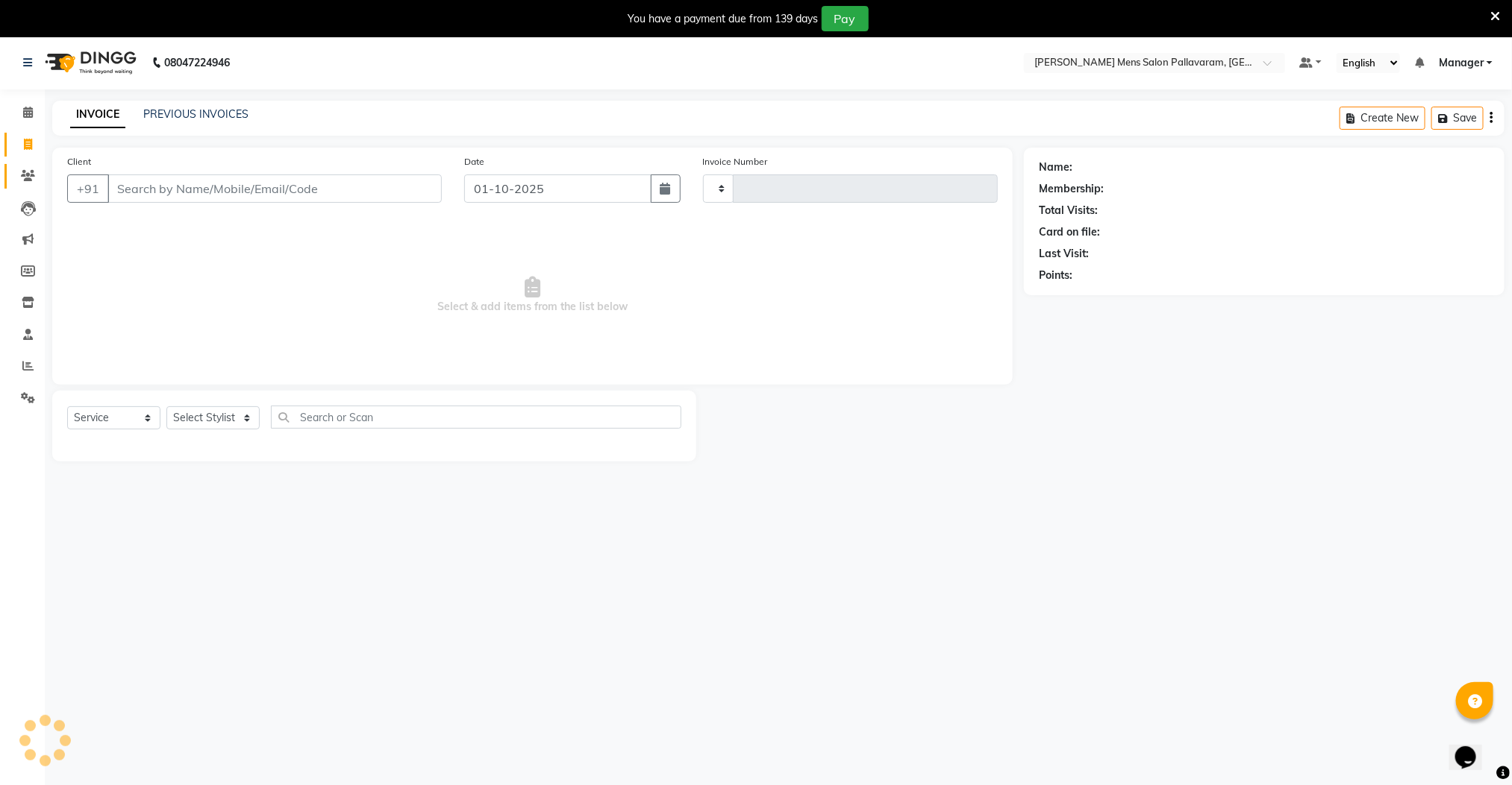
type input "3022"
select select "8211"
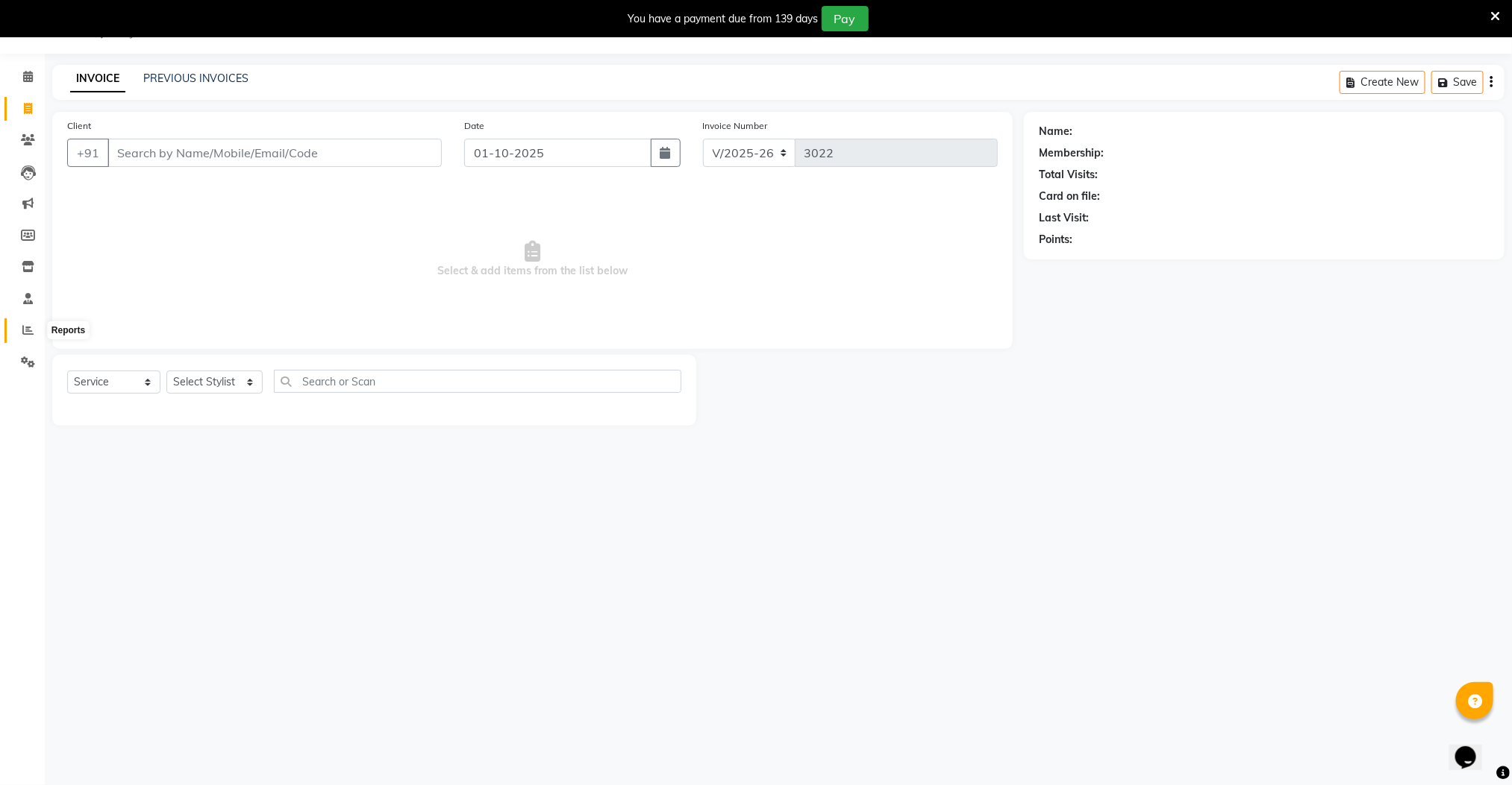
click at [25, 328] on icon at bounding box center [27, 329] width 11 height 11
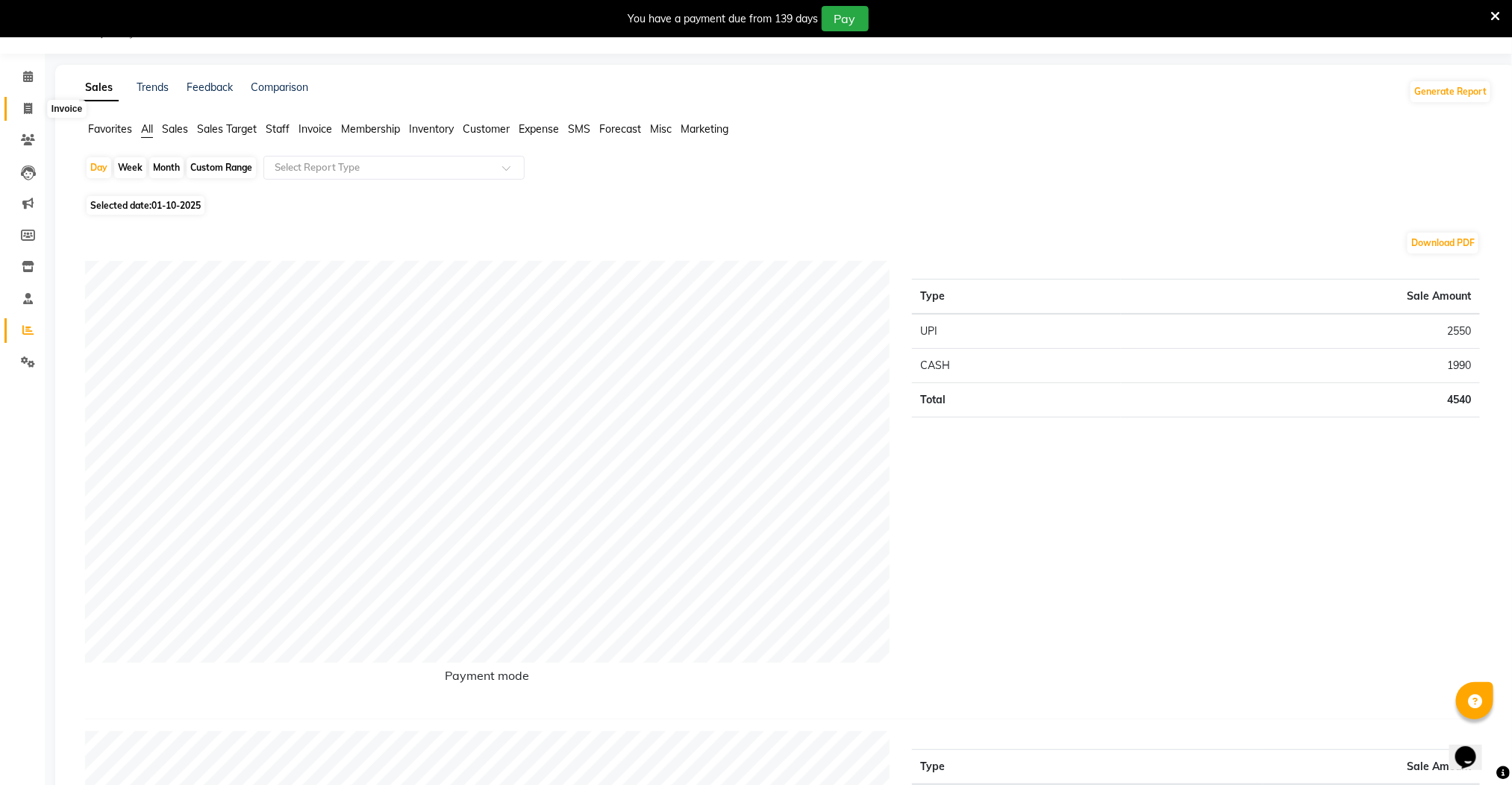
select select "service"
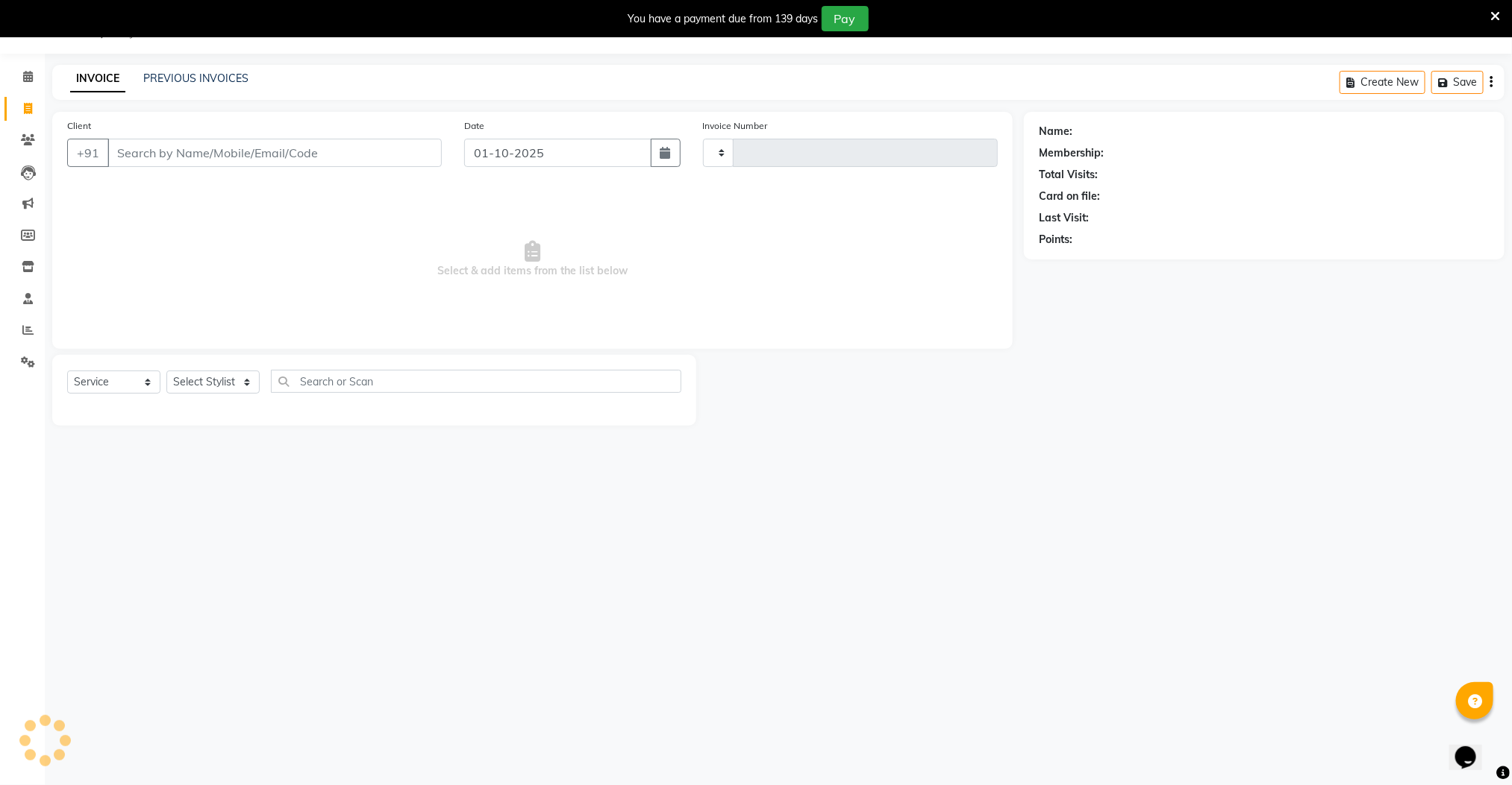
type input "3022"
select select "8211"
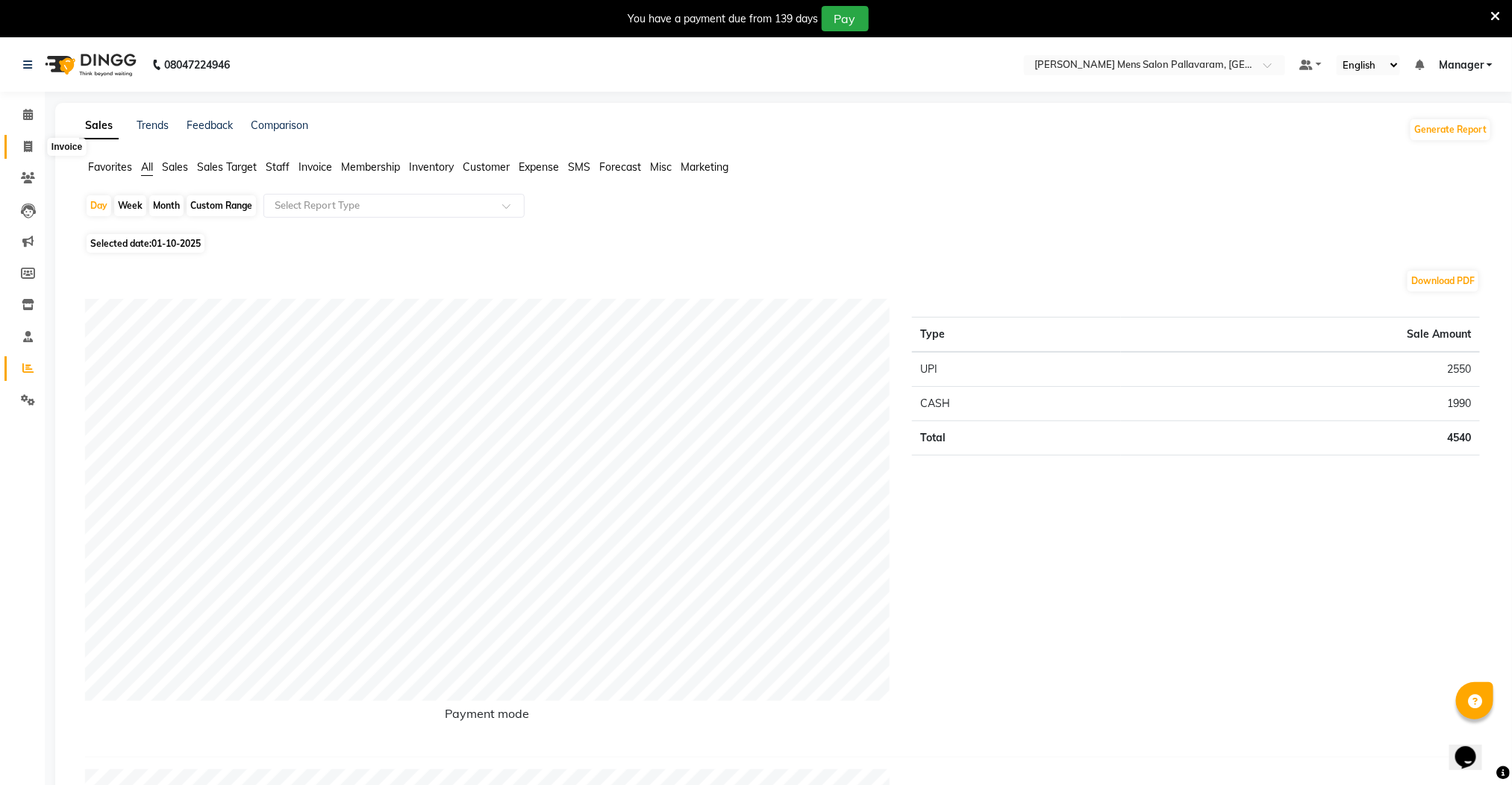
click at [27, 152] on span at bounding box center [27, 147] width 26 height 17
select select "service"
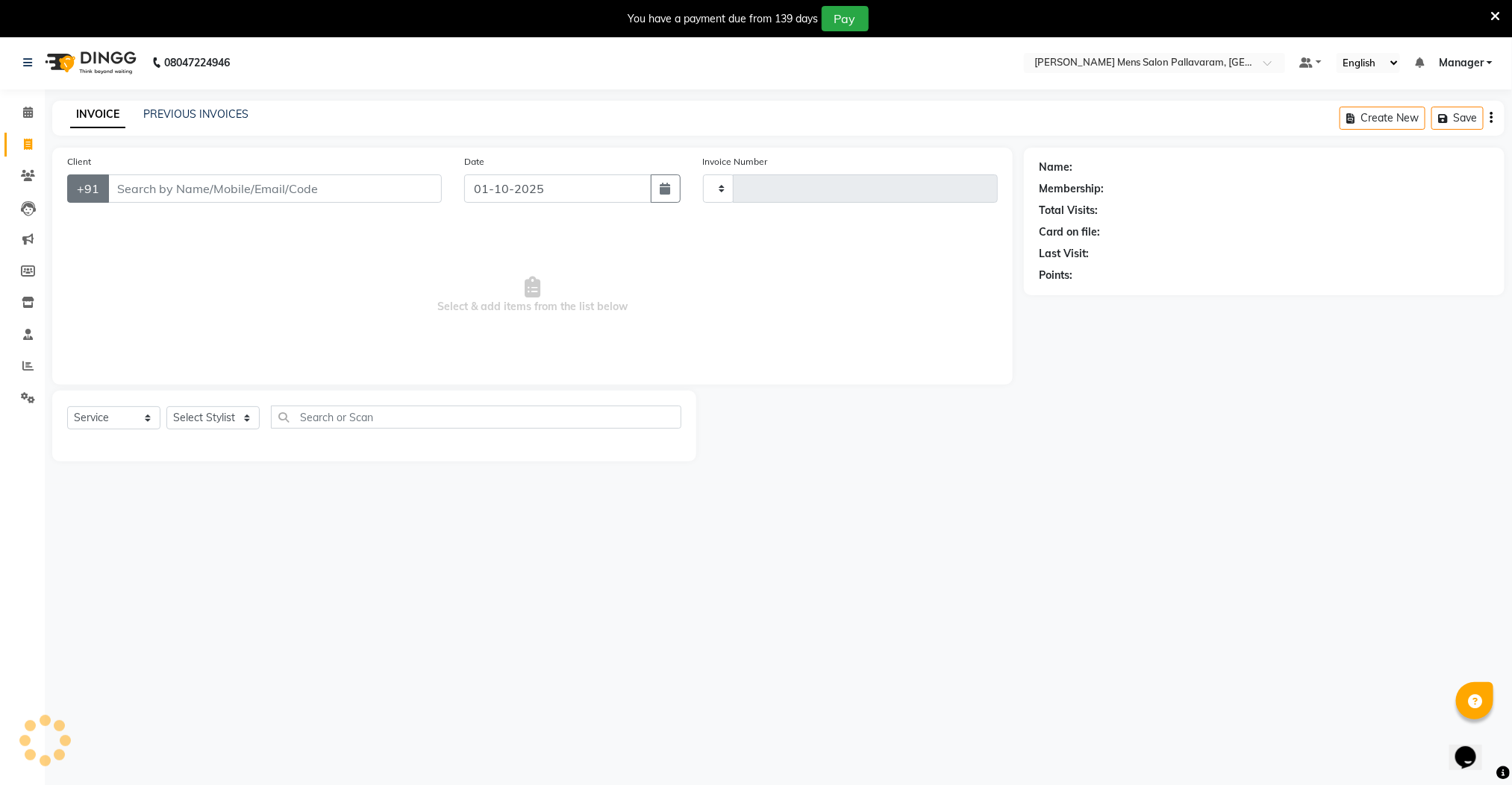
type input "3022"
select select "8211"
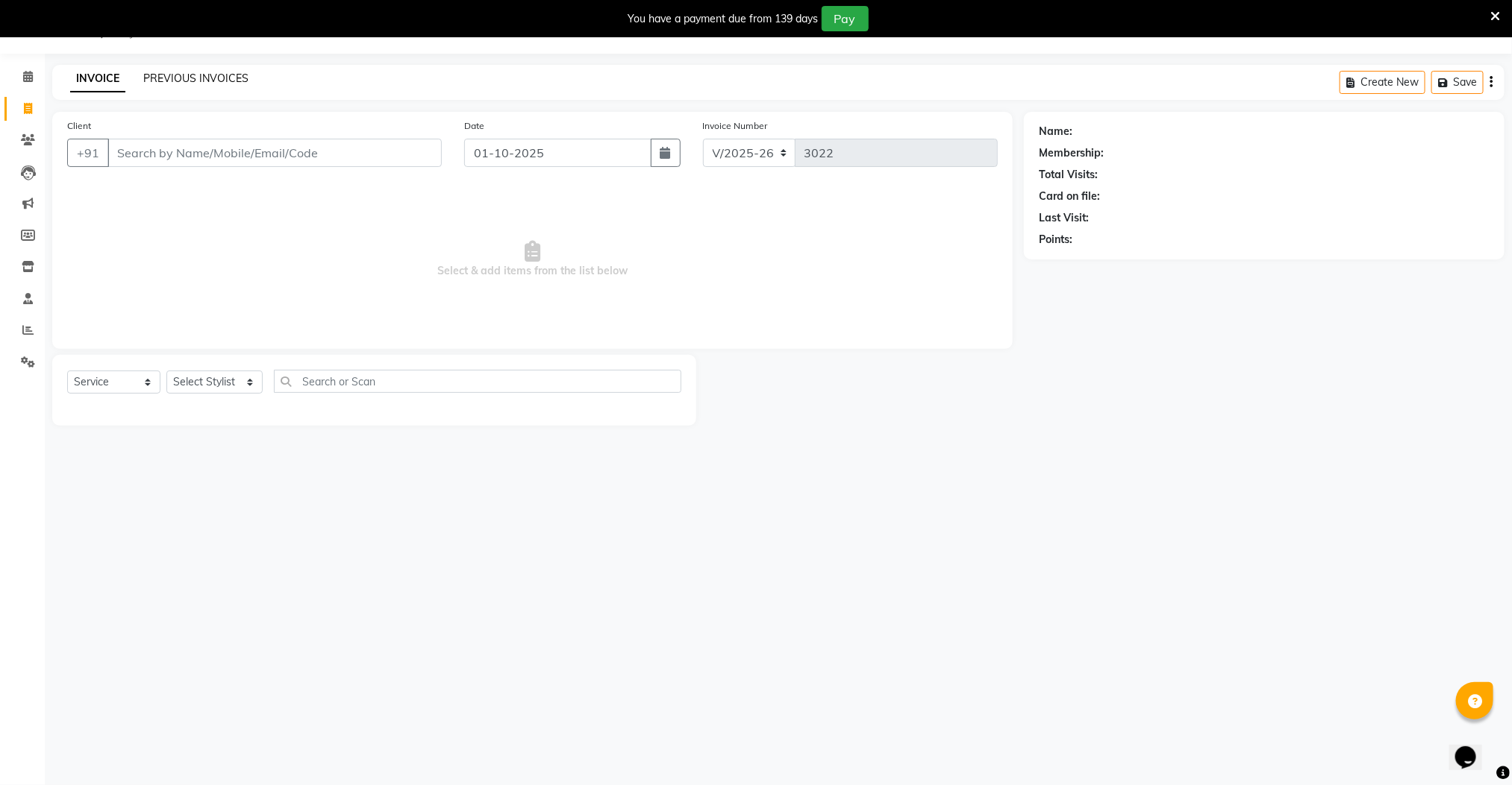
click at [170, 83] on link "PREVIOUS INVOICES" at bounding box center [196, 78] width 105 height 13
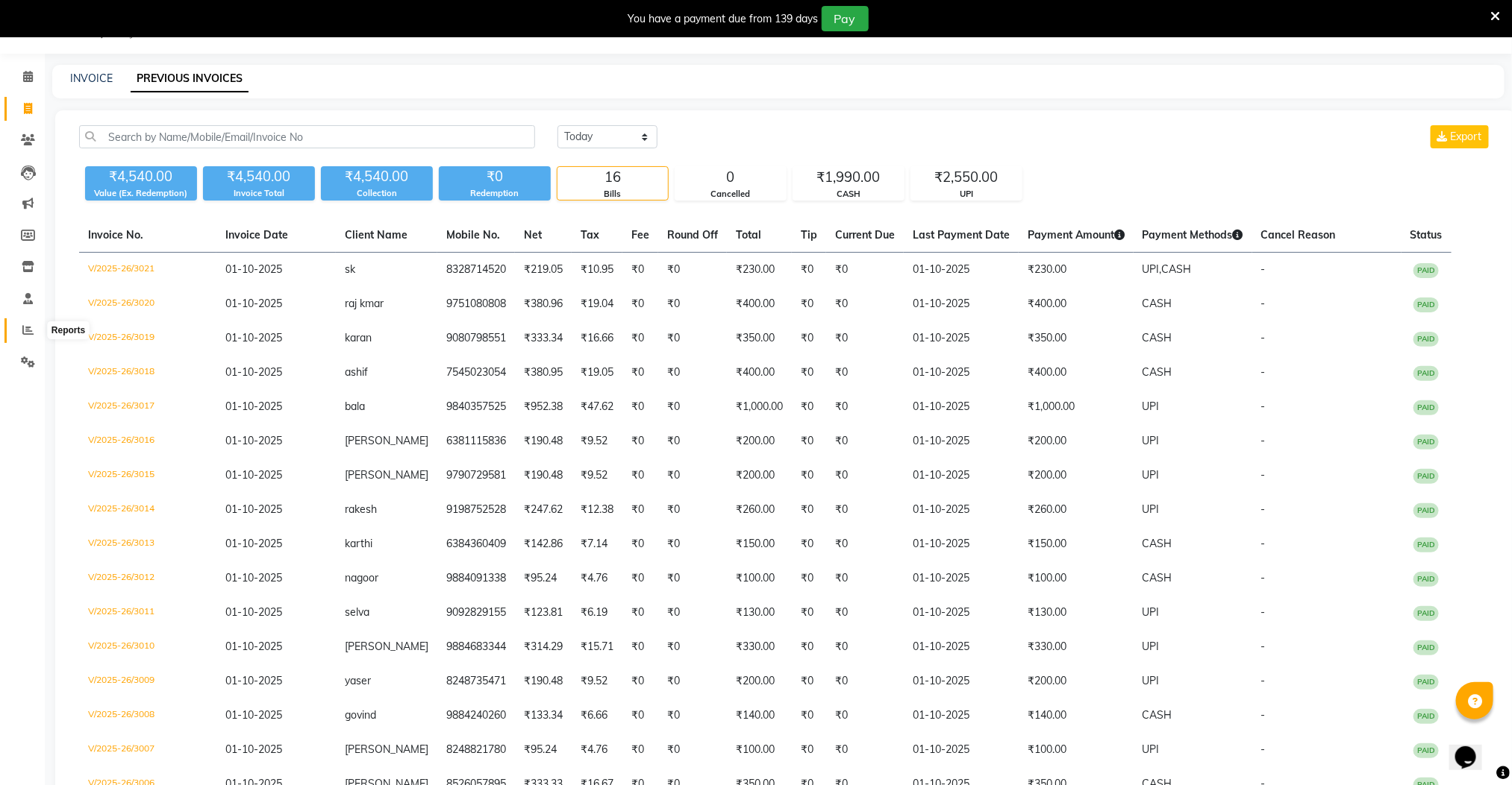
click at [22, 324] on icon at bounding box center [27, 329] width 11 height 11
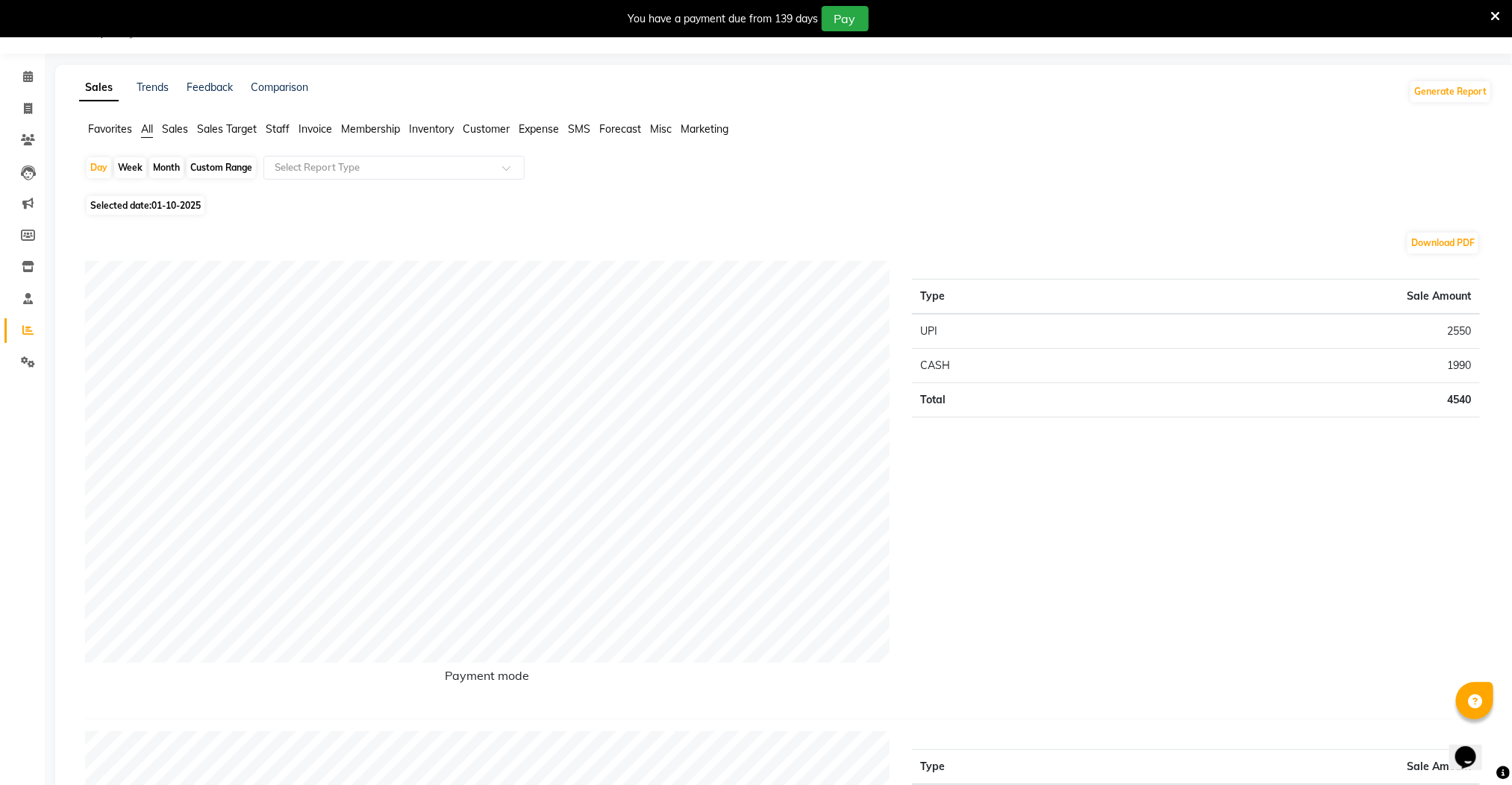
click at [751, 157] on div "Day Week Month Custom Range Select Report Type" at bounding box center [785, 173] width 1401 height 36
click at [17, 106] on span at bounding box center [27, 109] width 26 height 17
select select "8211"
select select "service"
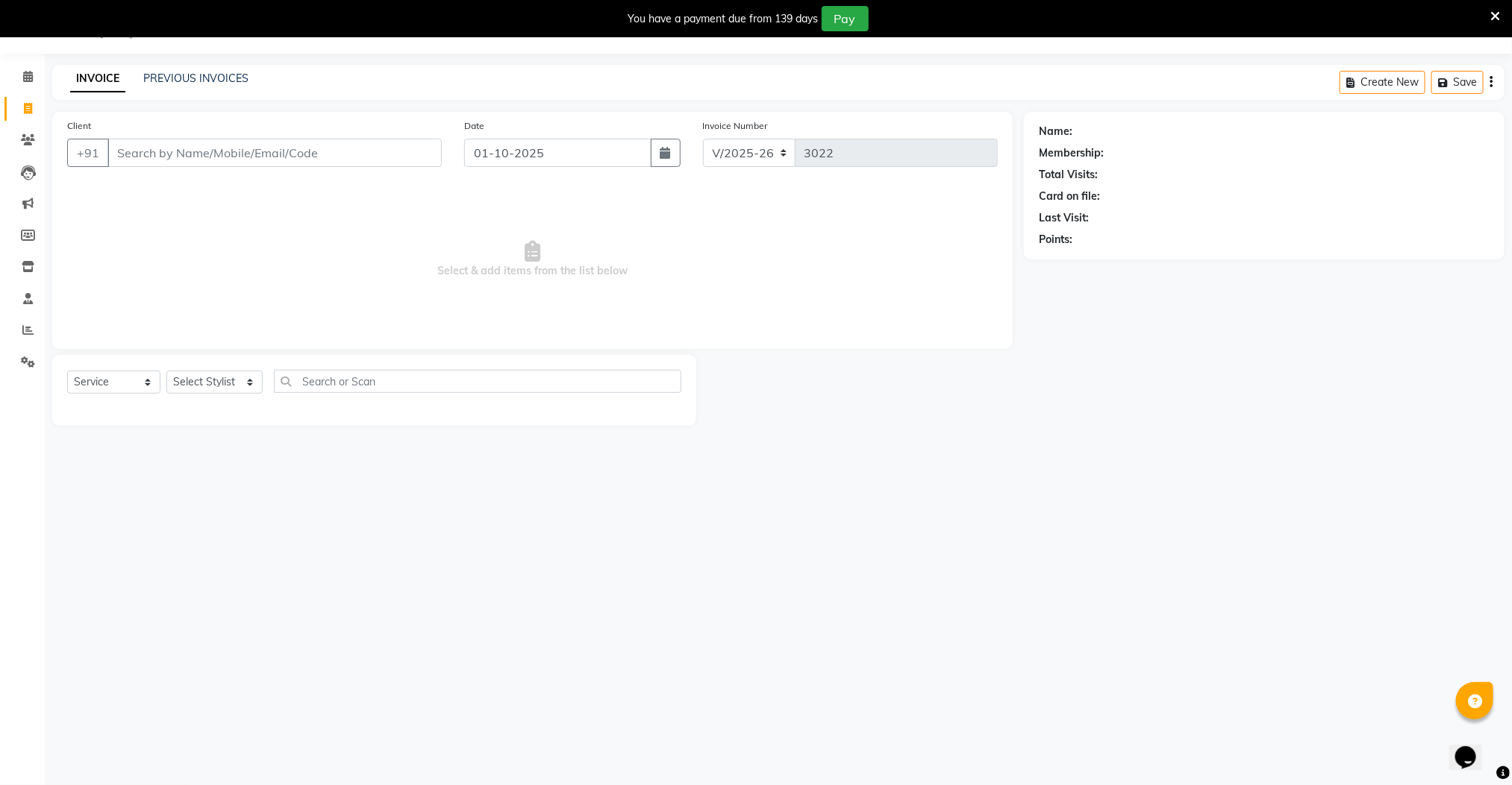
click at [171, 163] on input "Client" at bounding box center [274, 153] width 335 height 28
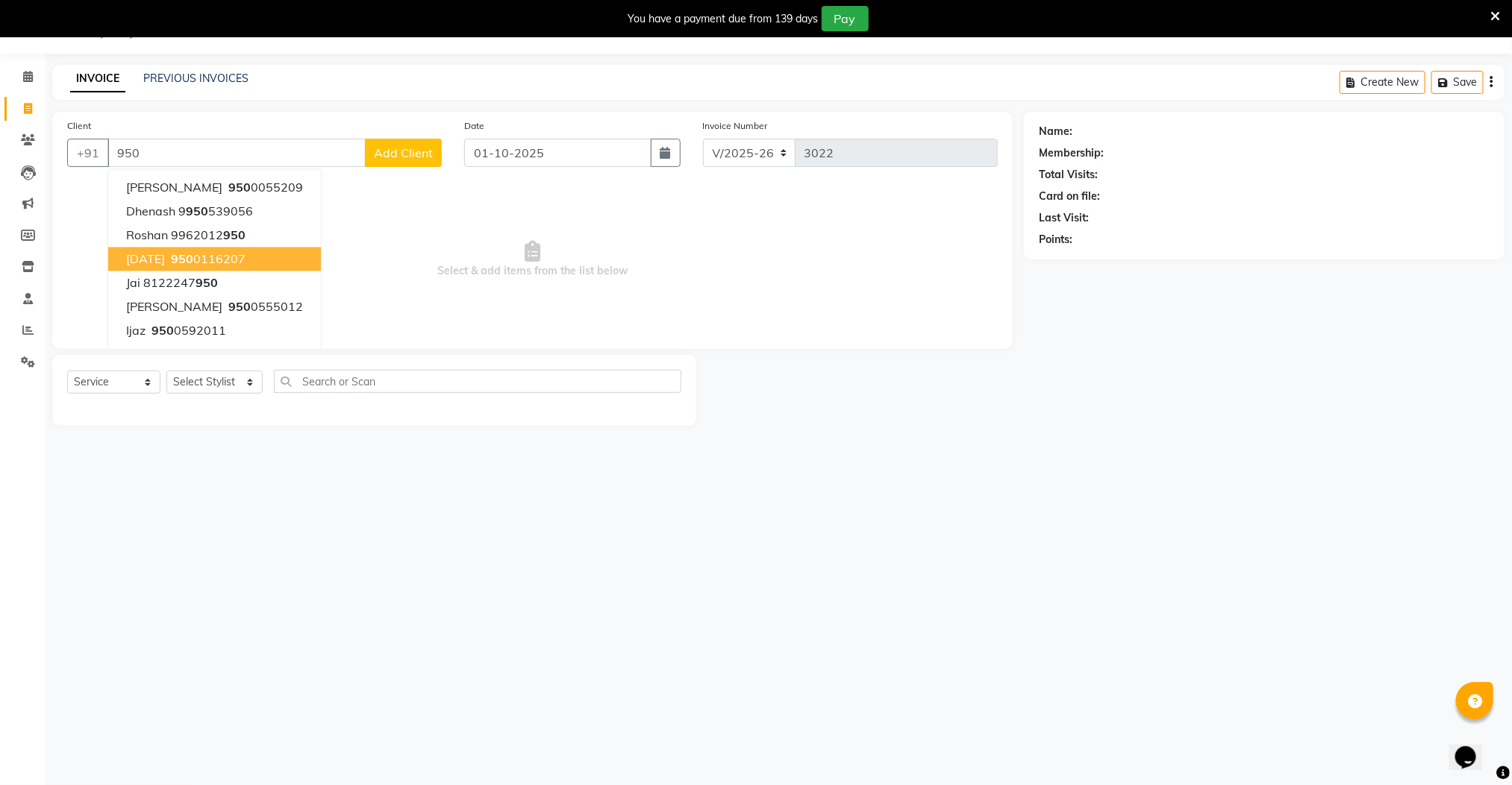
click at [199, 252] on ngb-highlight "950 0116207" at bounding box center [206, 260] width 77 height 15
type input "9500116207"
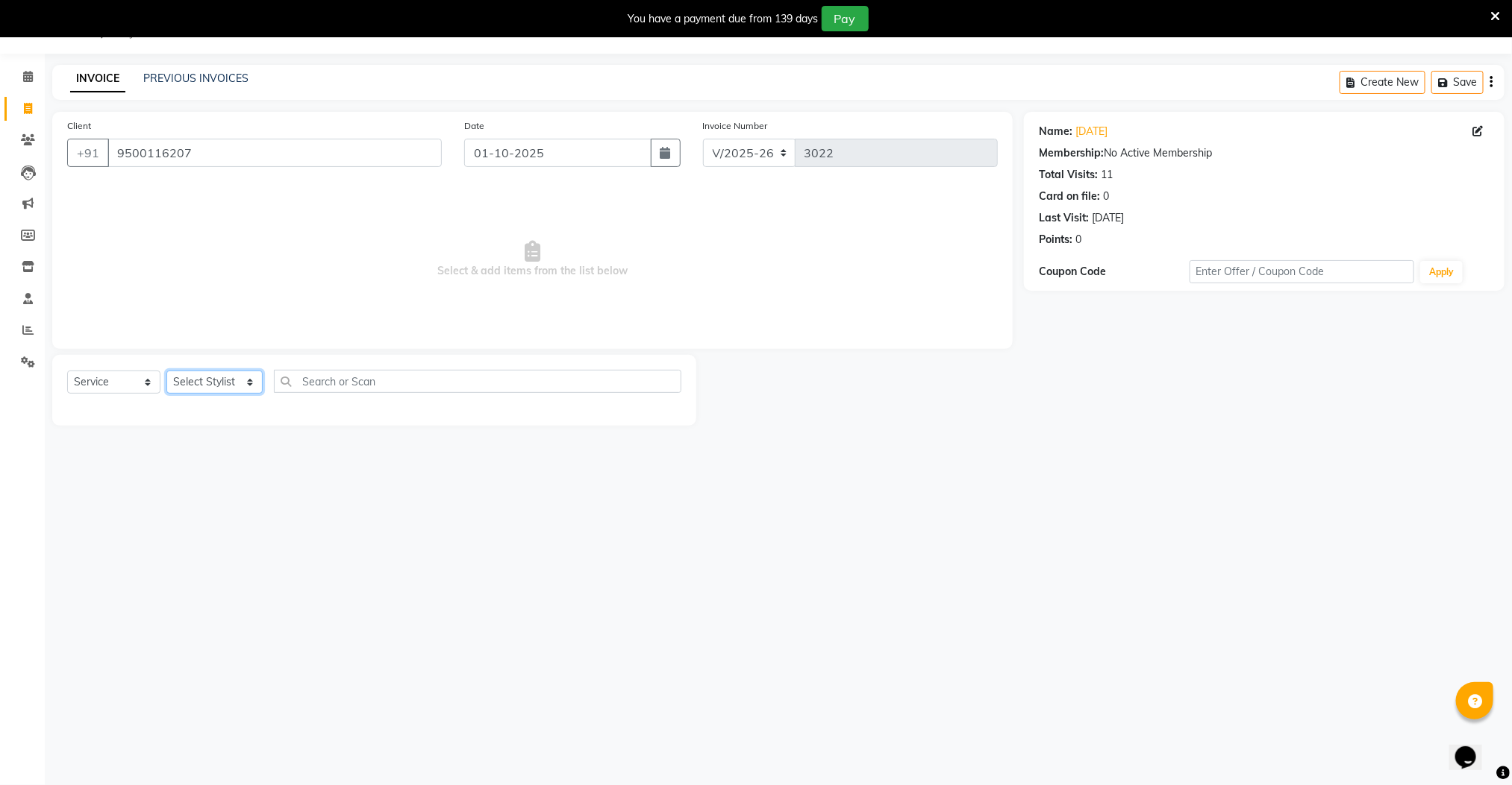
click at [199, 388] on select "Select Stylist Manager [PERSON_NAME] [PERSON_NAME] [PERSON_NAME]" at bounding box center [214, 383] width 96 height 23
select select "78867"
click at [166, 372] on select "Select Stylist Manager [PERSON_NAME] [PERSON_NAME] [PERSON_NAME]" at bounding box center [214, 383] width 96 height 23
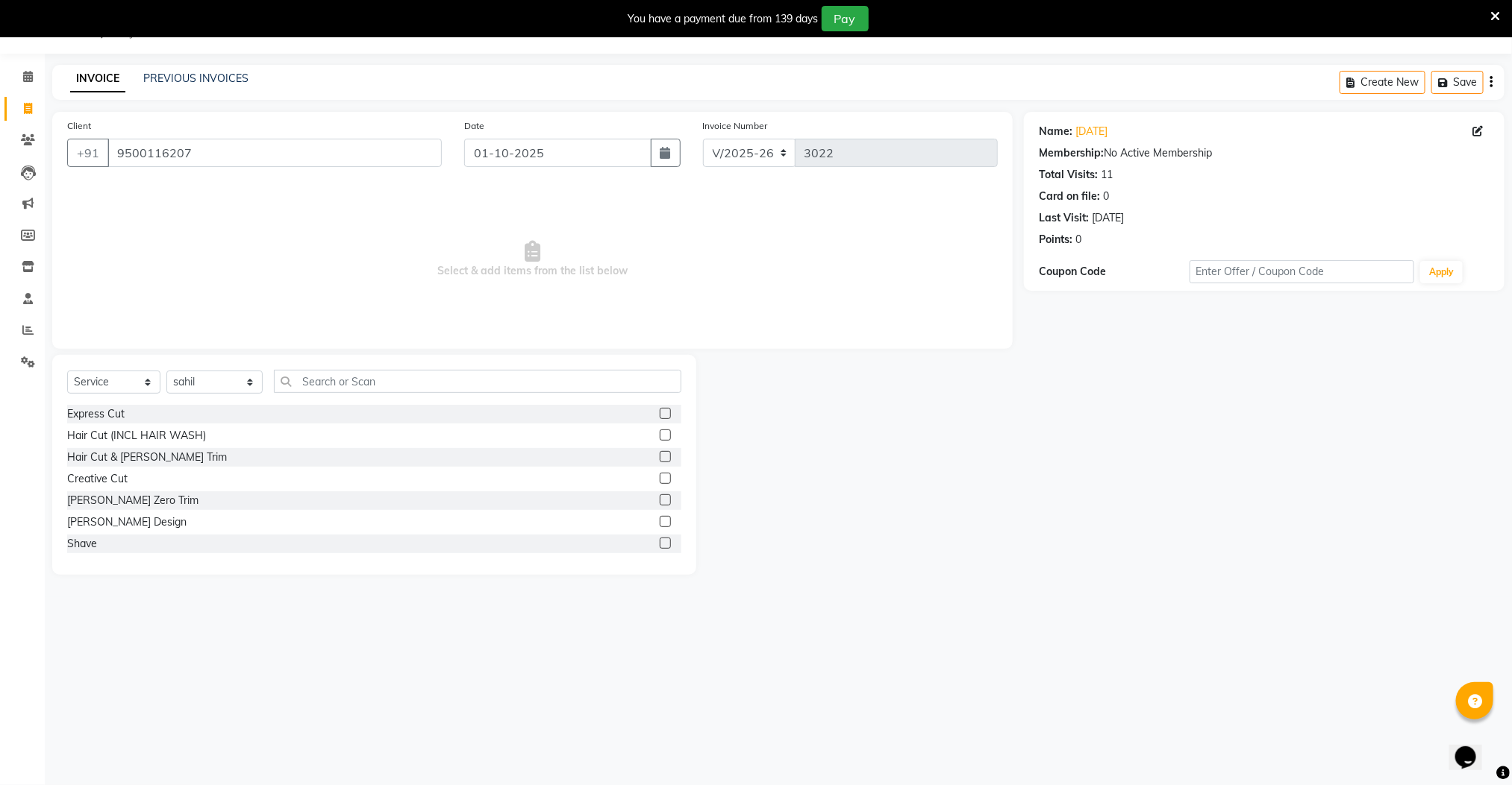
click at [660, 412] on label at bounding box center [665, 413] width 11 height 11
click at [660, 412] on input "checkbox" at bounding box center [665, 414] width 10 height 10
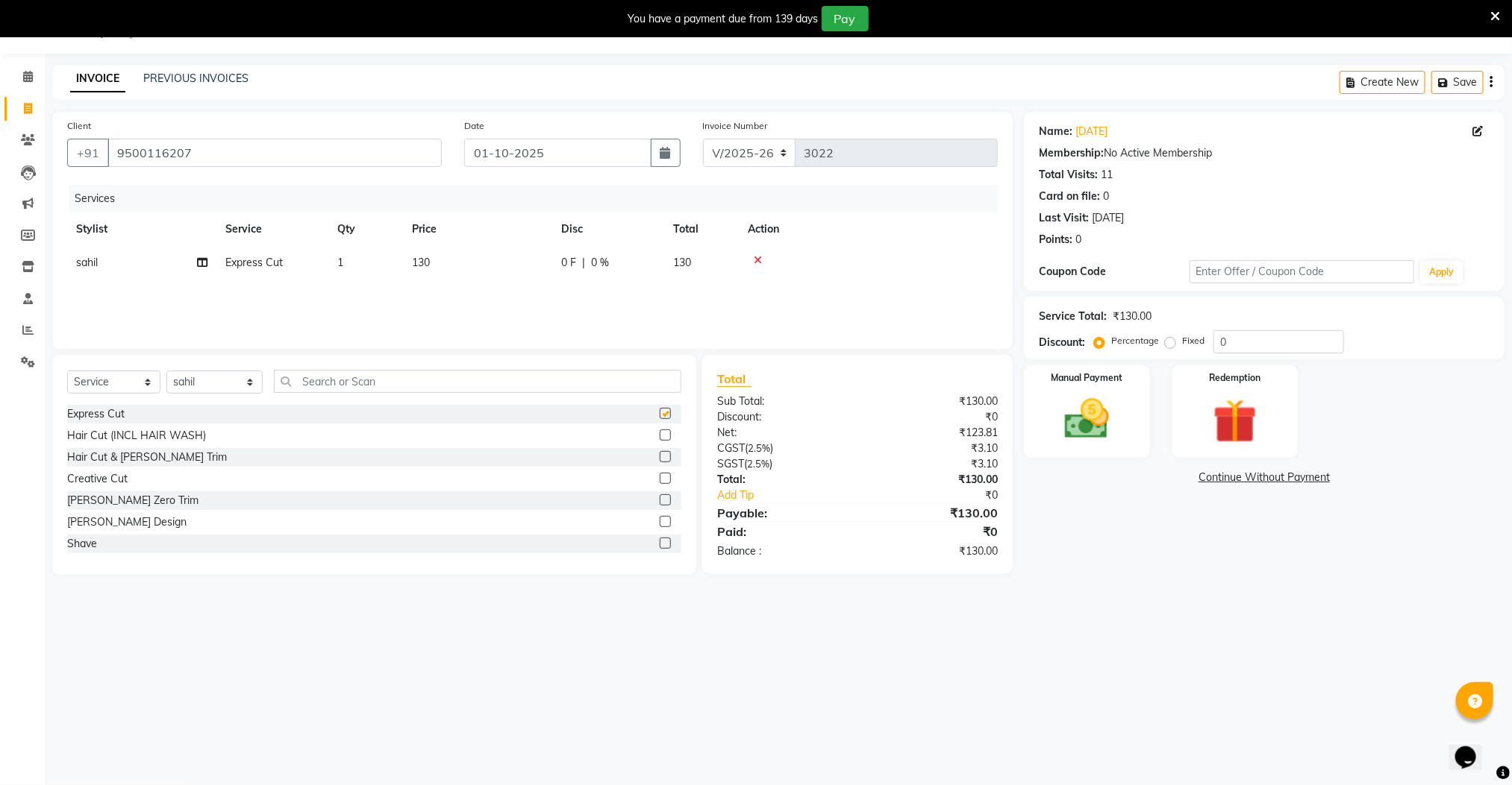
checkbox input "false"
drag, startPoint x: 643, startPoint y: 519, endPoint x: 641, endPoint y: 508, distance: 11.2
click at [660, 516] on label at bounding box center [665, 521] width 11 height 11
click at [660, 518] on input "checkbox" at bounding box center [665, 523] width 10 height 10
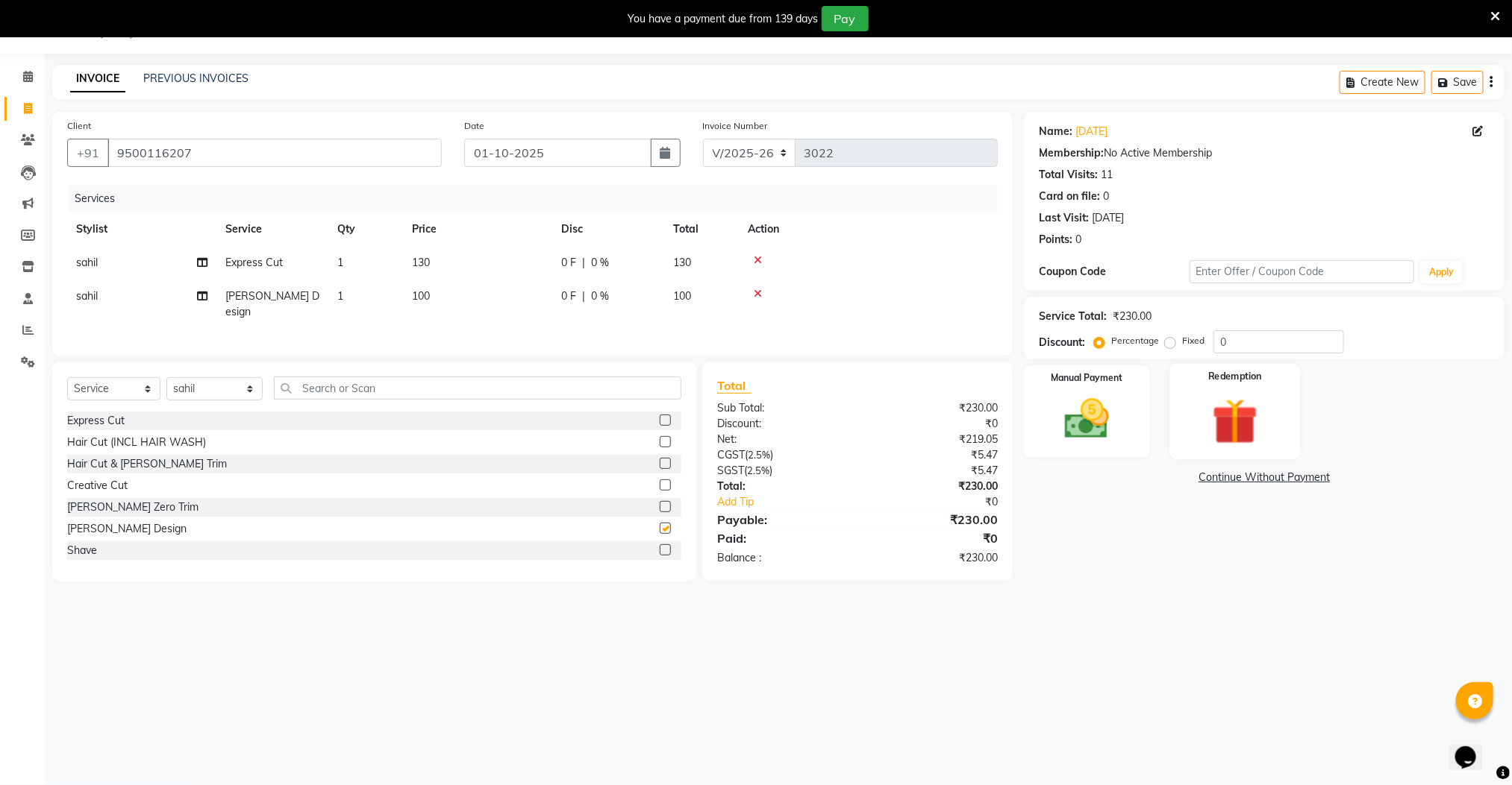
checkbox input "false"
click at [1059, 430] on img at bounding box center [1087, 420] width 75 height 53
drag, startPoint x: 1145, startPoint y: 479, endPoint x: 1138, endPoint y: 493, distance: 15.7
click at [1143, 479] on span "UPI" at bounding box center [1143, 478] width 23 height 17
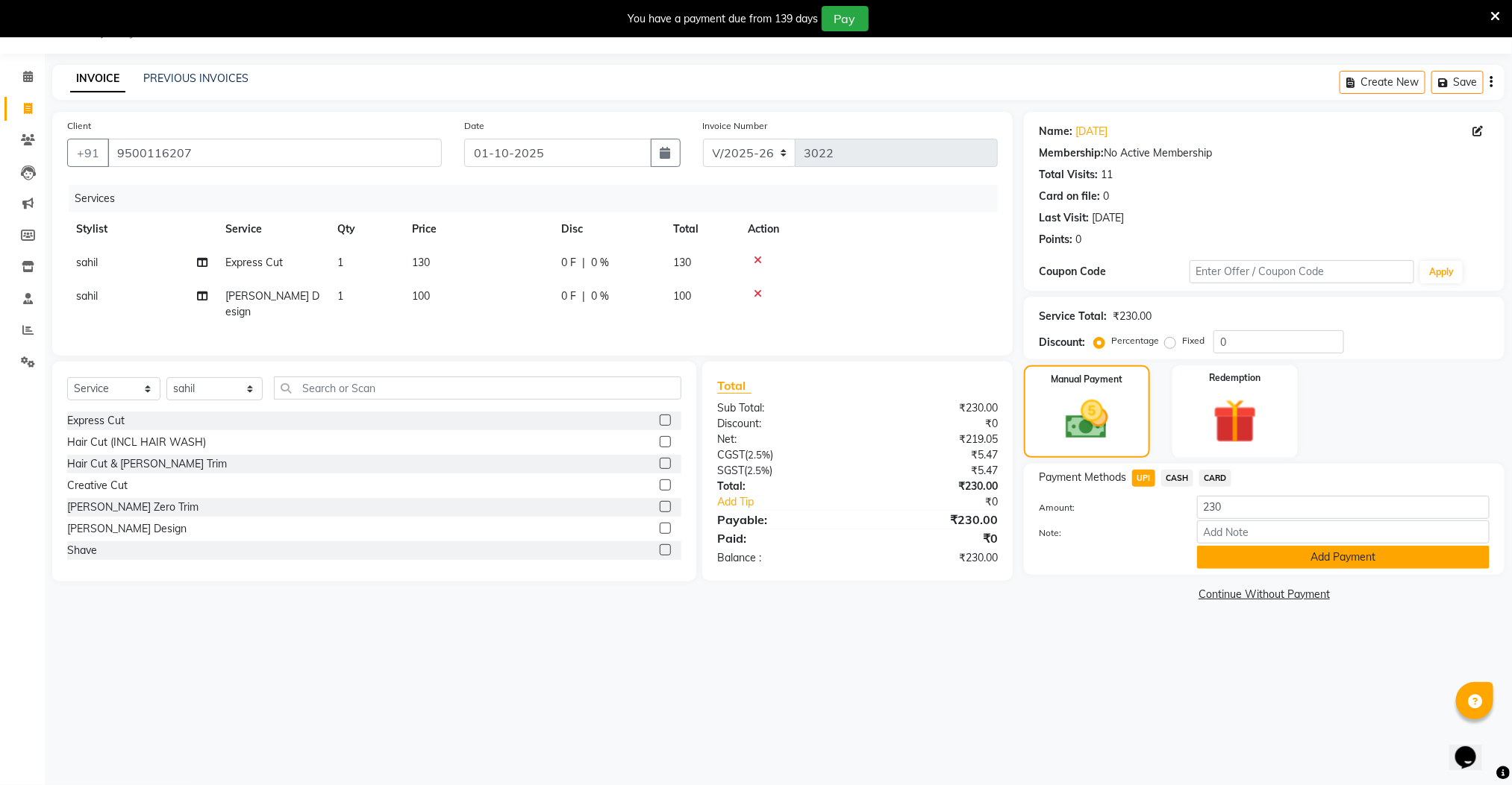
drag, startPoint x: 1223, startPoint y: 573, endPoint x: 1222, endPoint y: 560, distance: 13.0
click at [1223, 573] on div "Payment Methods UPI CASH CARD Amount: 230 Note: Add Payment" at bounding box center [1264, 519] width 481 height 111
click at [1222, 559] on button "Add Payment" at bounding box center [1343, 558] width 292 height 23
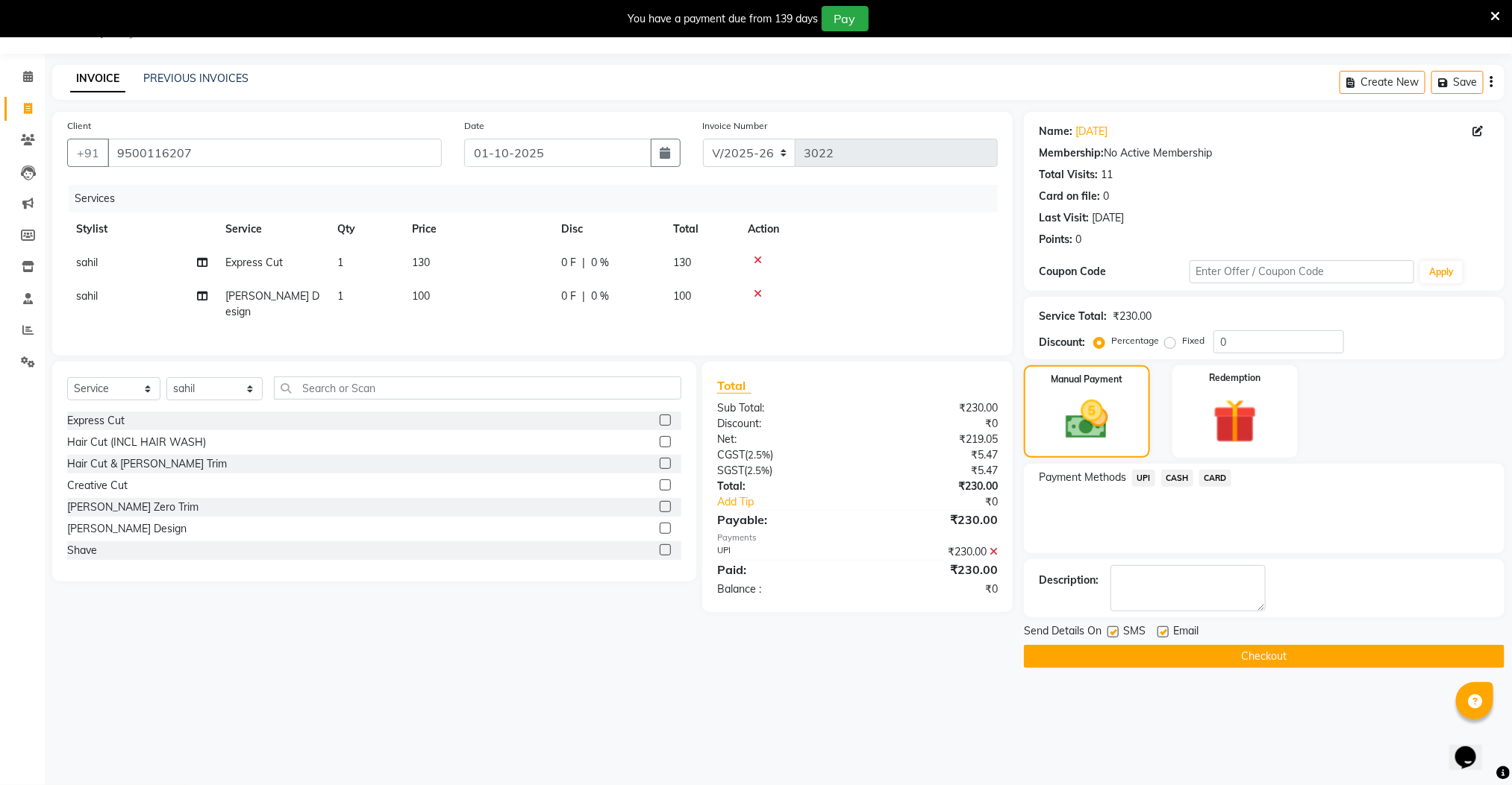
click at [1216, 653] on button "Checkout" at bounding box center [1264, 656] width 481 height 23
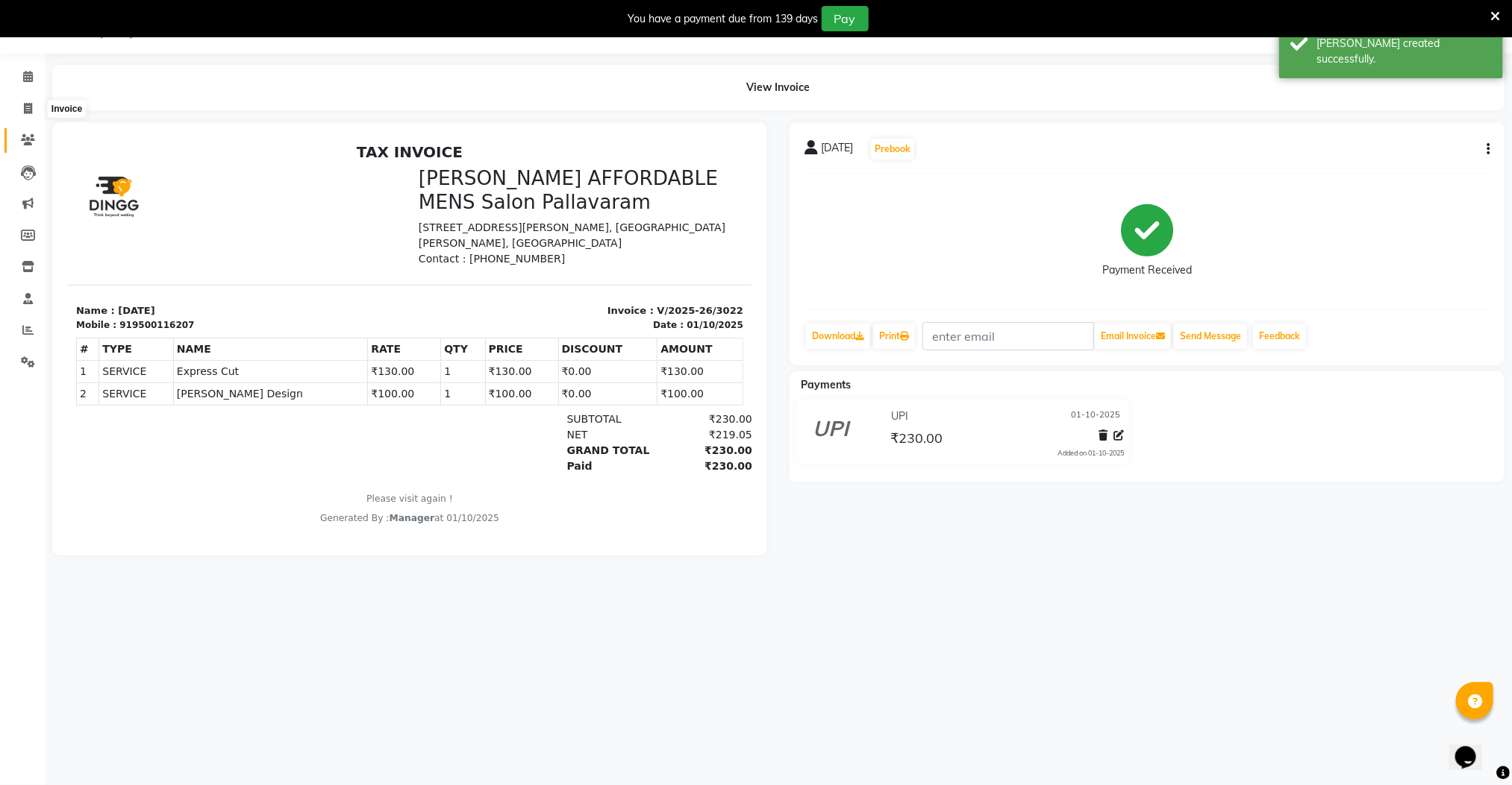
select select "8211"
select select "service"
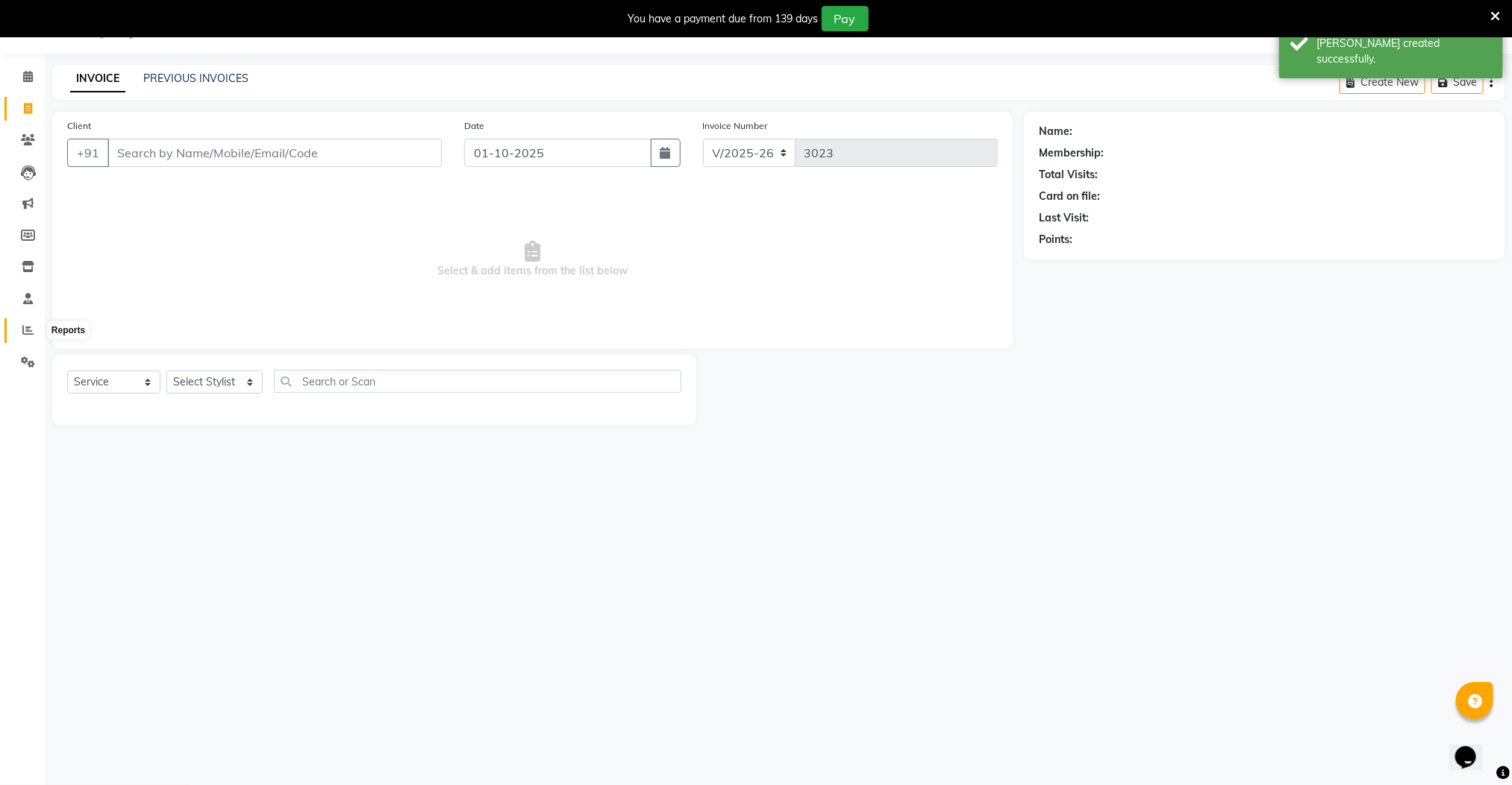
click at [25, 327] on icon at bounding box center [27, 329] width 11 height 11
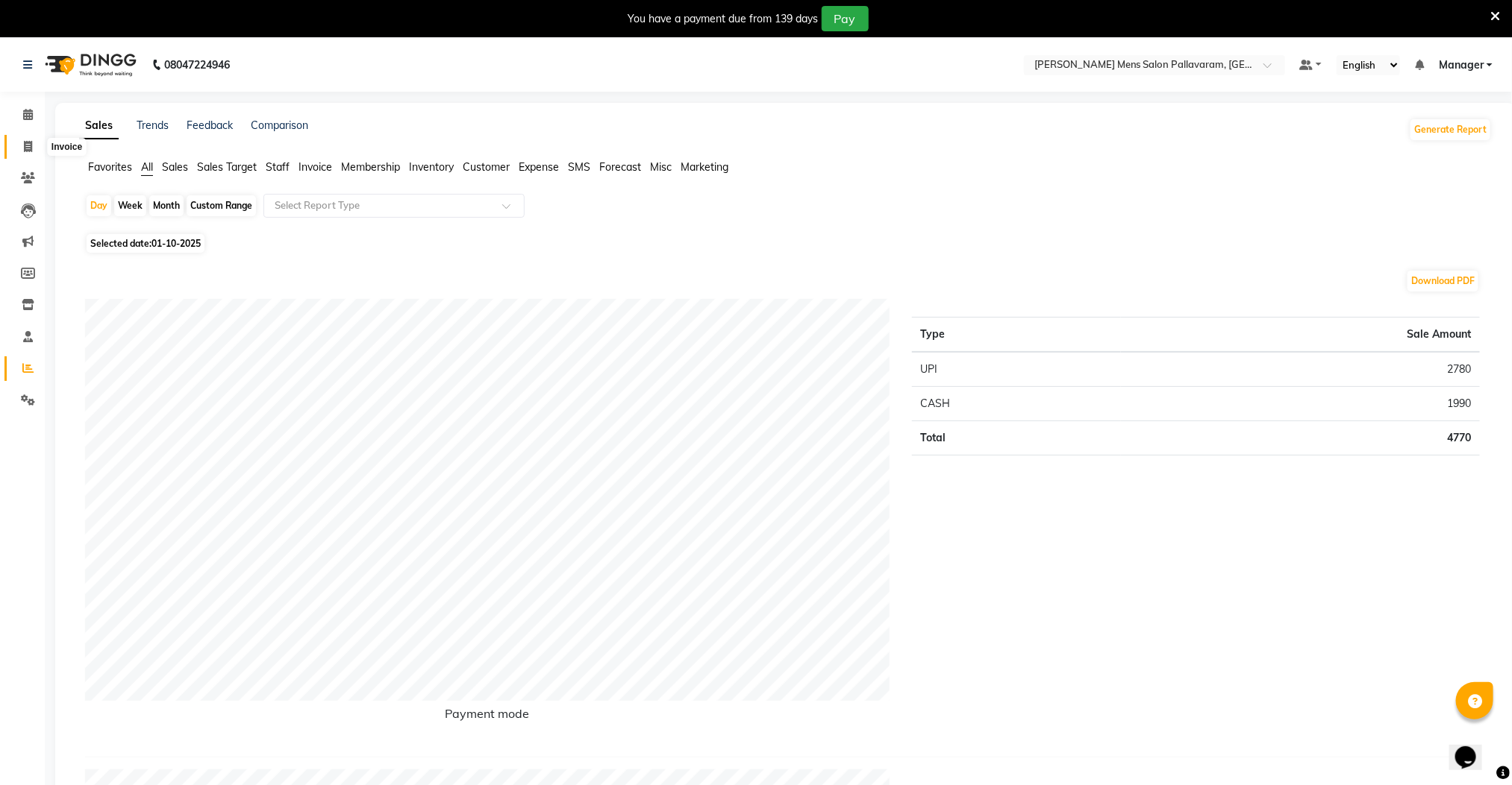
click at [27, 146] on icon at bounding box center [28, 146] width 8 height 11
select select "service"
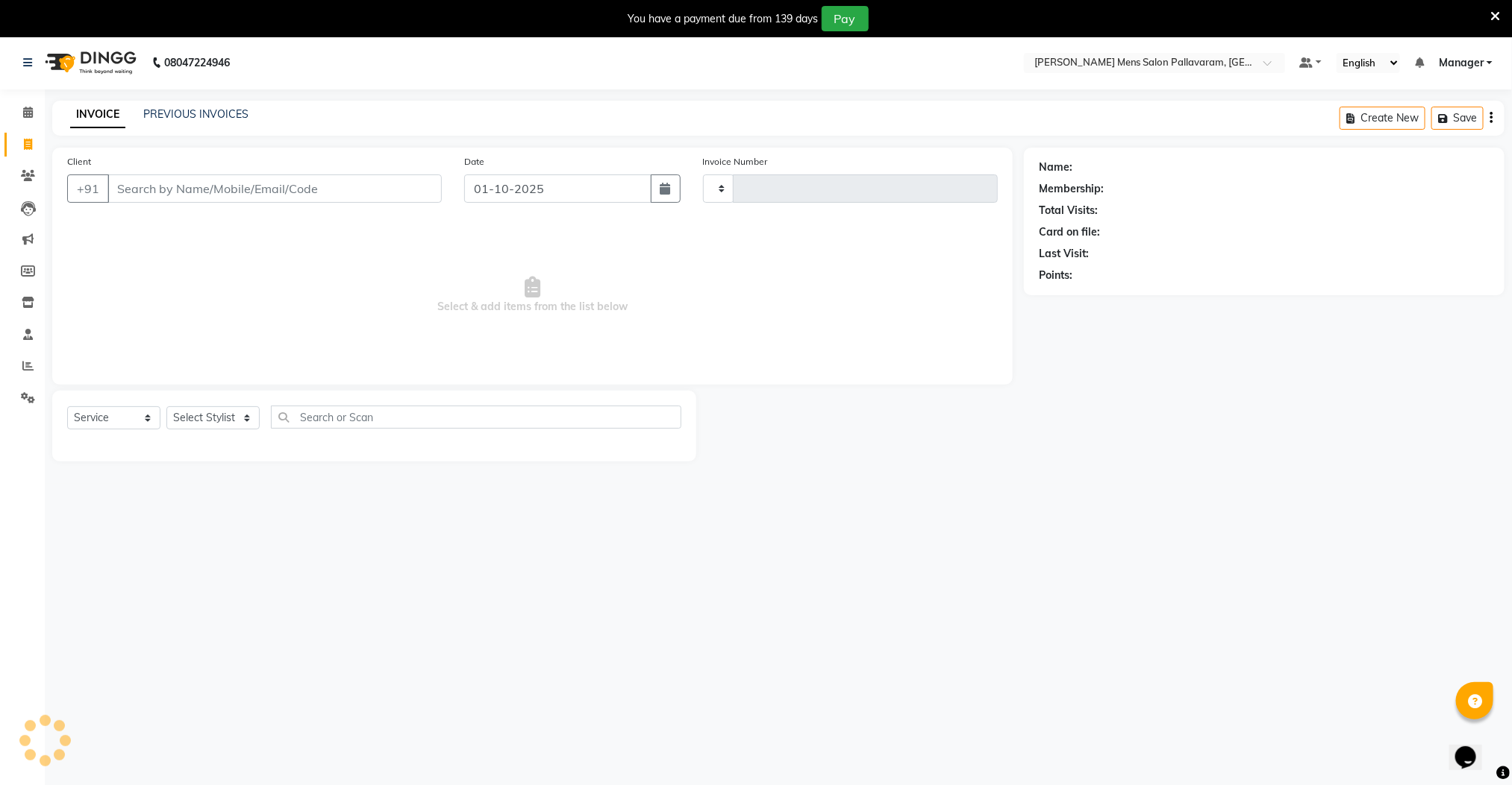
type input "3023"
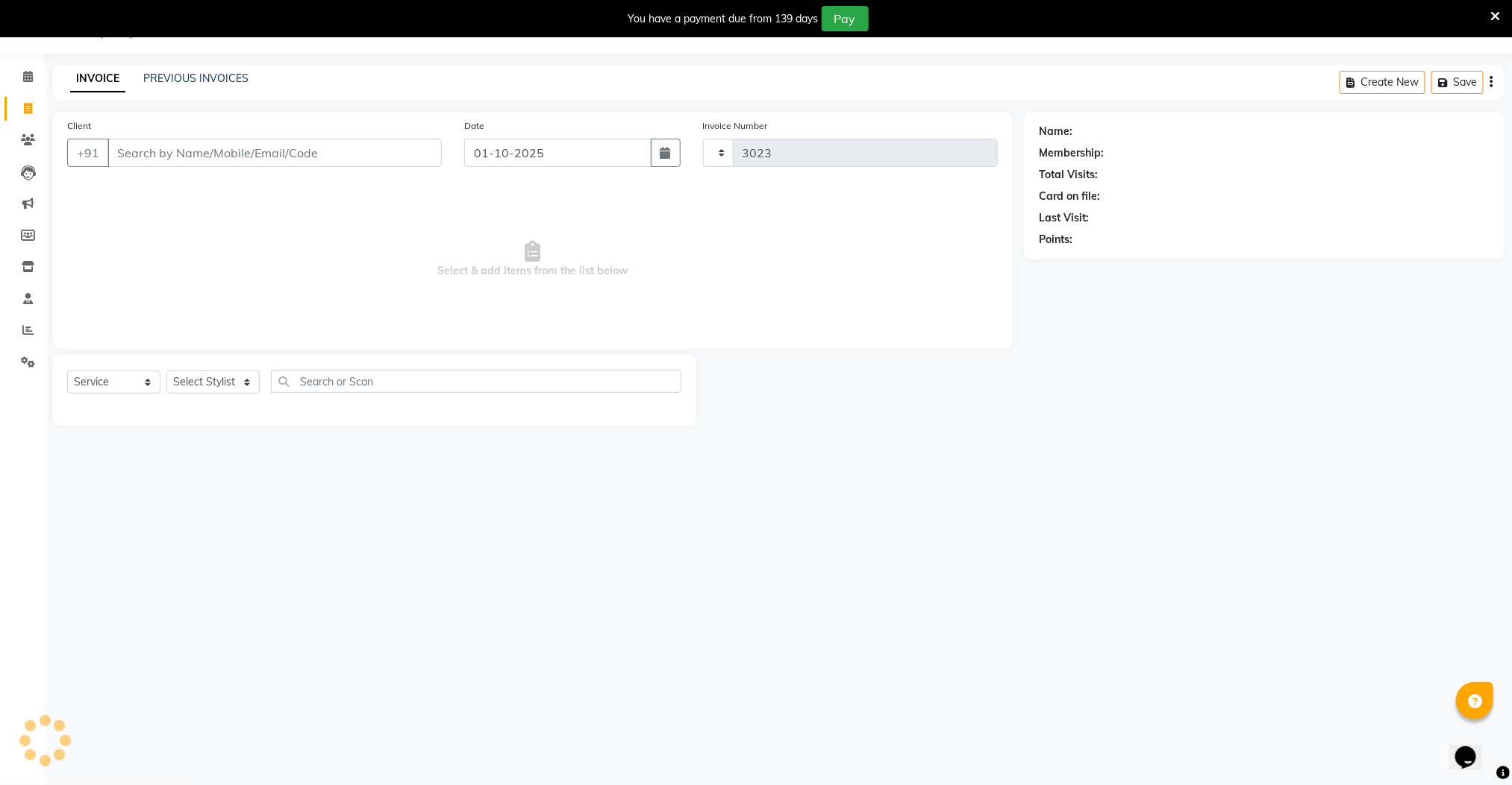
select select "8211"
click at [130, 151] on input "Client" at bounding box center [274, 153] width 335 height 28
type input "8122948048"
click at [404, 152] on span "Add Client" at bounding box center [403, 153] width 59 height 15
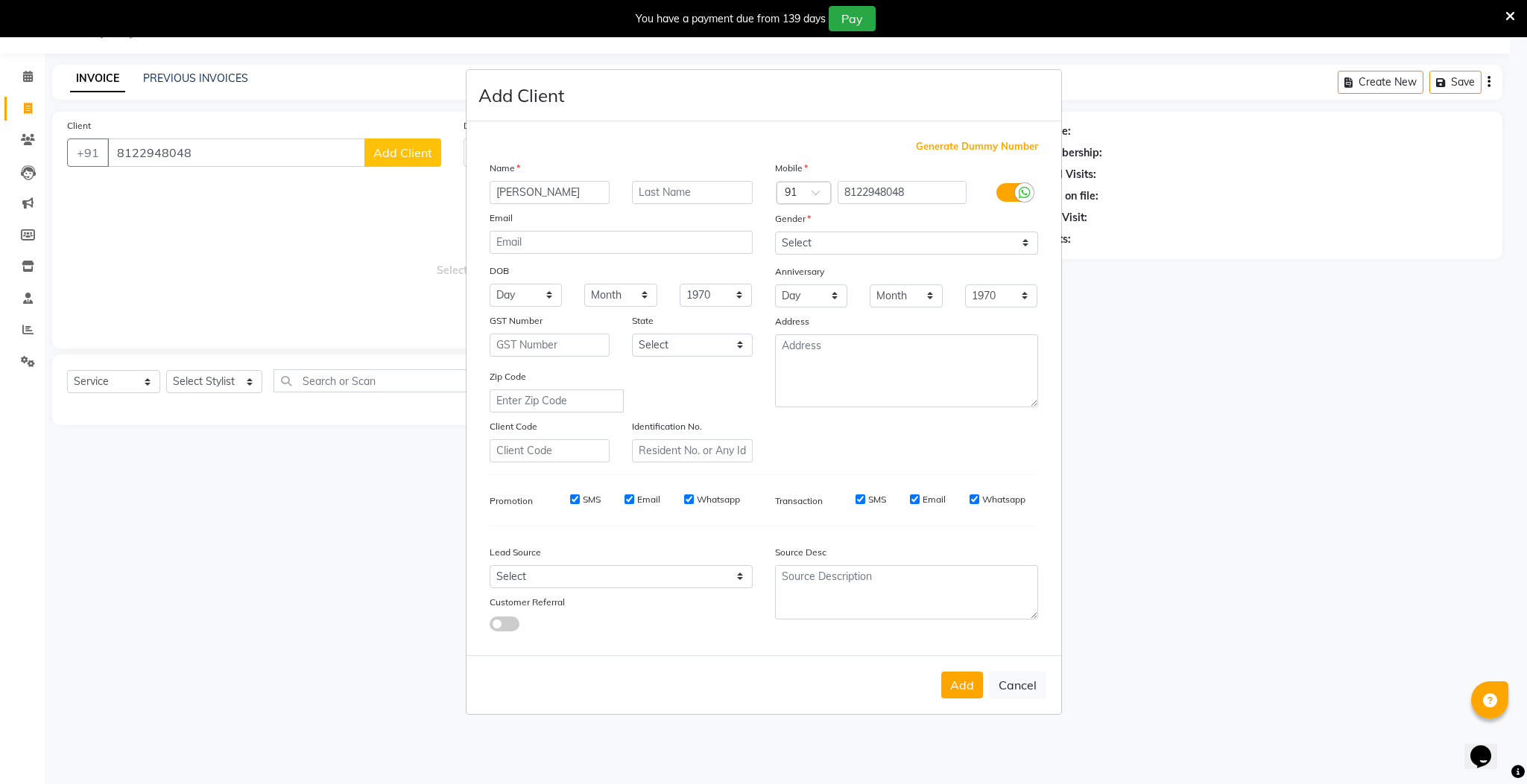
type input "prakas"
click at [860, 246] on select "Select [DEMOGRAPHIC_DATA] [DEMOGRAPHIC_DATA] Other Prefer Not To Say" at bounding box center [906, 244] width 263 height 23
select select "[DEMOGRAPHIC_DATA]"
click at [775, 232] on select "Select [DEMOGRAPHIC_DATA] [DEMOGRAPHIC_DATA] Other Prefer Not To Say" at bounding box center [906, 244] width 263 height 23
click at [951, 690] on button "Add" at bounding box center [962, 685] width 41 height 27
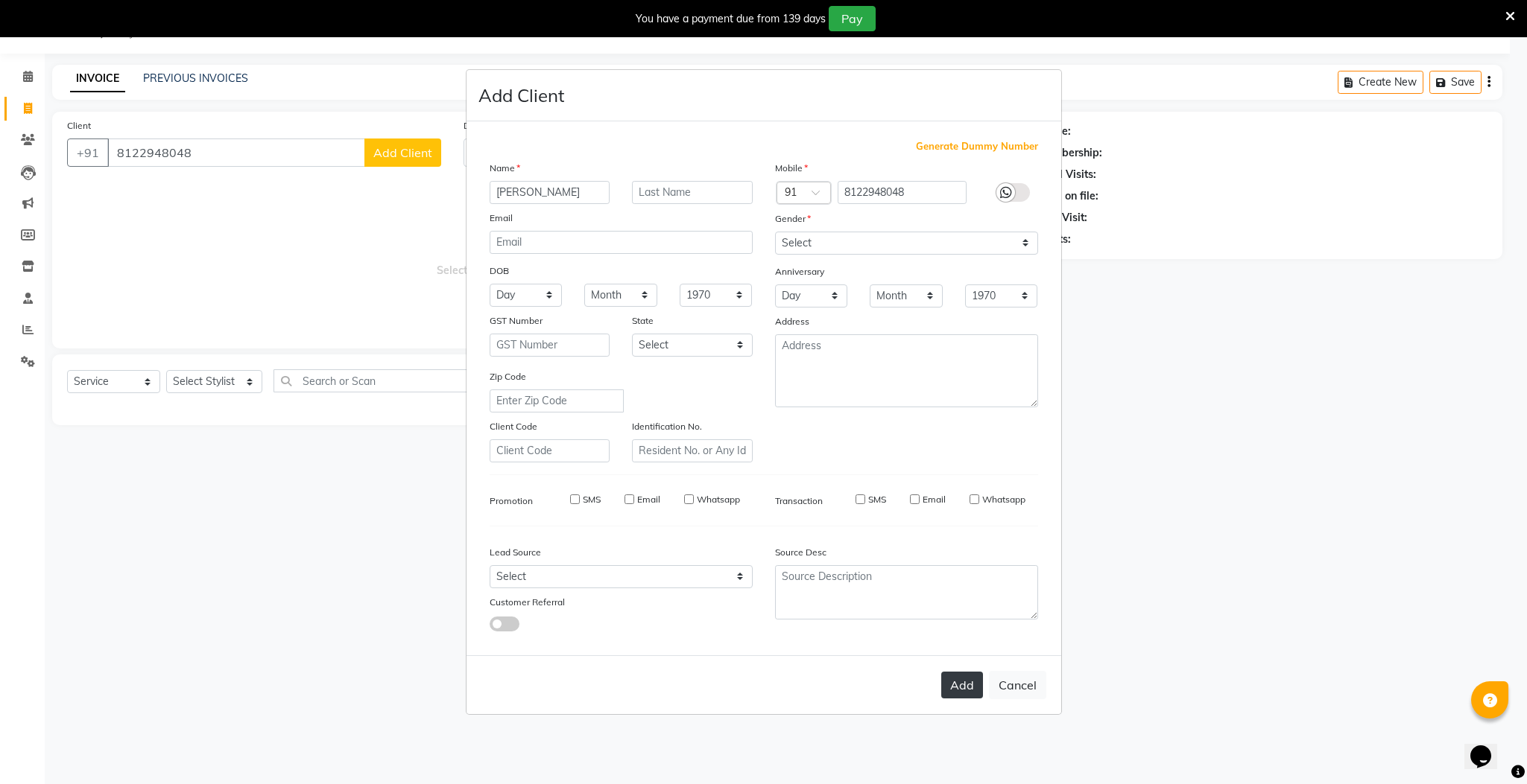
select select
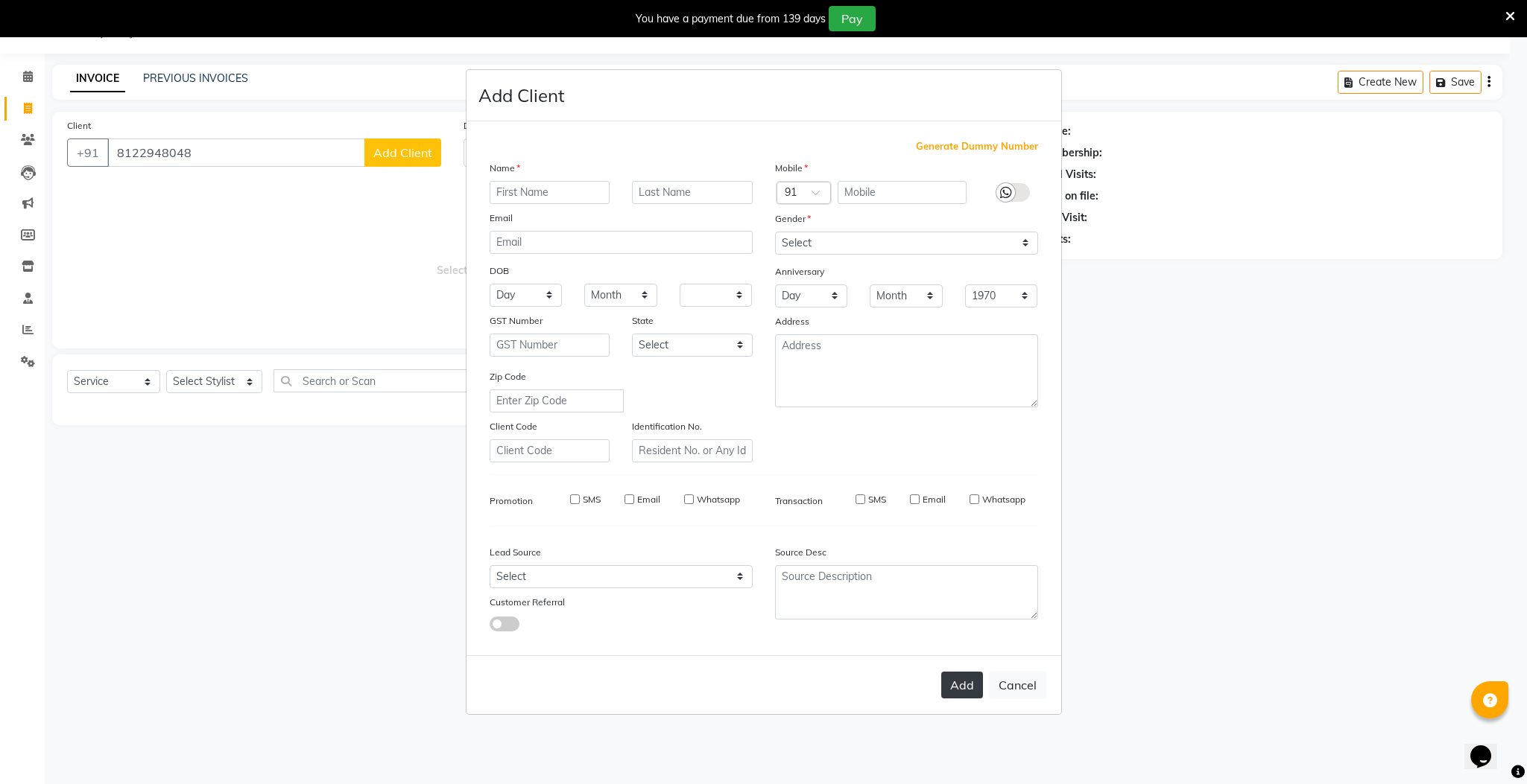
select select
checkbox input "false"
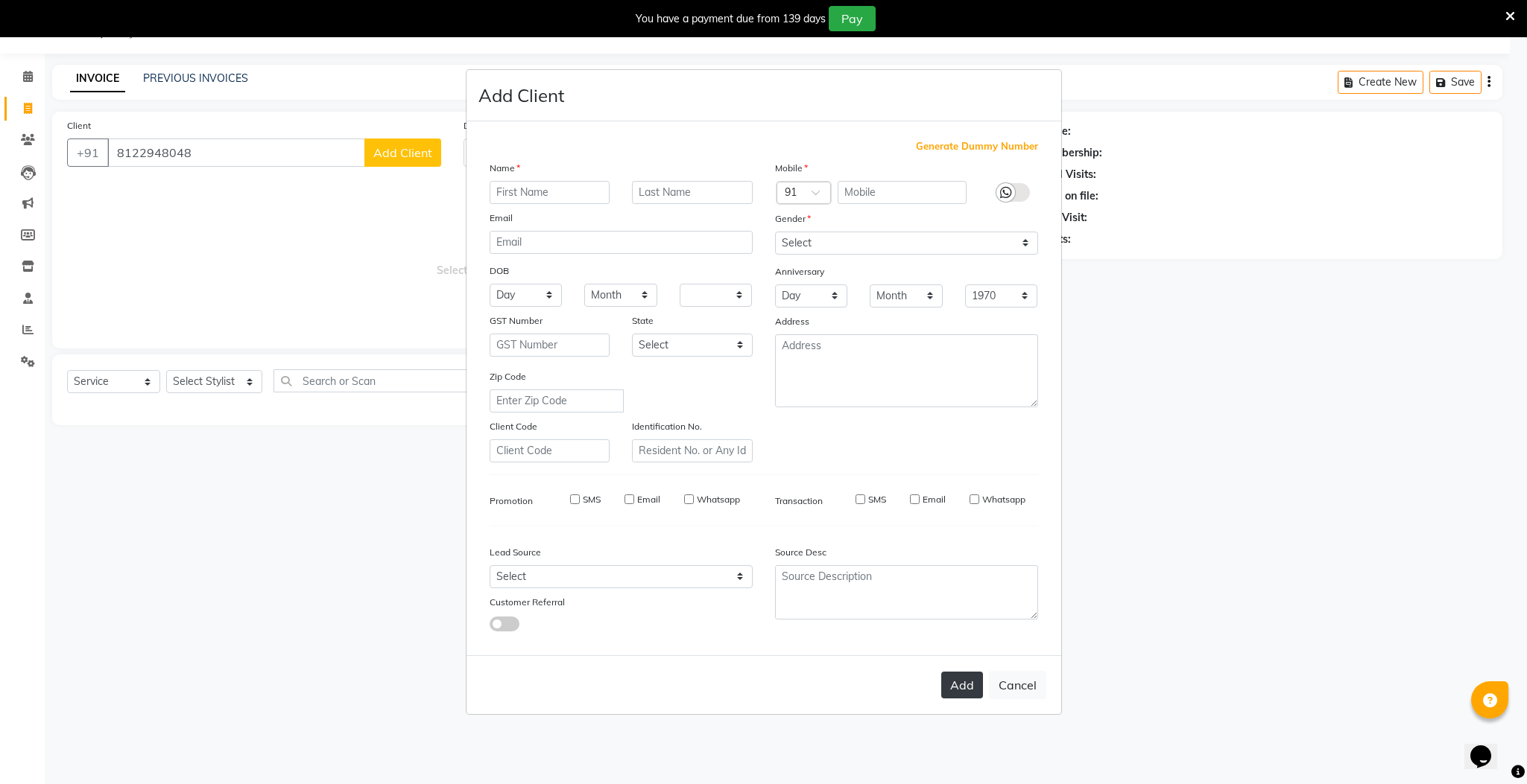
checkbox input "false"
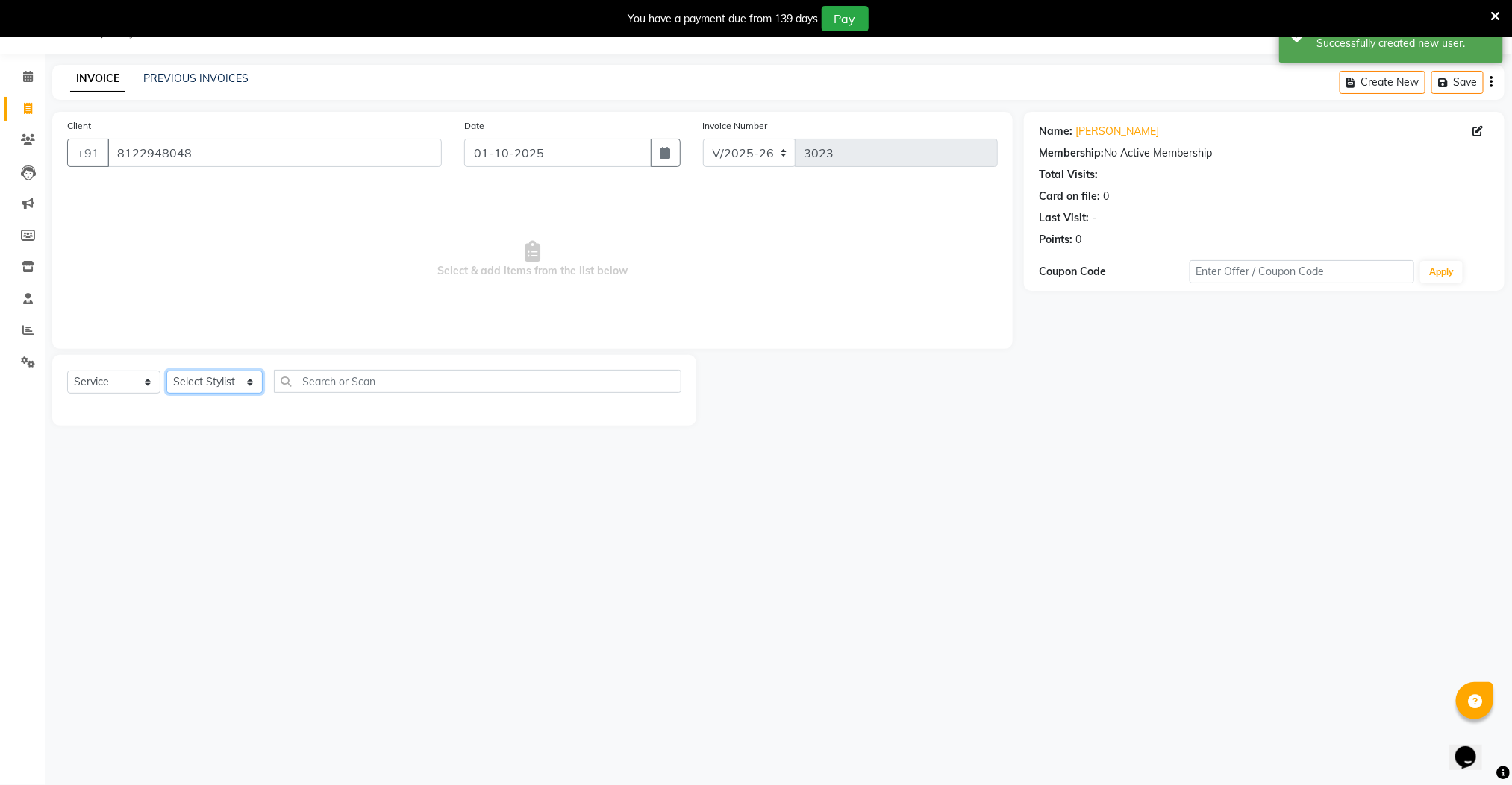
click at [197, 379] on select "Select Stylist Manager [PERSON_NAME] [PERSON_NAME] [PERSON_NAME]" at bounding box center [214, 383] width 96 height 23
select select "78867"
click at [166, 372] on select "Select Stylist Manager [PERSON_NAME] [PERSON_NAME] [PERSON_NAME]" at bounding box center [214, 383] width 96 height 23
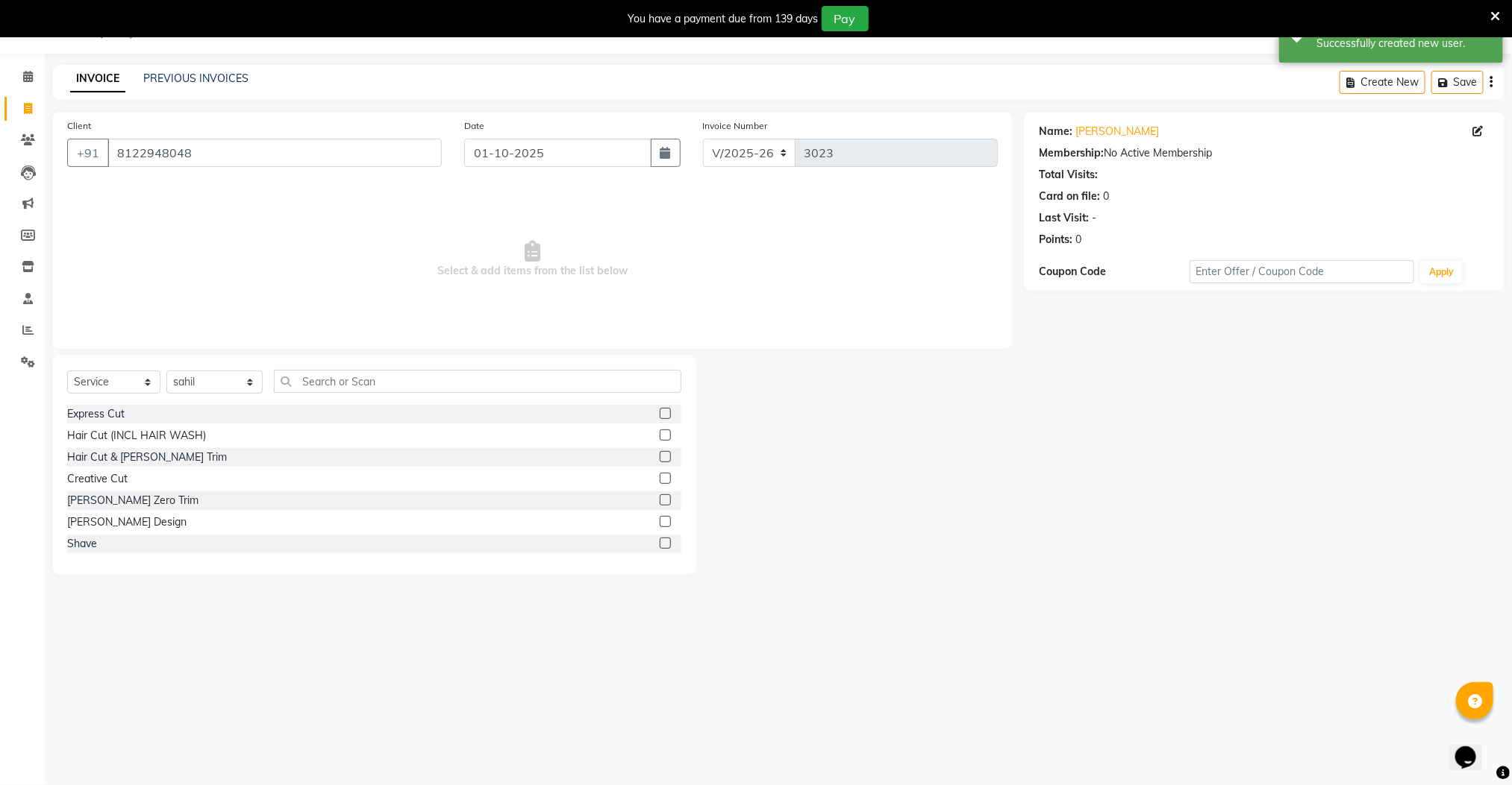
click at [660, 415] on label at bounding box center [665, 413] width 11 height 11
click at [660, 415] on input "checkbox" at bounding box center [665, 414] width 10 height 10
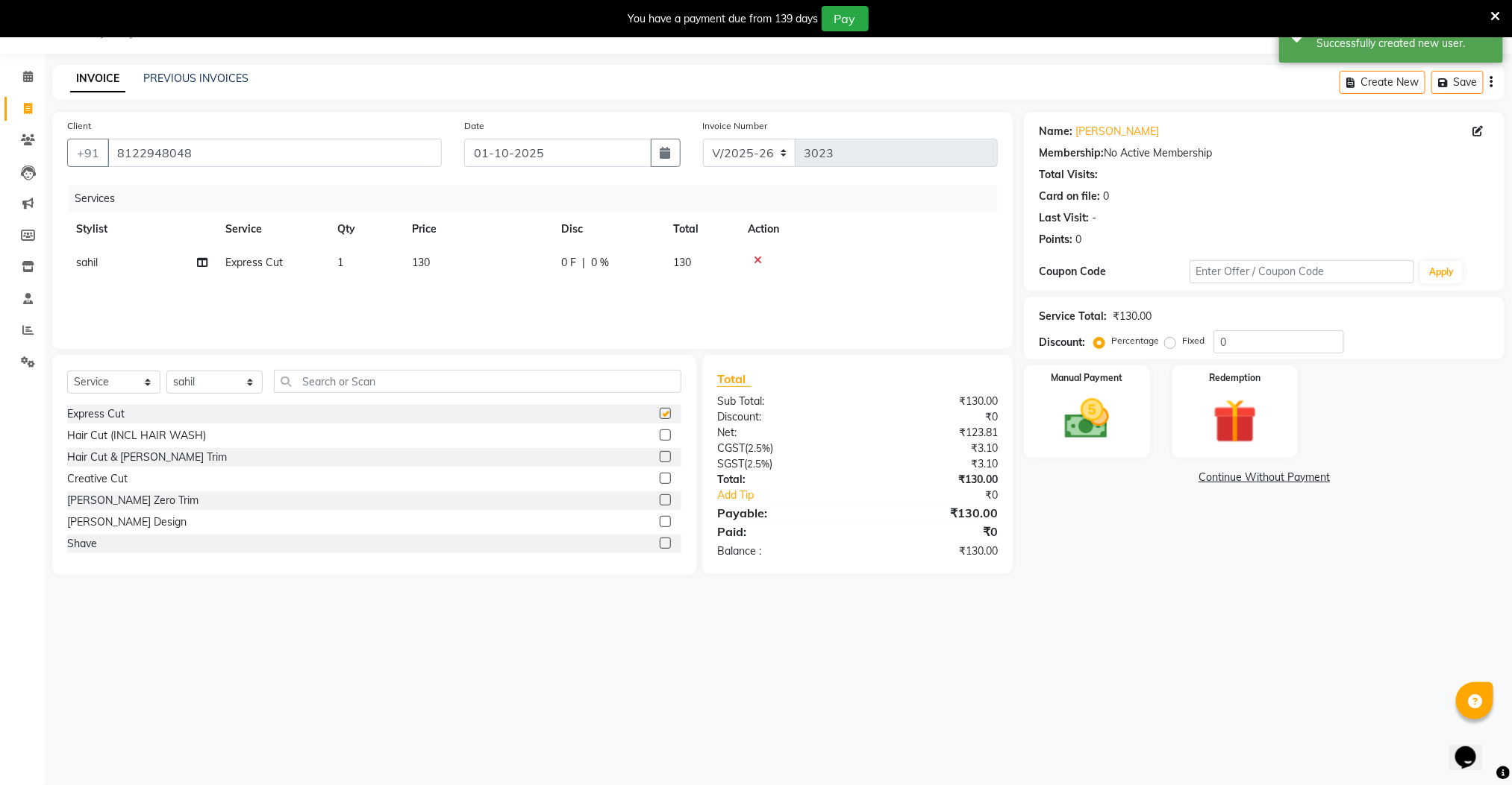
checkbox input "false"
click at [1068, 434] on img at bounding box center [1087, 420] width 75 height 53
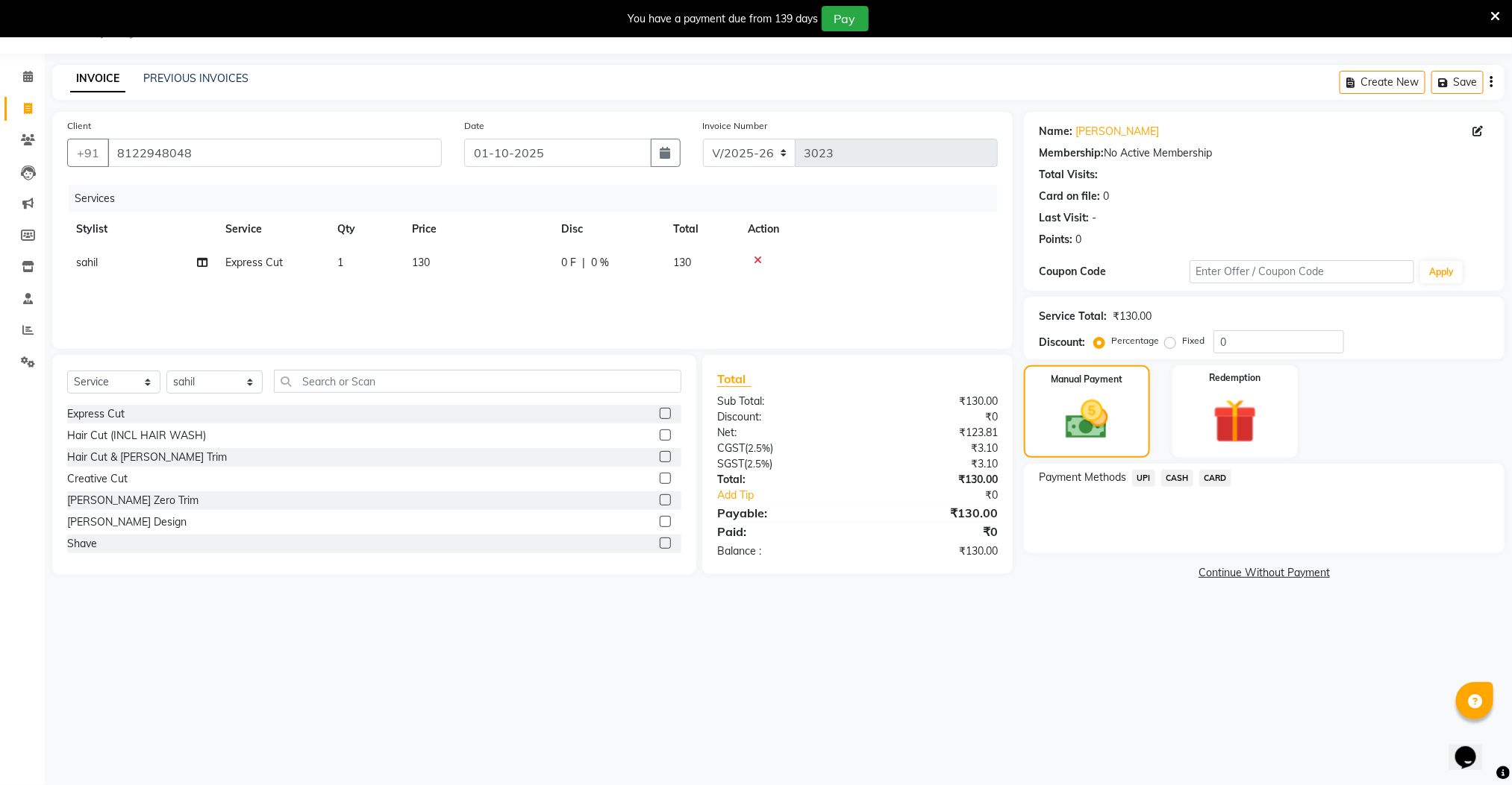
click at [1135, 479] on span "UPI" at bounding box center [1143, 478] width 23 height 17
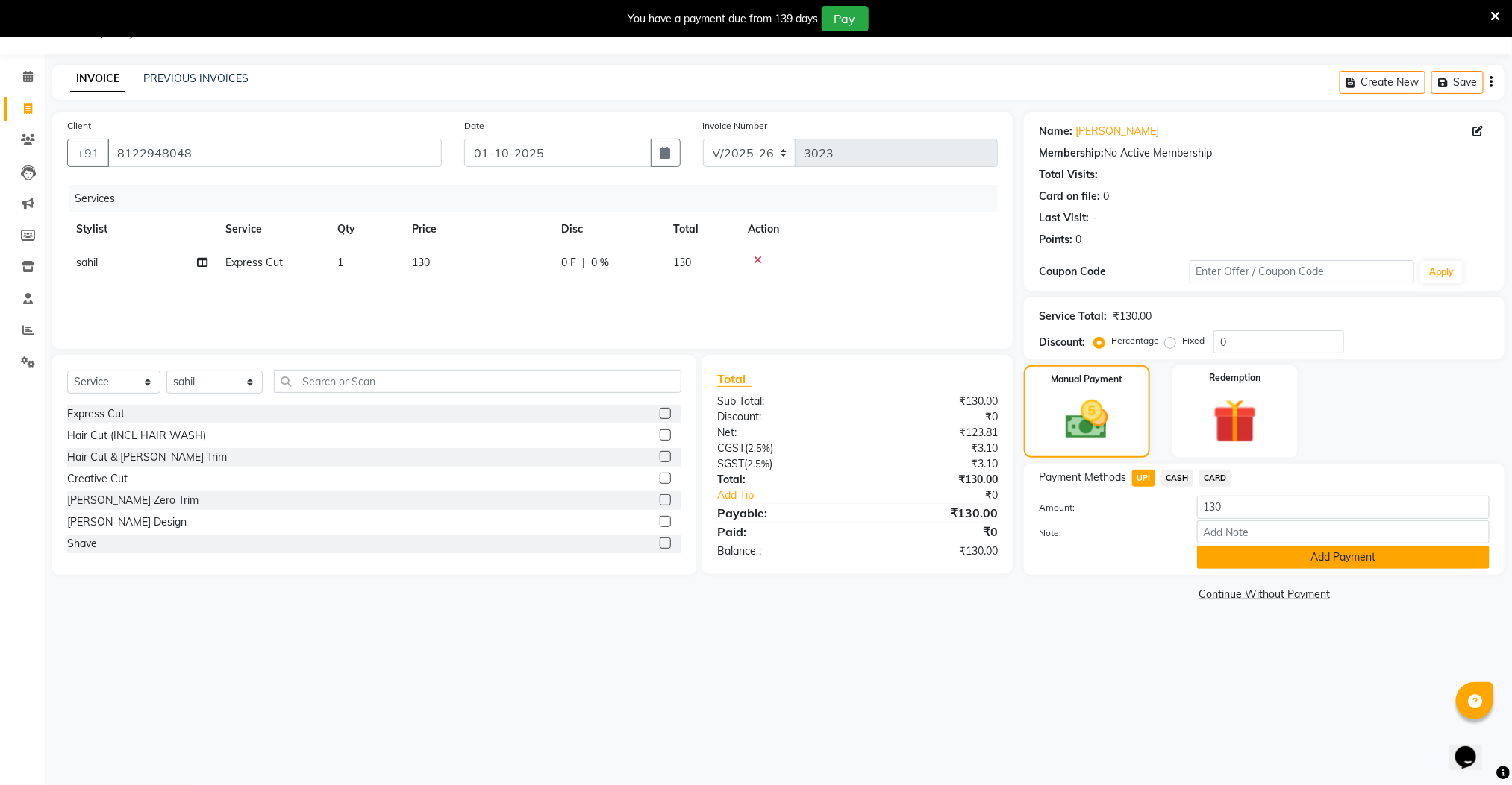
click at [1245, 556] on button "Add Payment" at bounding box center [1343, 558] width 292 height 23
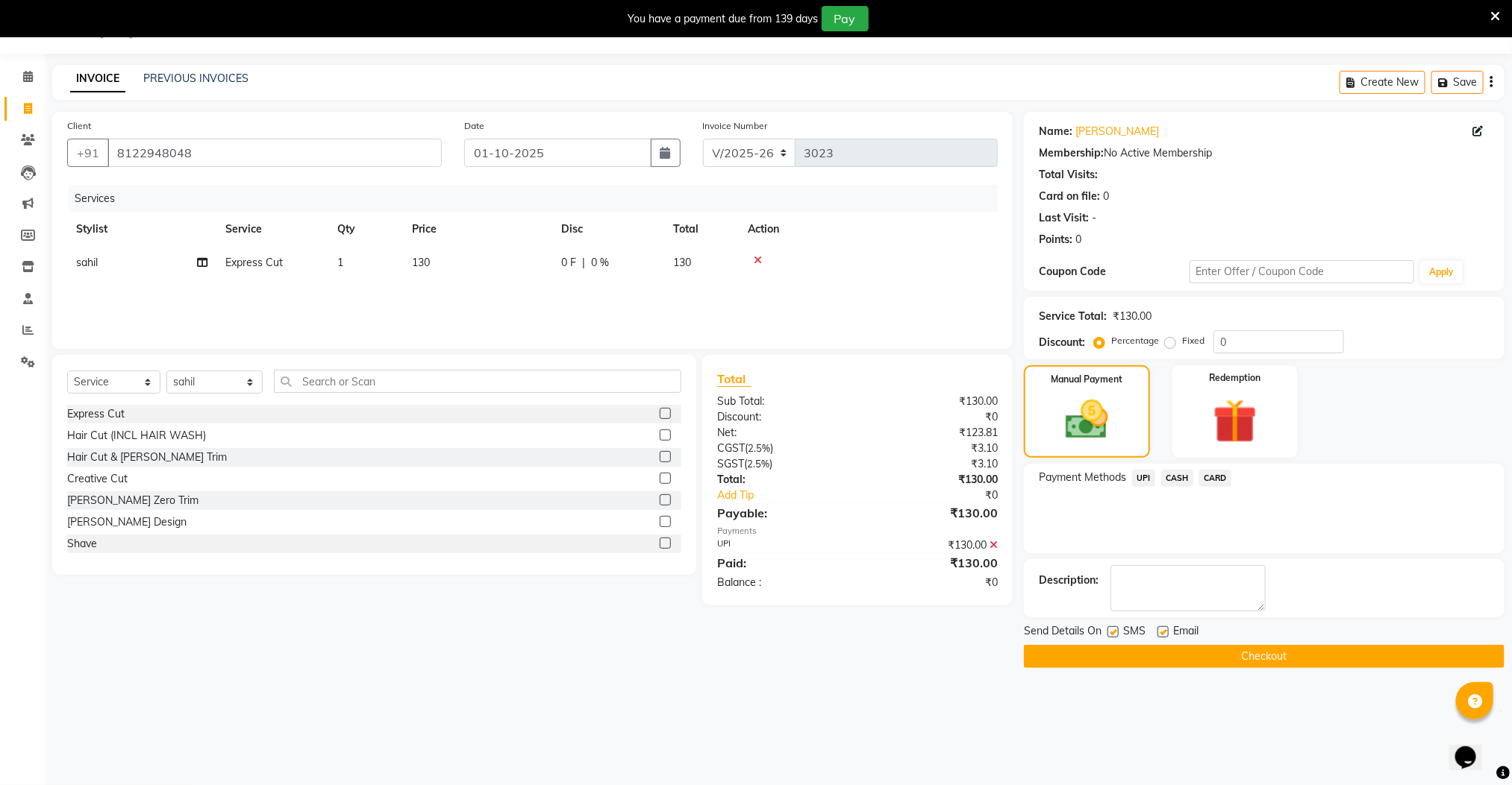
click at [1243, 650] on button "Checkout" at bounding box center [1264, 656] width 481 height 23
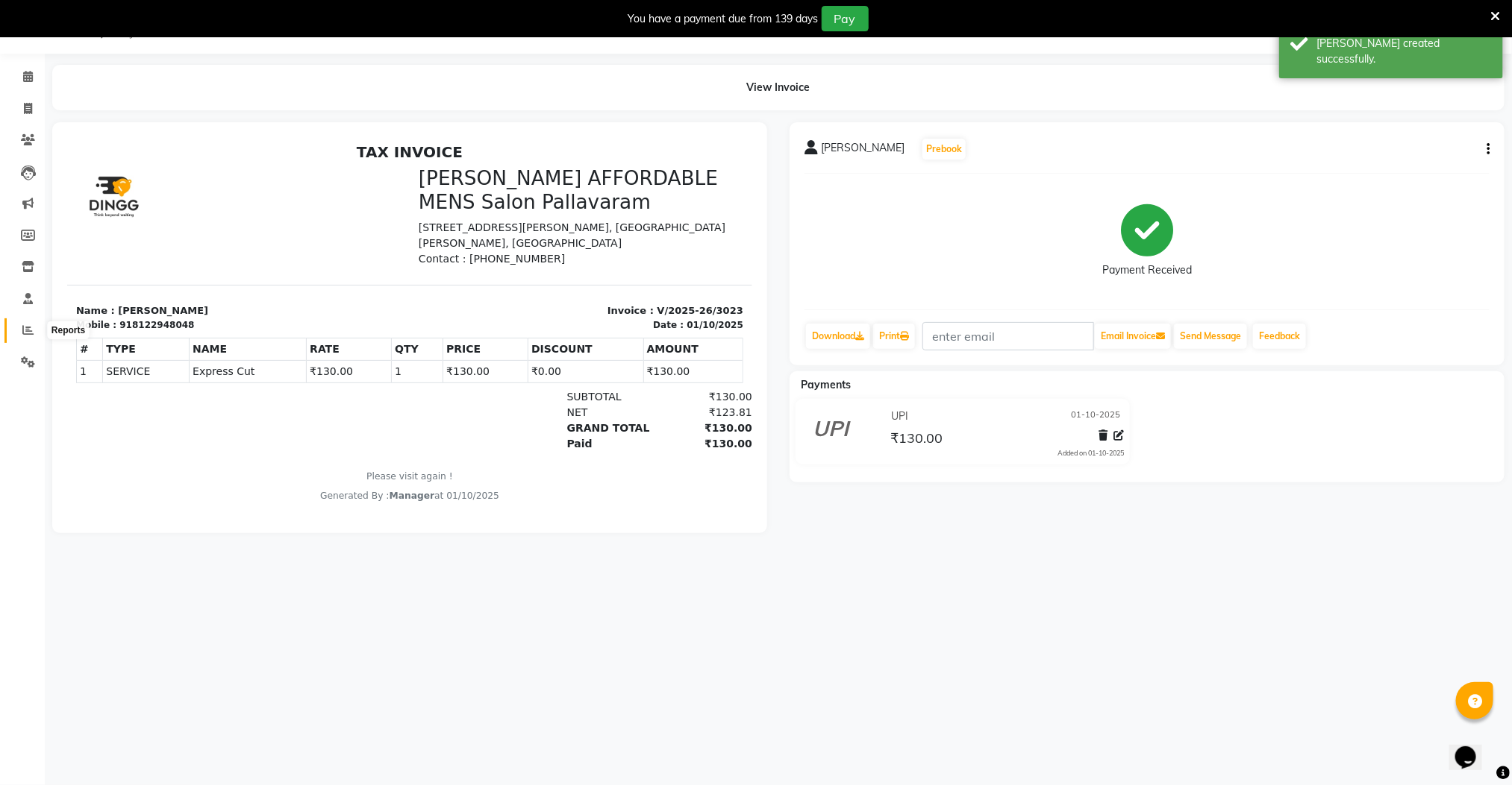
click at [25, 329] on icon at bounding box center [27, 329] width 11 height 11
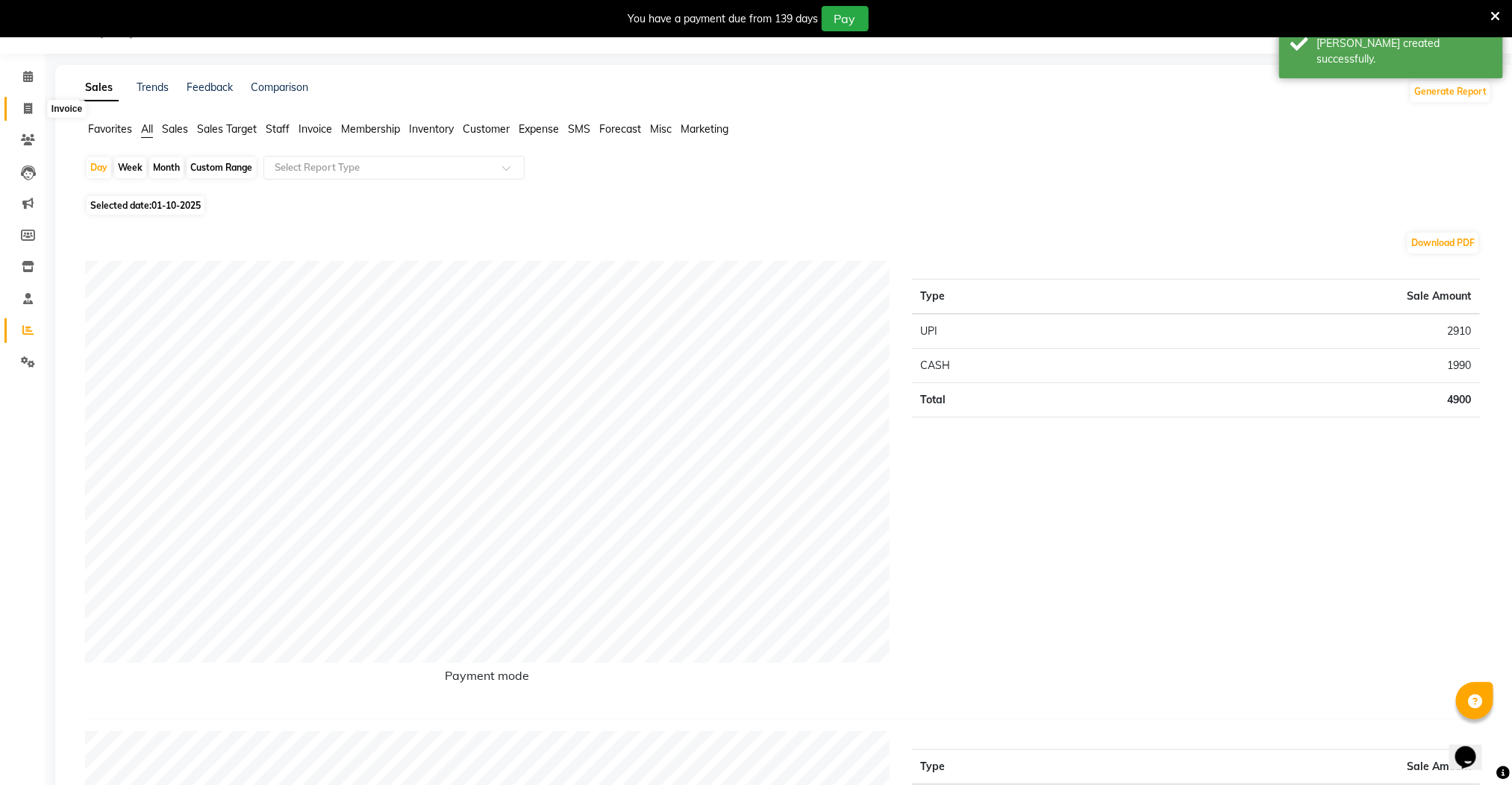
click at [27, 110] on icon at bounding box center [28, 108] width 8 height 11
select select "8211"
select select "service"
